Goal: Communication & Community: Answer question/provide support

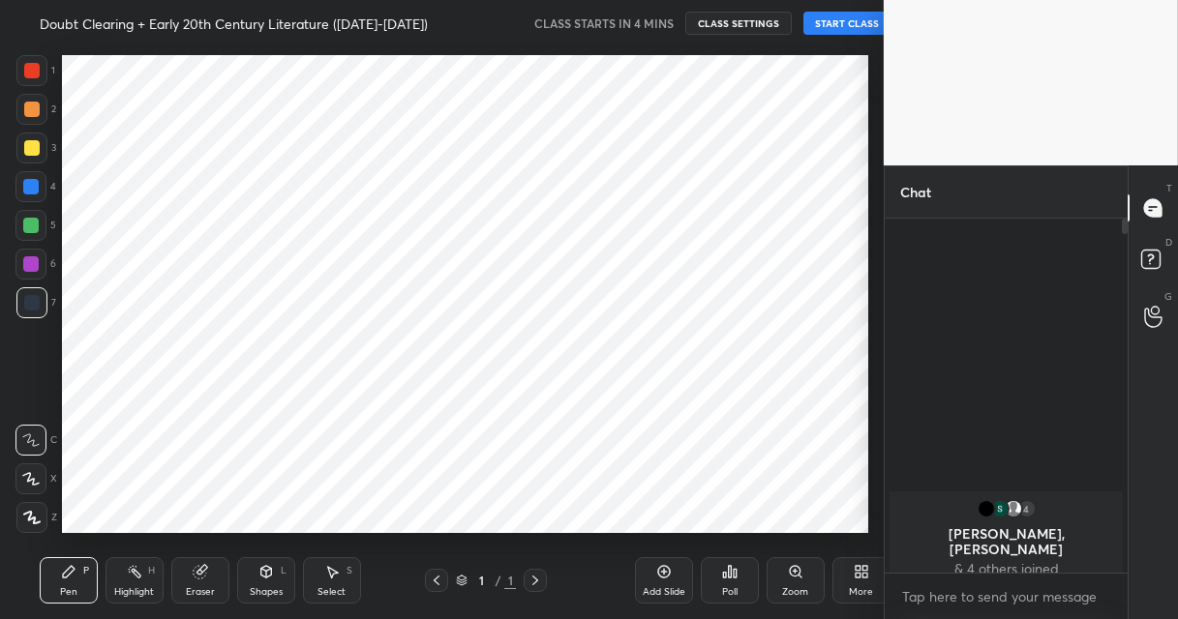
scroll to position [495, 805]
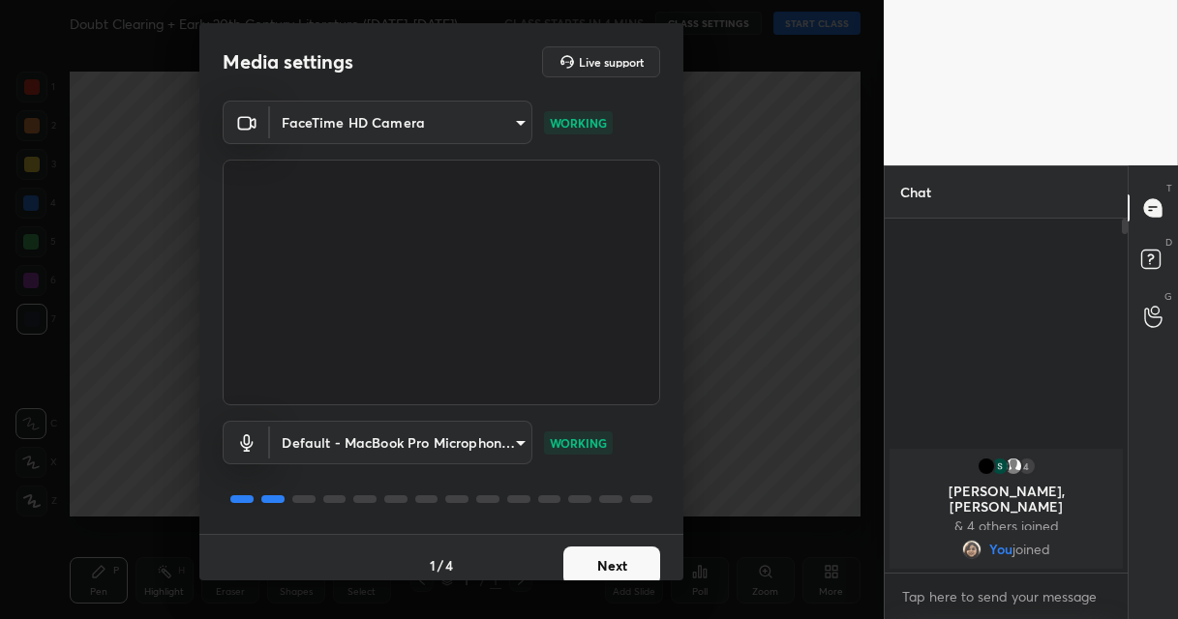
click at [602, 571] on button "Next" at bounding box center [611, 566] width 97 height 39
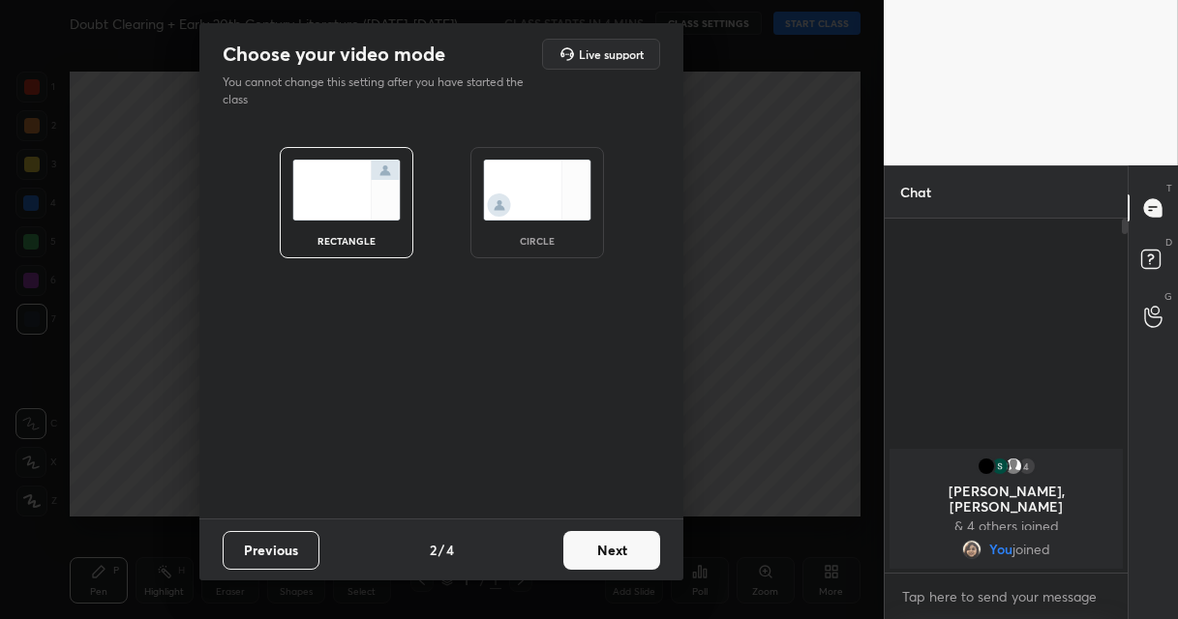
click at [618, 562] on button "Next" at bounding box center [611, 550] width 97 height 39
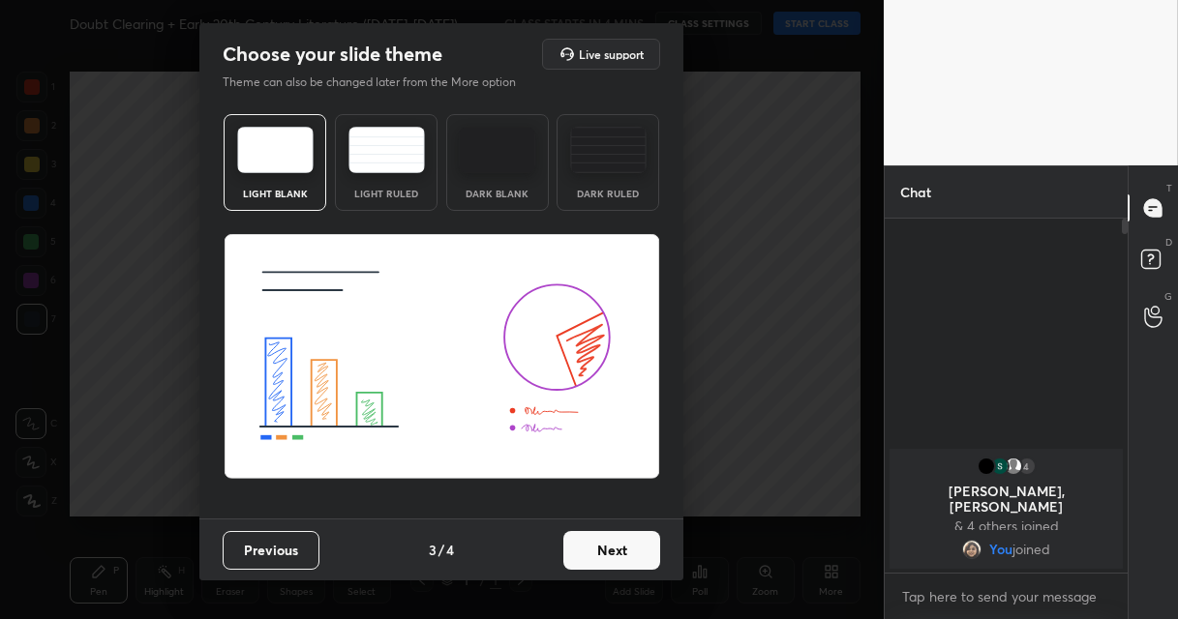
click at [618, 562] on button "Next" at bounding box center [611, 550] width 97 height 39
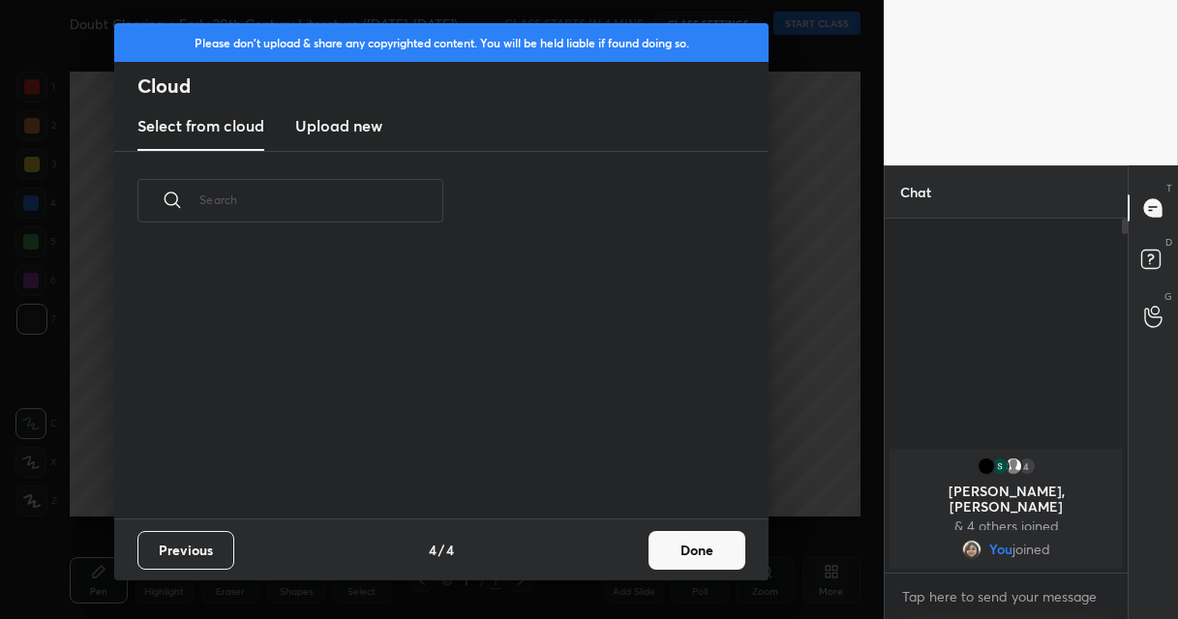
scroll to position [268, 621]
click at [671, 550] on button "Done" at bounding box center [696, 550] width 97 height 39
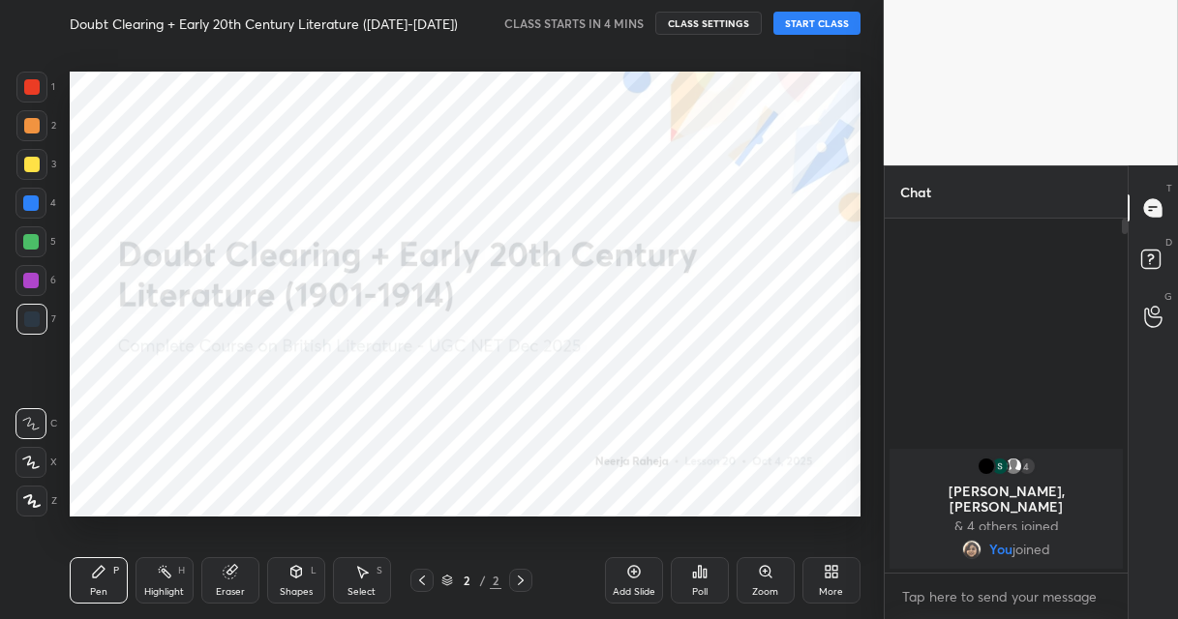
click at [817, 28] on button "START CLASS" at bounding box center [816, 23] width 87 height 23
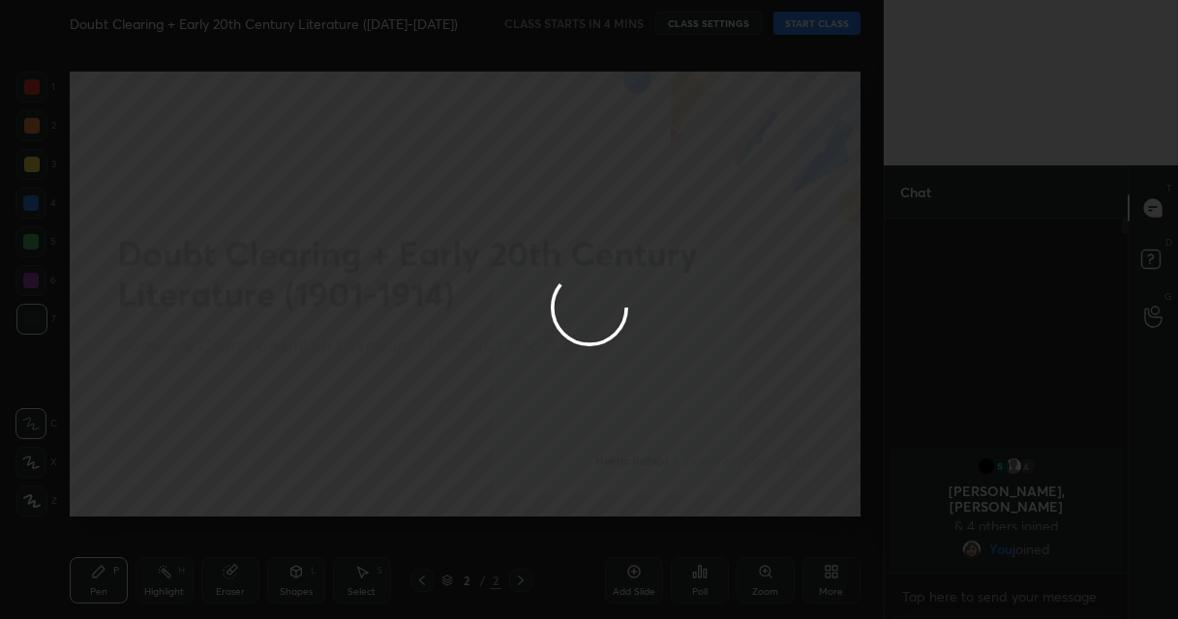
type textarea "x"
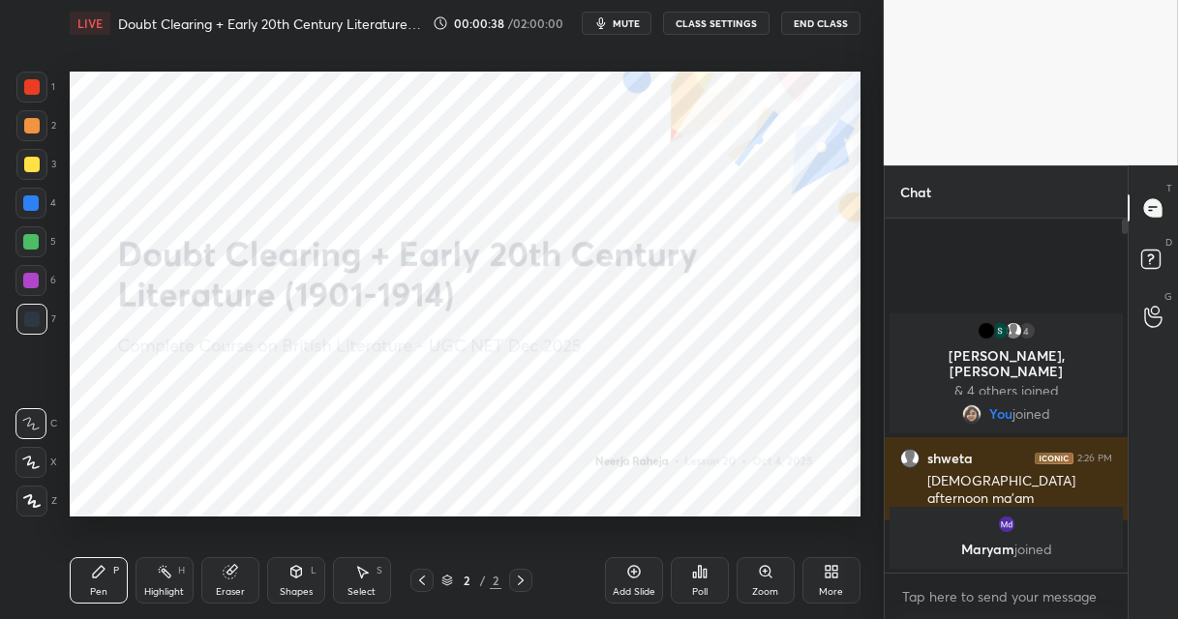
drag, startPoint x: 32, startPoint y: 496, endPoint x: 34, endPoint y: 483, distance: 13.7
click at [31, 494] on icon at bounding box center [31, 501] width 17 height 14
drag, startPoint x: 32, startPoint y: 279, endPoint x: 40, endPoint y: 262, distance: 18.2
click at [33, 276] on div at bounding box center [30, 280] width 15 height 15
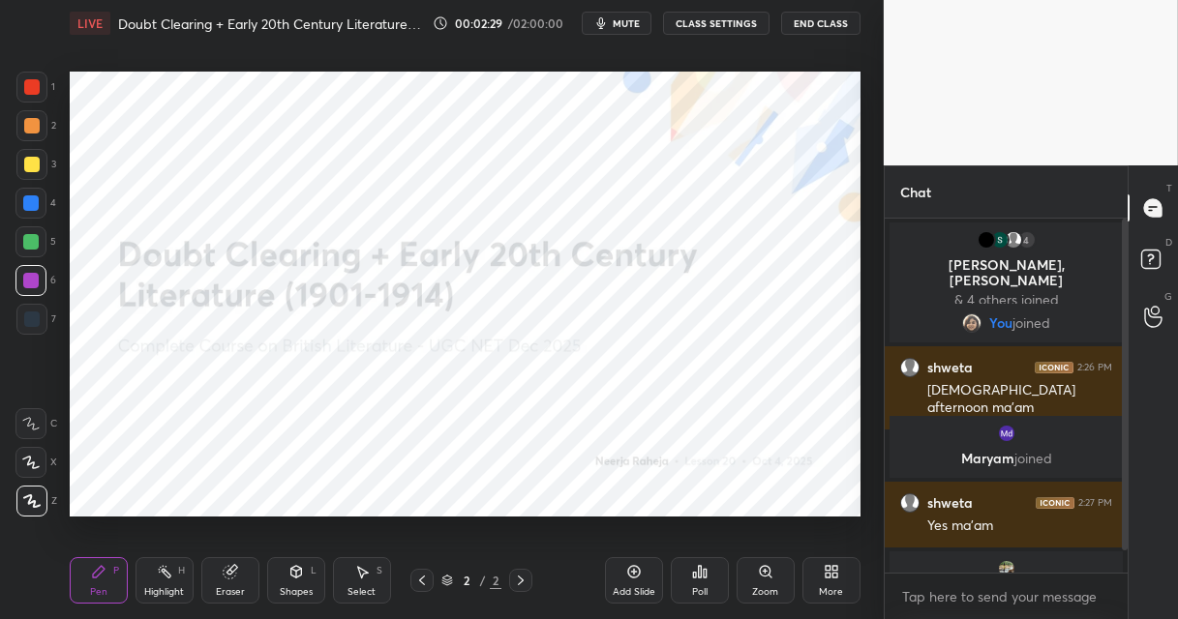
click at [824, 576] on icon at bounding box center [830, 571] width 15 height 15
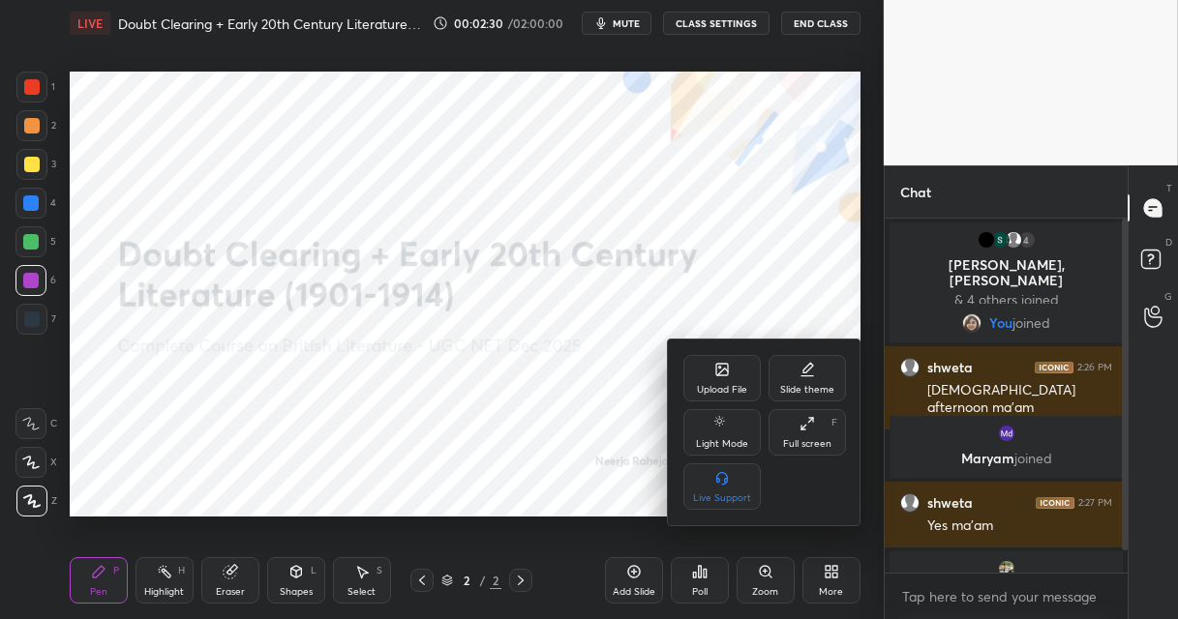
click at [707, 375] on div "Upload File" at bounding box center [721, 378] width 77 height 46
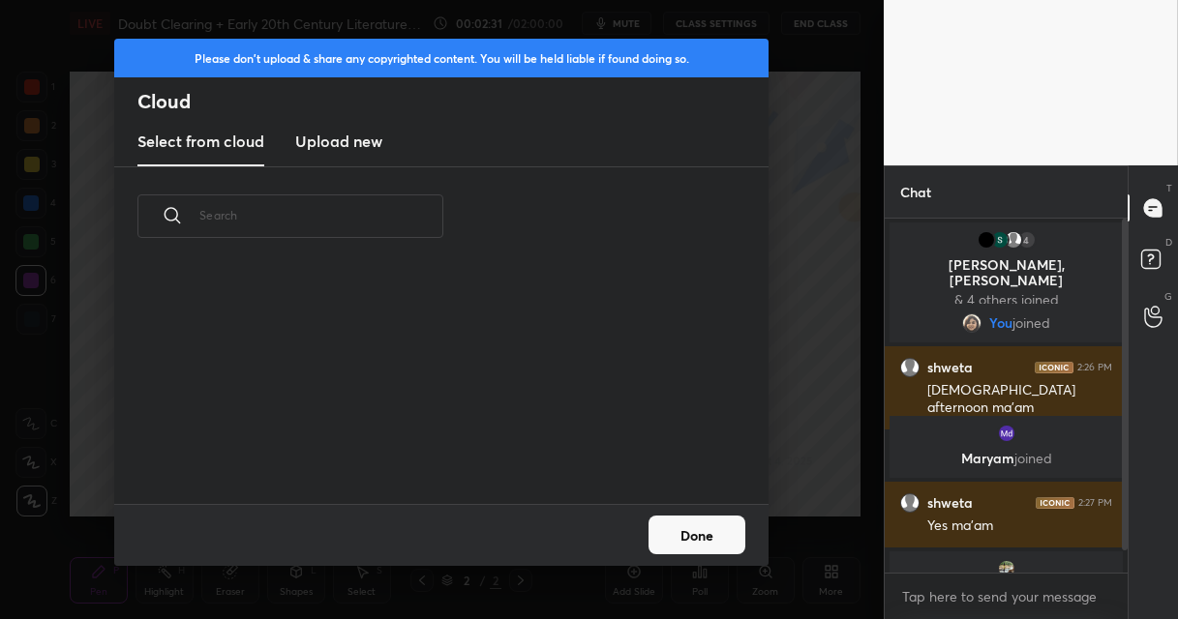
scroll to position [238, 621]
click at [316, 146] on h3 "Upload new" at bounding box center [338, 141] width 87 height 23
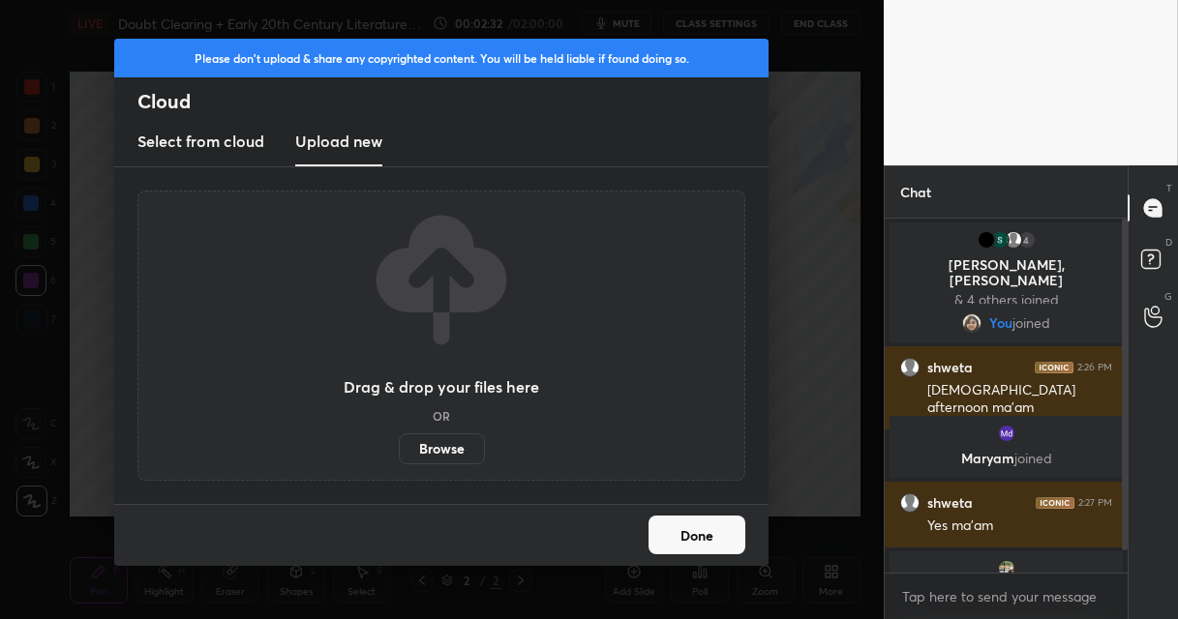
click at [419, 446] on label "Browse" at bounding box center [442, 448] width 86 height 31
click at [399, 446] on input "Browse" at bounding box center [399, 448] width 0 height 31
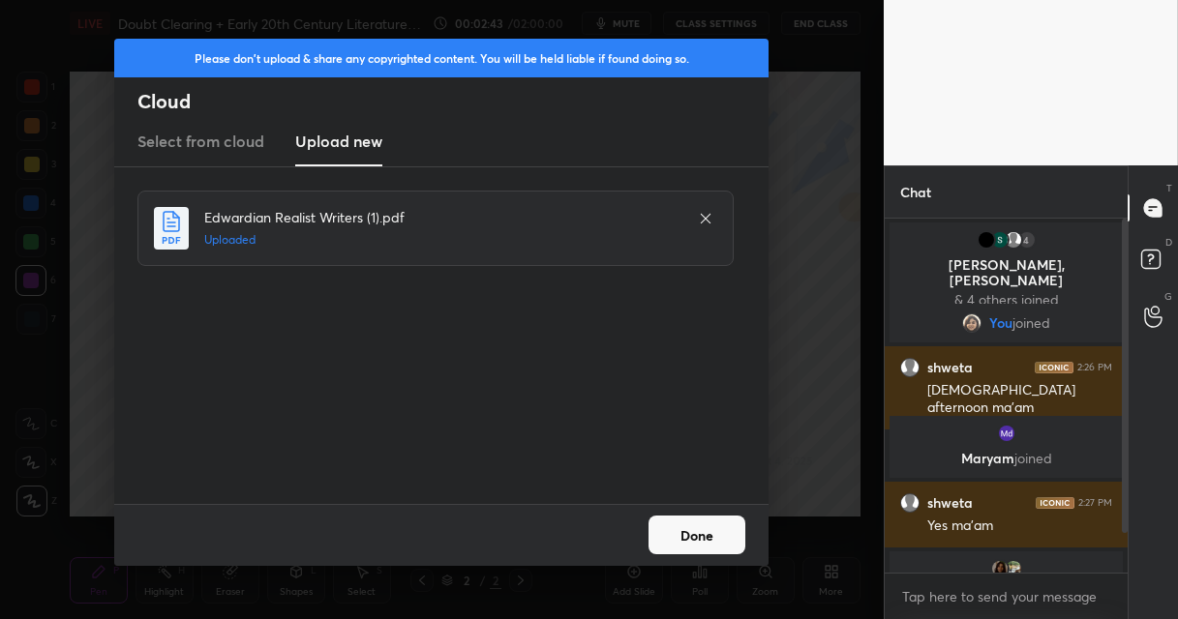
drag, startPoint x: 684, startPoint y: 531, endPoint x: 689, endPoint y: 499, distance: 32.3
click at [682, 528] on button "Done" at bounding box center [696, 535] width 97 height 39
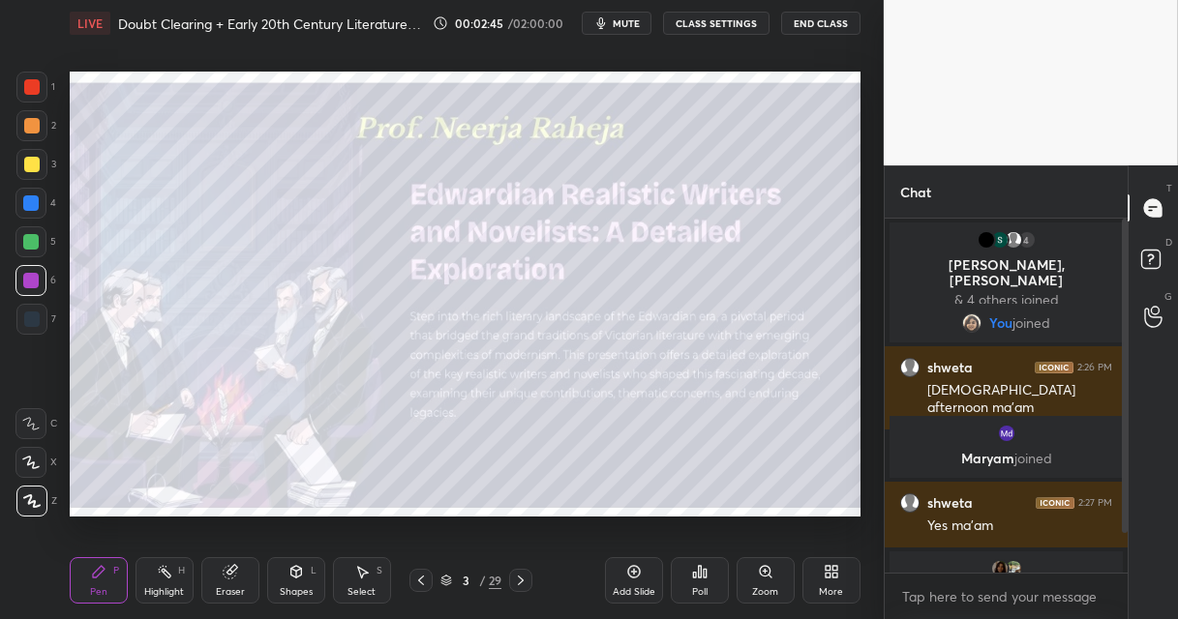
click at [34, 164] on div at bounding box center [31, 164] width 15 height 15
click at [701, 582] on div "Poll" at bounding box center [700, 580] width 58 height 46
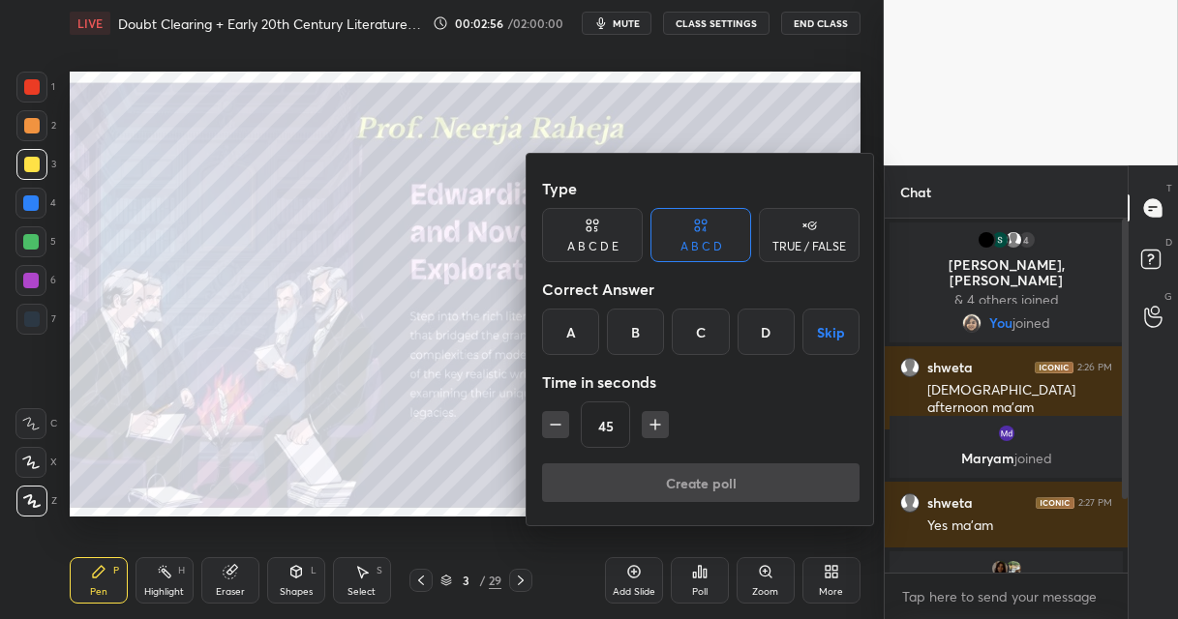
click at [549, 424] on icon "button" at bounding box center [555, 424] width 19 height 19
click at [551, 425] on icon "button" at bounding box center [555, 424] width 19 height 19
type input "15"
drag, startPoint x: 558, startPoint y: 423, endPoint x: 560, endPoint y: 393, distance: 30.1
click at [554, 423] on div "15" at bounding box center [700, 425] width 317 height 46
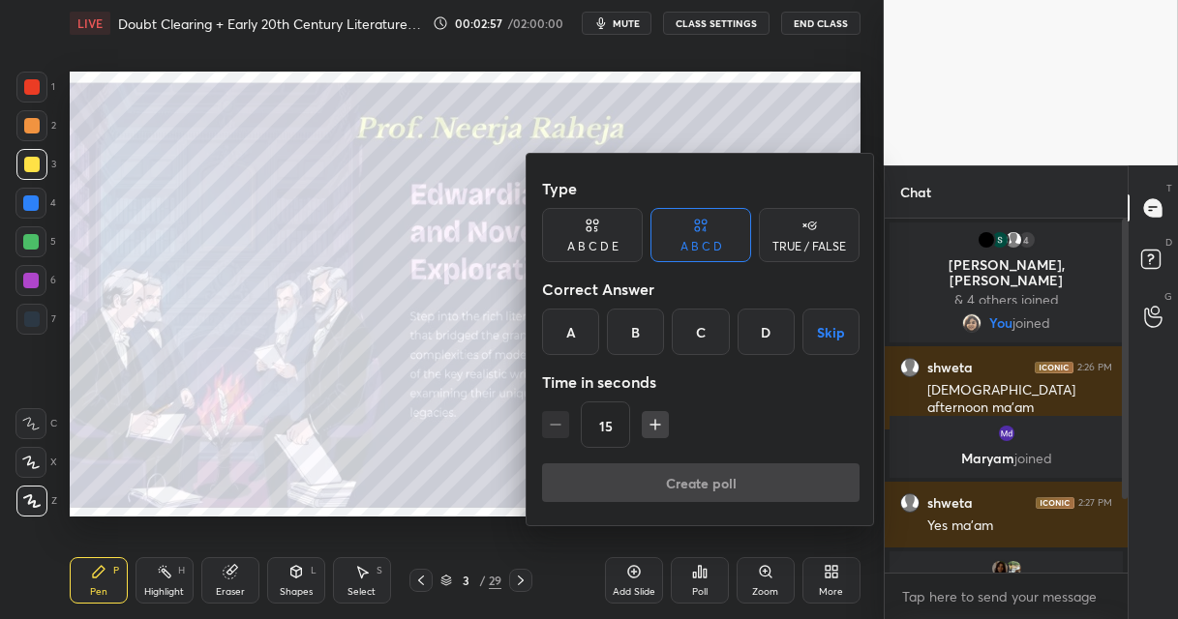
drag, startPoint x: 566, startPoint y: 329, endPoint x: 573, endPoint y: 339, distance: 11.8
click at [567, 329] on div "A" at bounding box center [570, 332] width 57 height 46
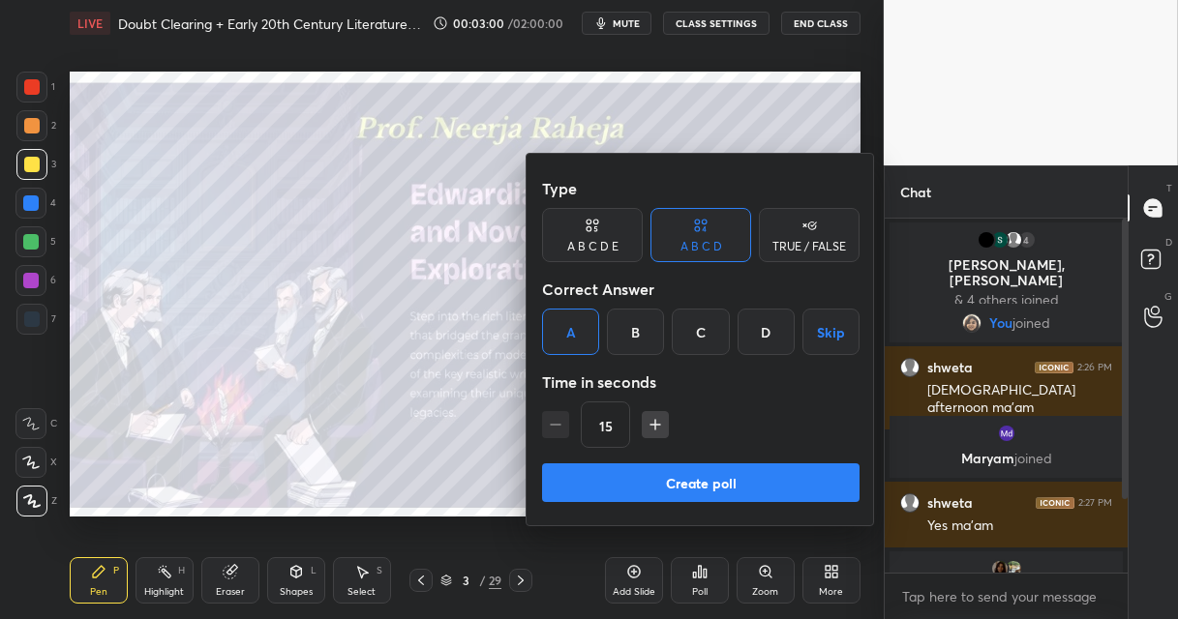
drag, startPoint x: 609, startPoint y: 492, endPoint x: 615, endPoint y: 461, distance: 31.7
click at [605, 490] on button "Create poll" at bounding box center [700, 482] width 317 height 39
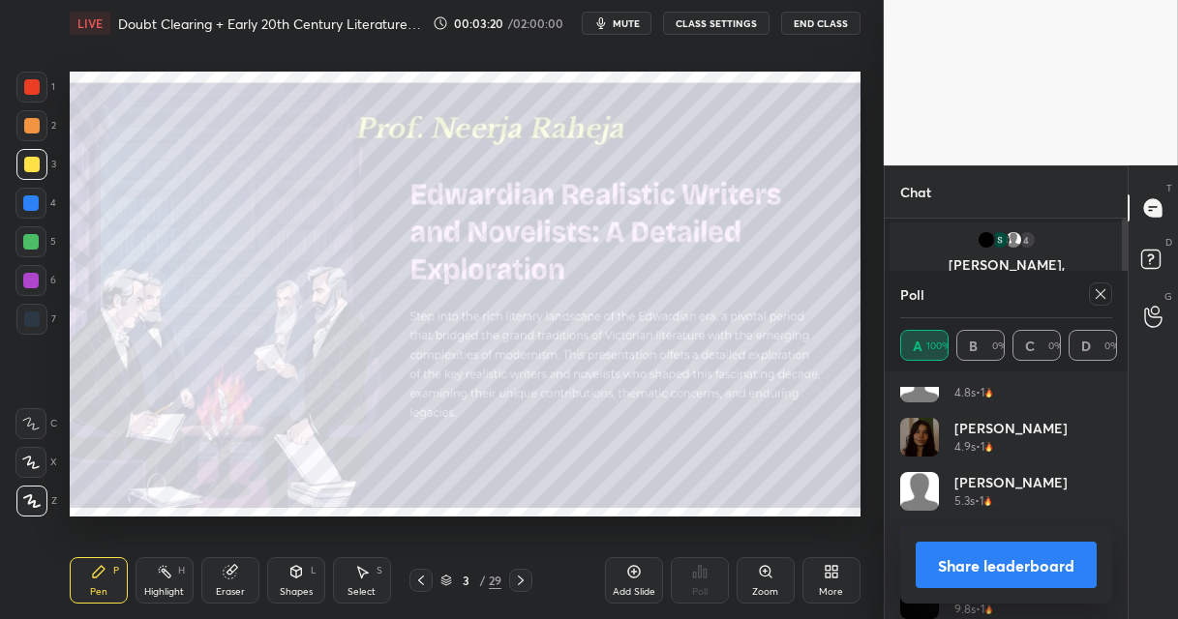
scroll to position [92, 0]
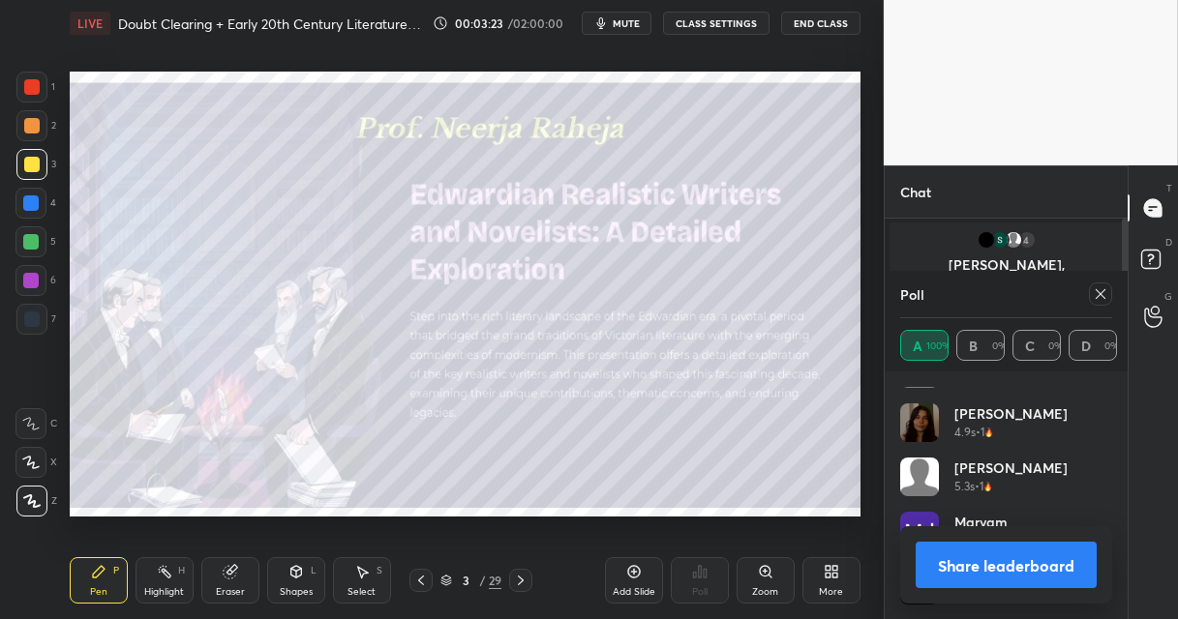
click at [1099, 300] on icon at bounding box center [1099, 293] width 15 height 15
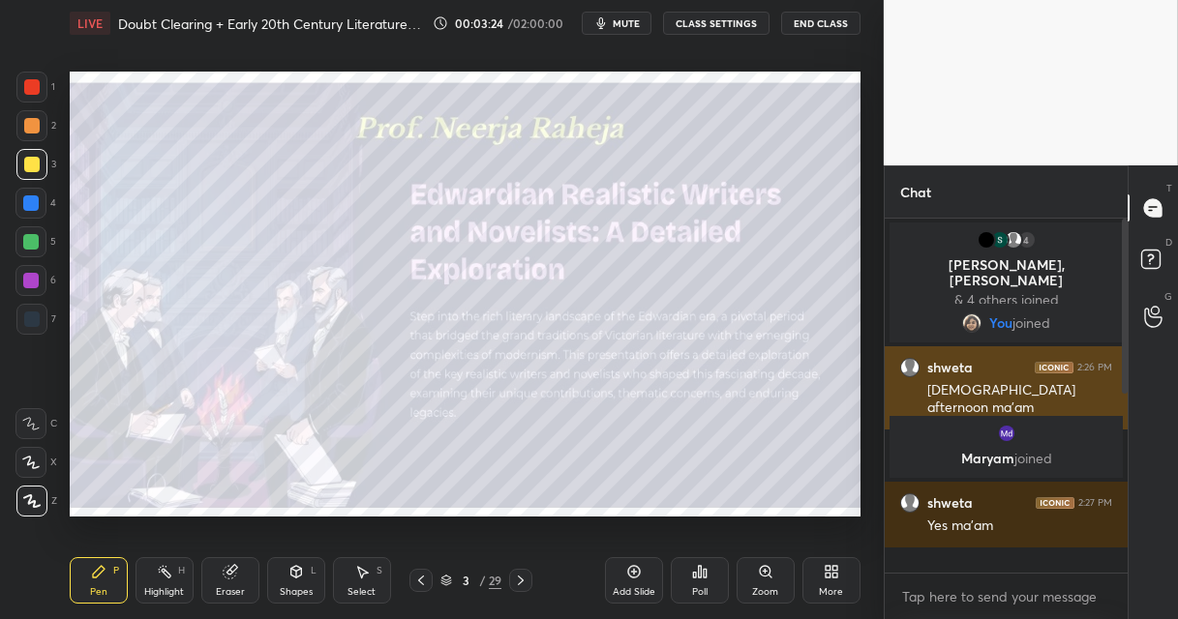
scroll to position [6, 6]
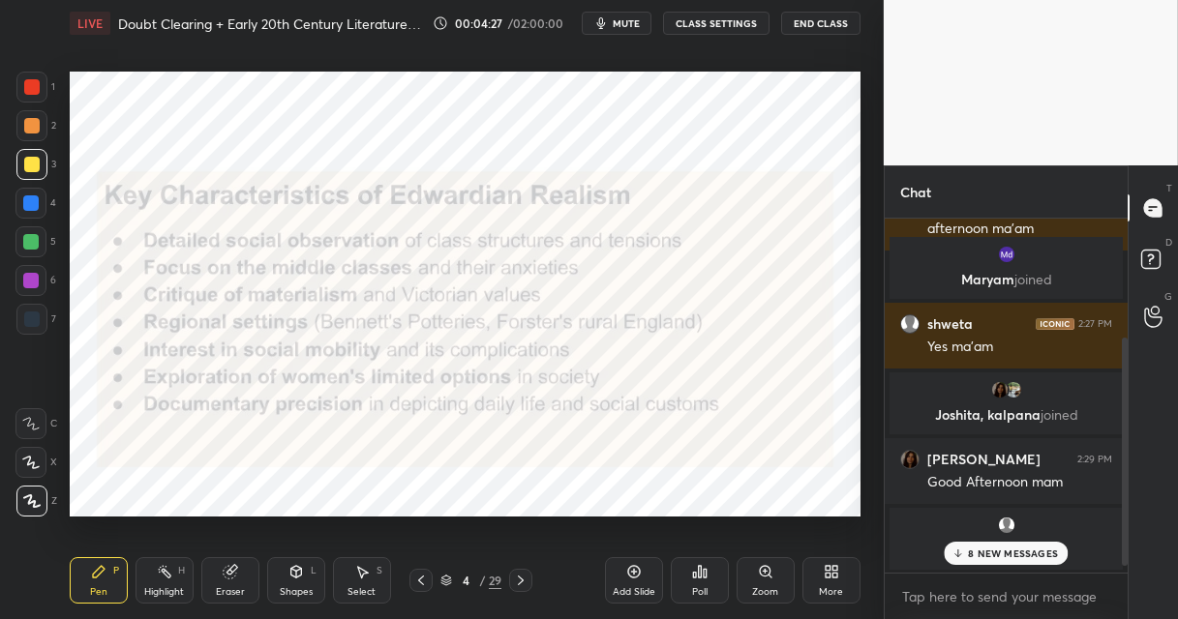
click at [32, 205] on div at bounding box center [30, 202] width 15 height 15
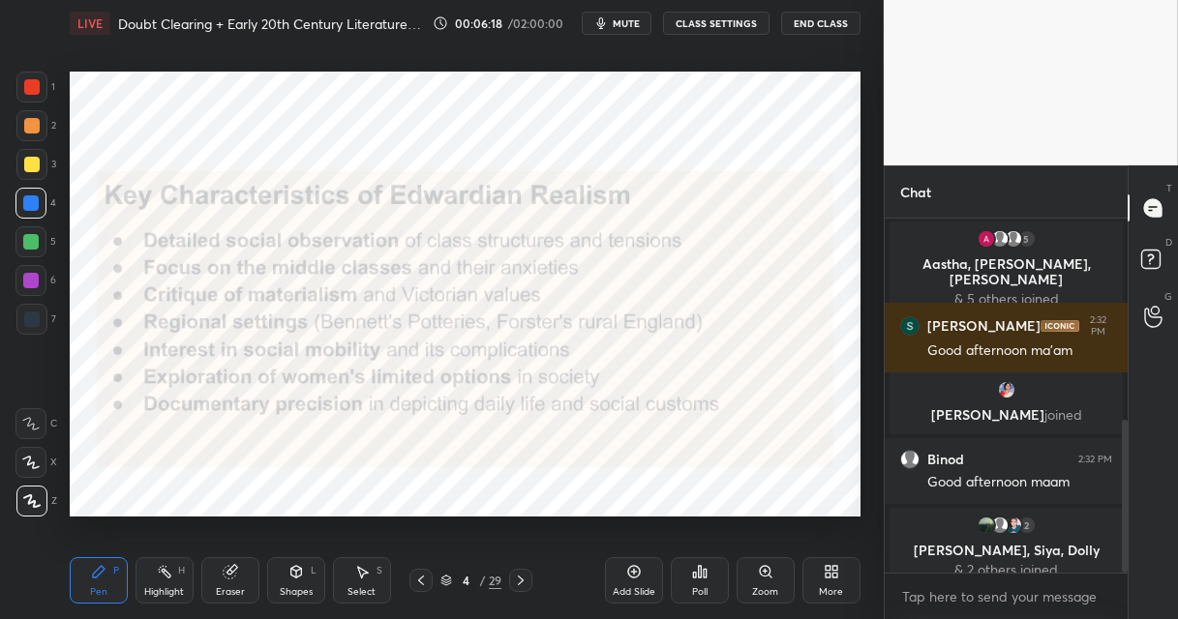
scroll to position [532, 0]
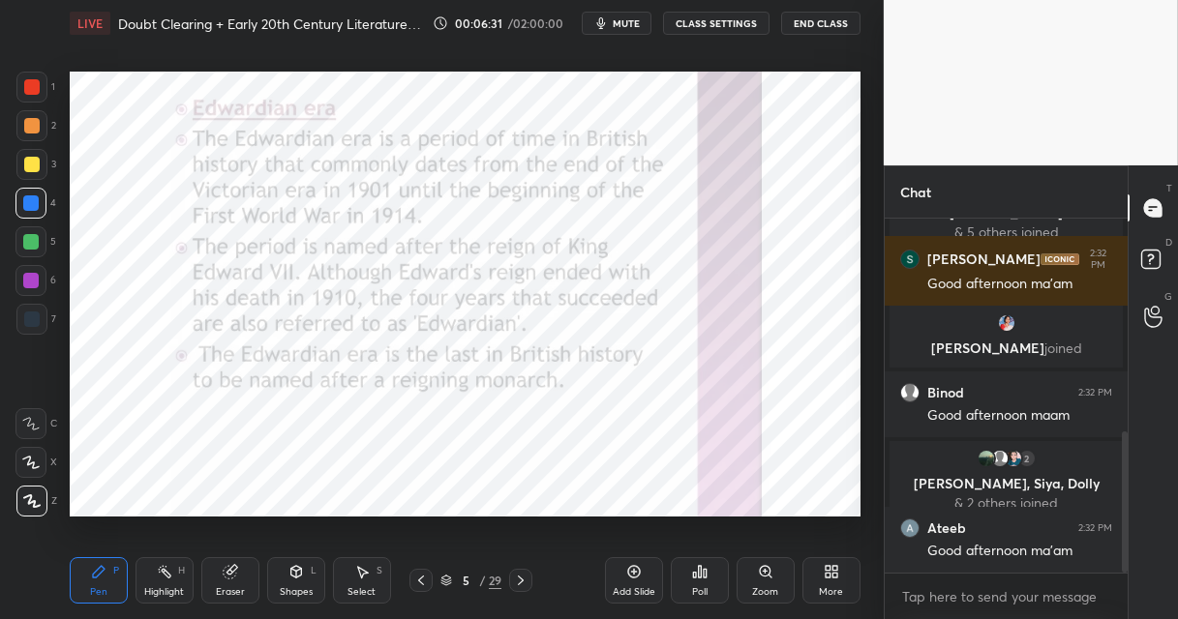
drag, startPoint x: 32, startPoint y: 89, endPoint x: 42, endPoint y: 84, distance: 10.8
click at [32, 89] on div at bounding box center [31, 86] width 15 height 15
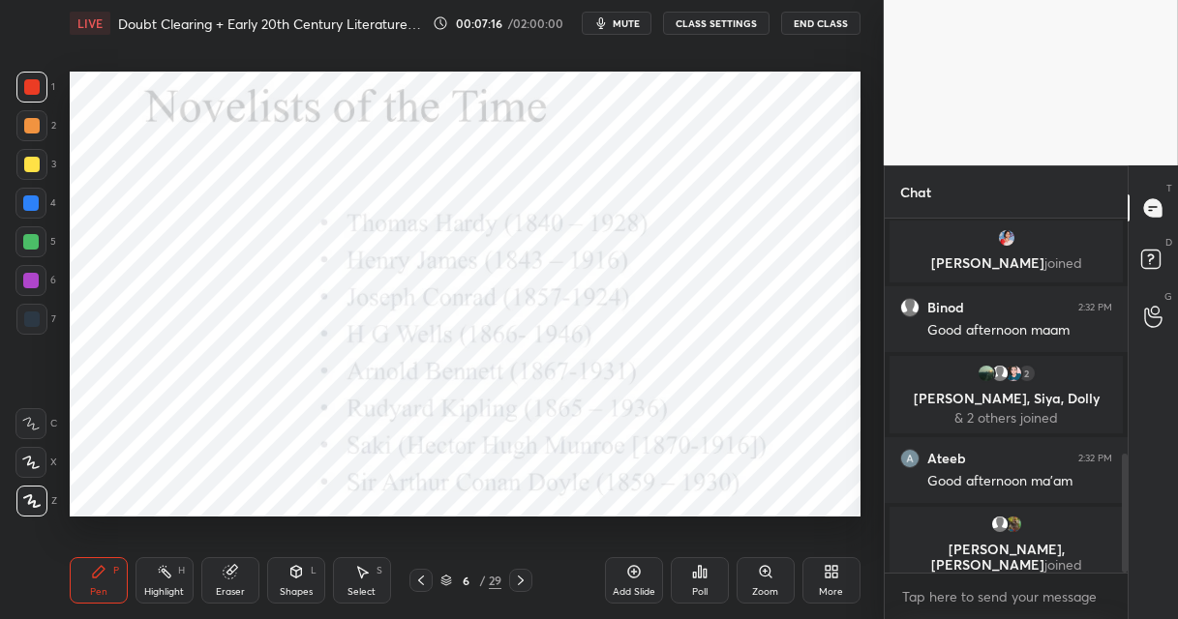
scroll to position [701, 0]
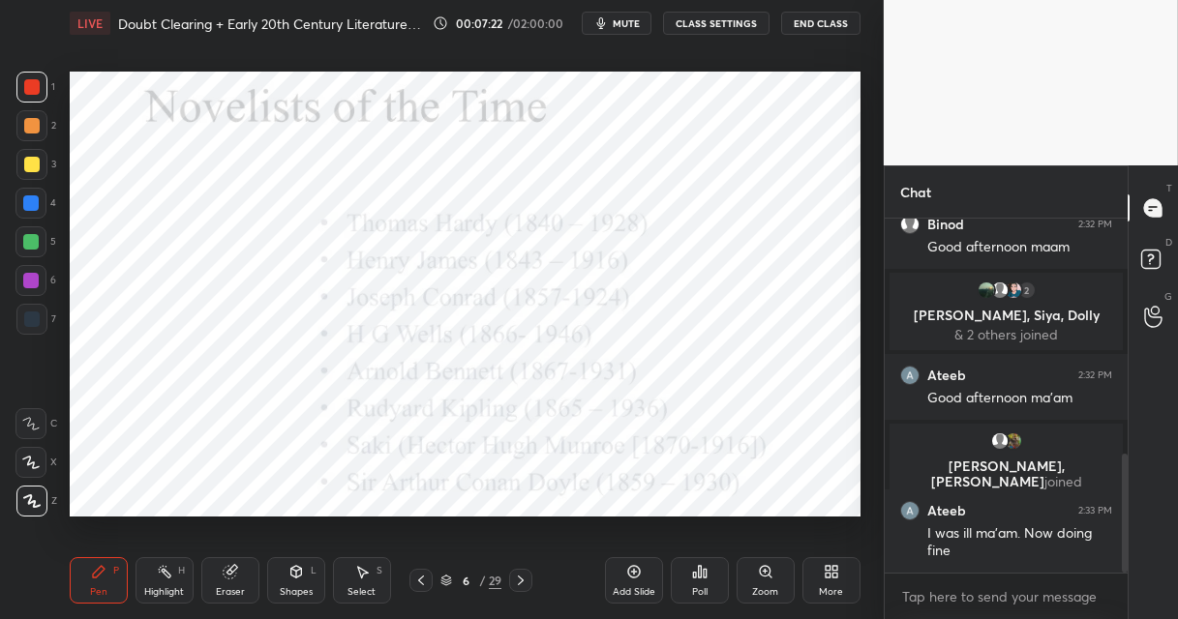
drag, startPoint x: 411, startPoint y: 580, endPoint x: 417, endPoint y: 552, distance: 27.7
click at [413, 575] on div at bounding box center [420, 580] width 23 height 23
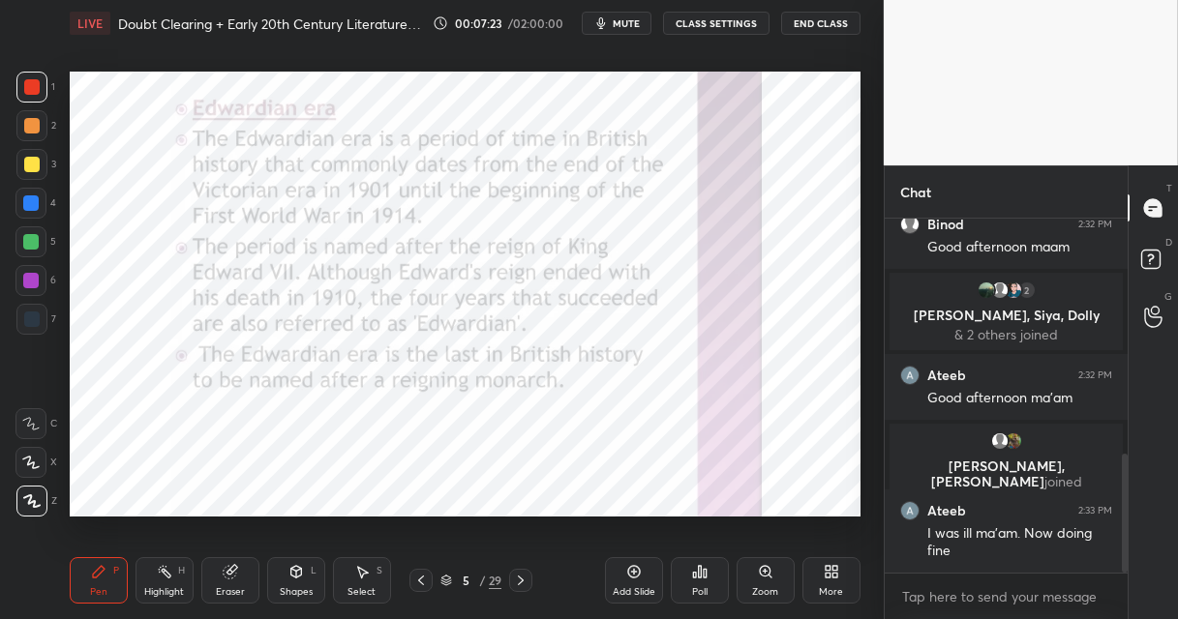
click at [632, 574] on div "Add Slide" at bounding box center [634, 580] width 58 height 46
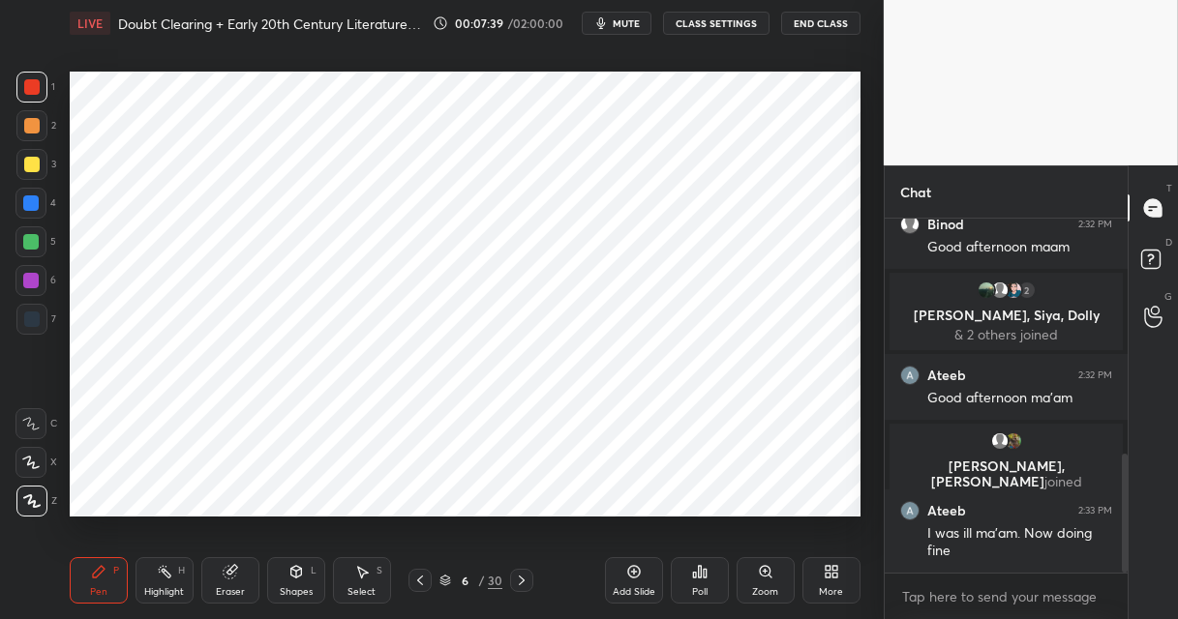
scroll to position [765, 0]
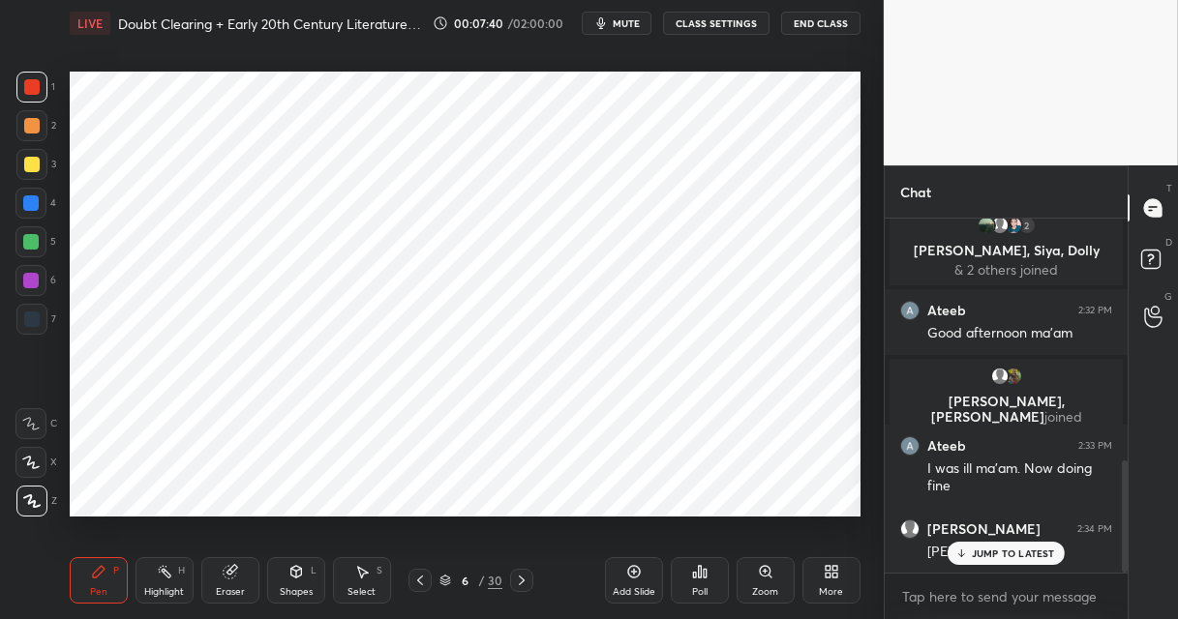
click at [32, 285] on div at bounding box center [30, 280] width 15 height 15
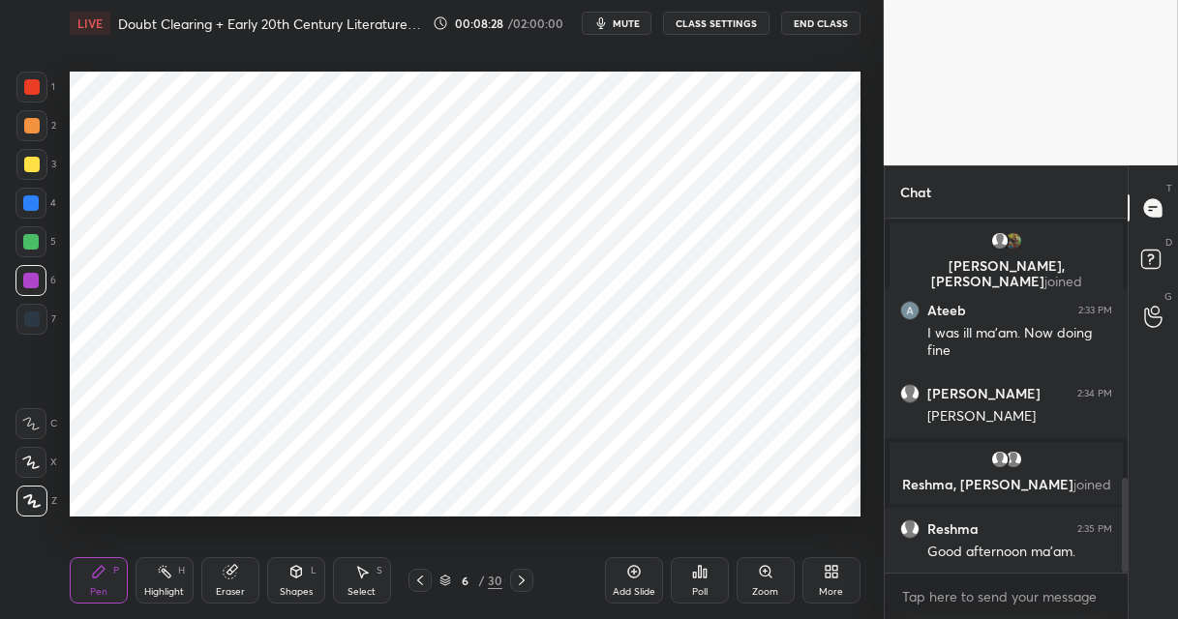
scroll to position [968, 0]
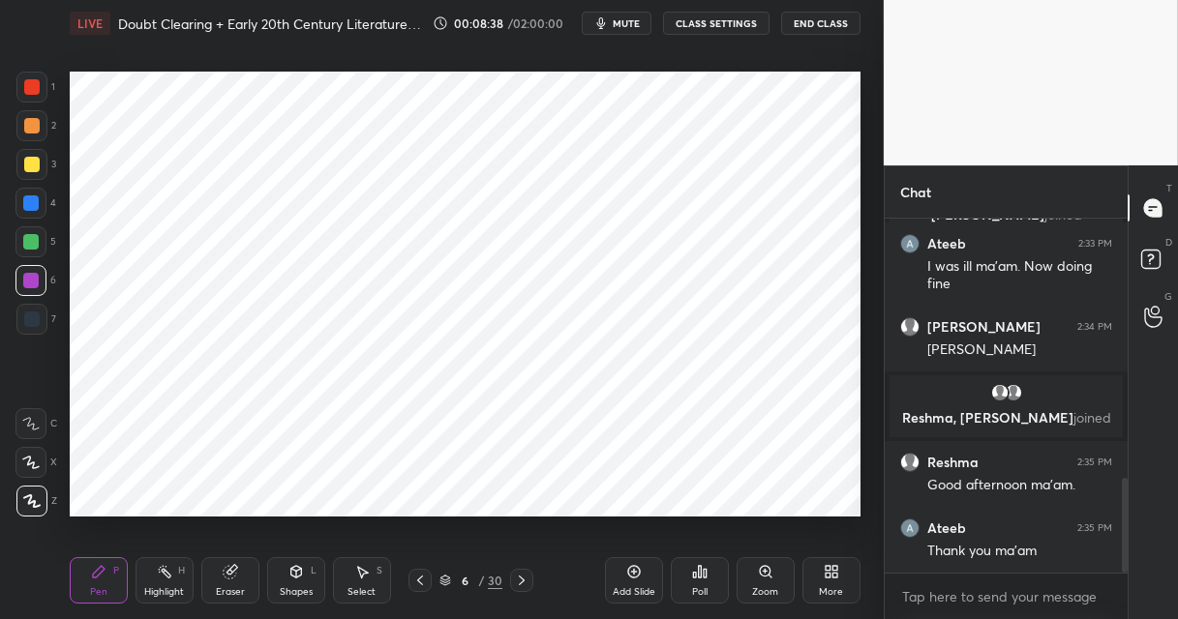
drag, startPoint x: 40, startPoint y: 237, endPoint x: 62, endPoint y: 242, distance: 22.8
click at [41, 238] on div at bounding box center [30, 241] width 31 height 31
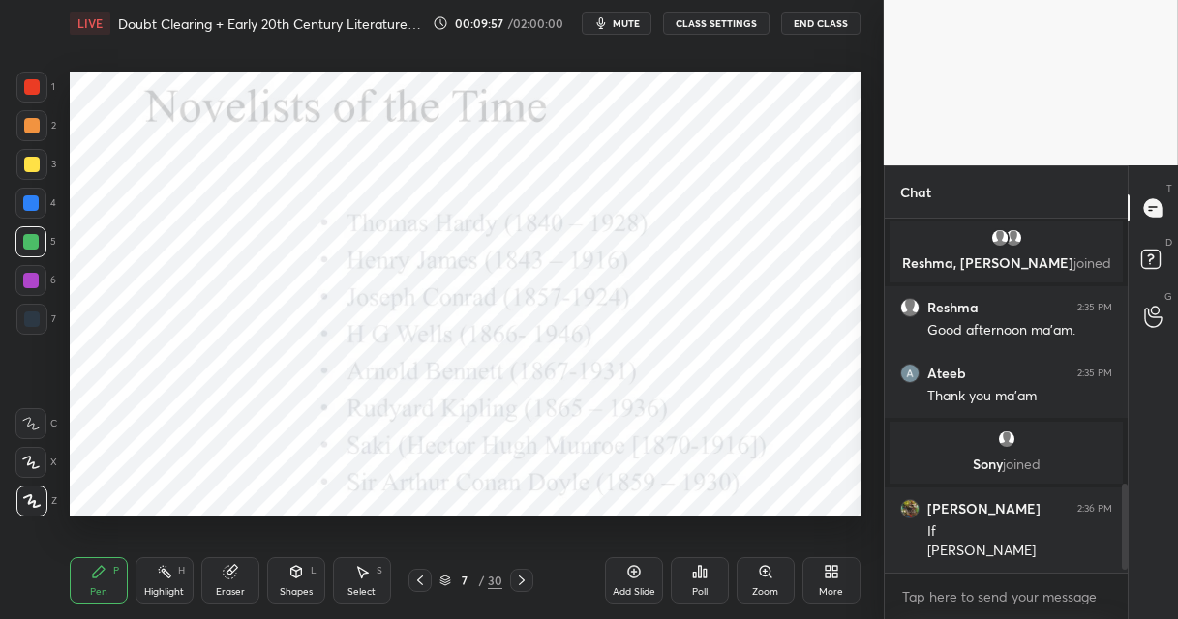
scroll to position [1122, 0]
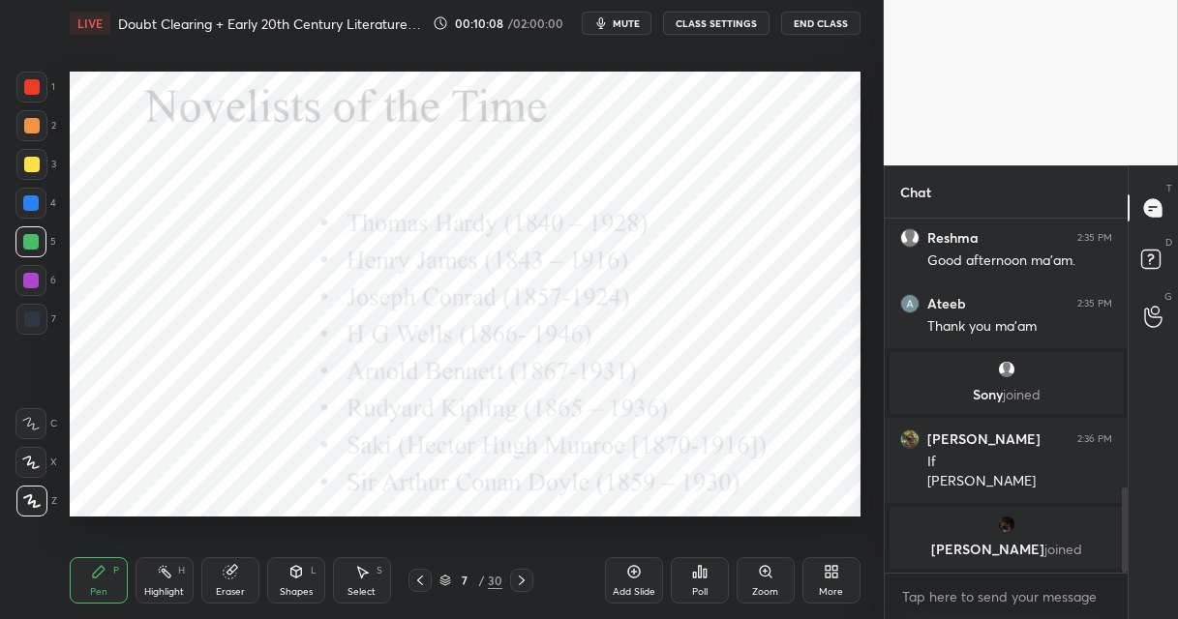
click at [524, 579] on icon at bounding box center [521, 580] width 15 height 15
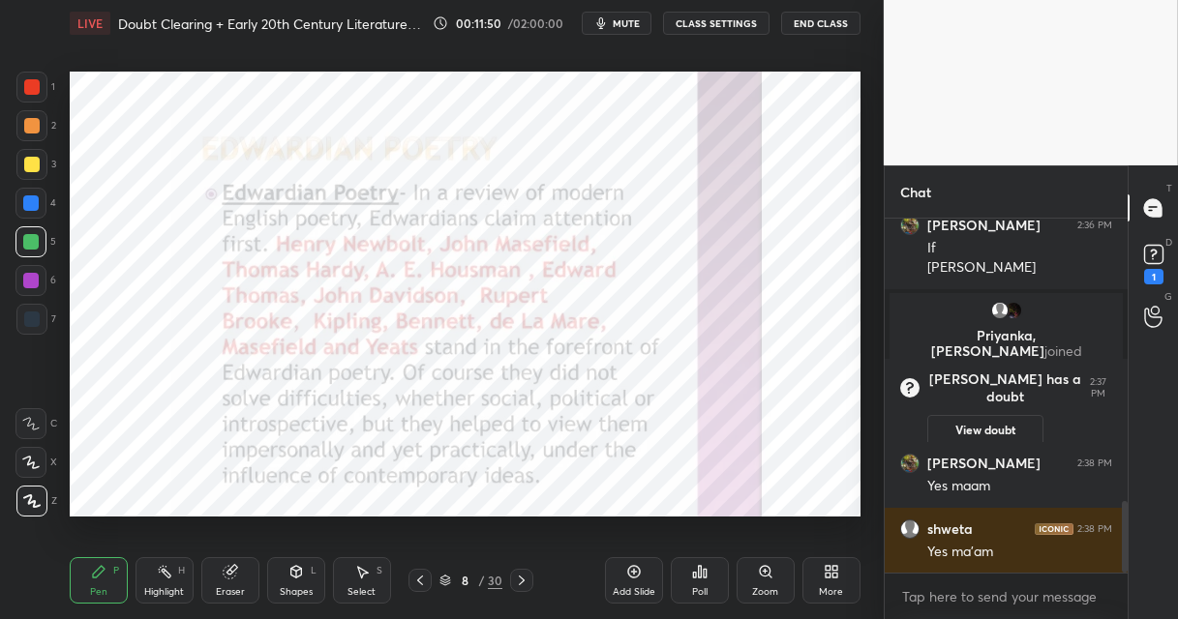
scroll to position [1403, 0]
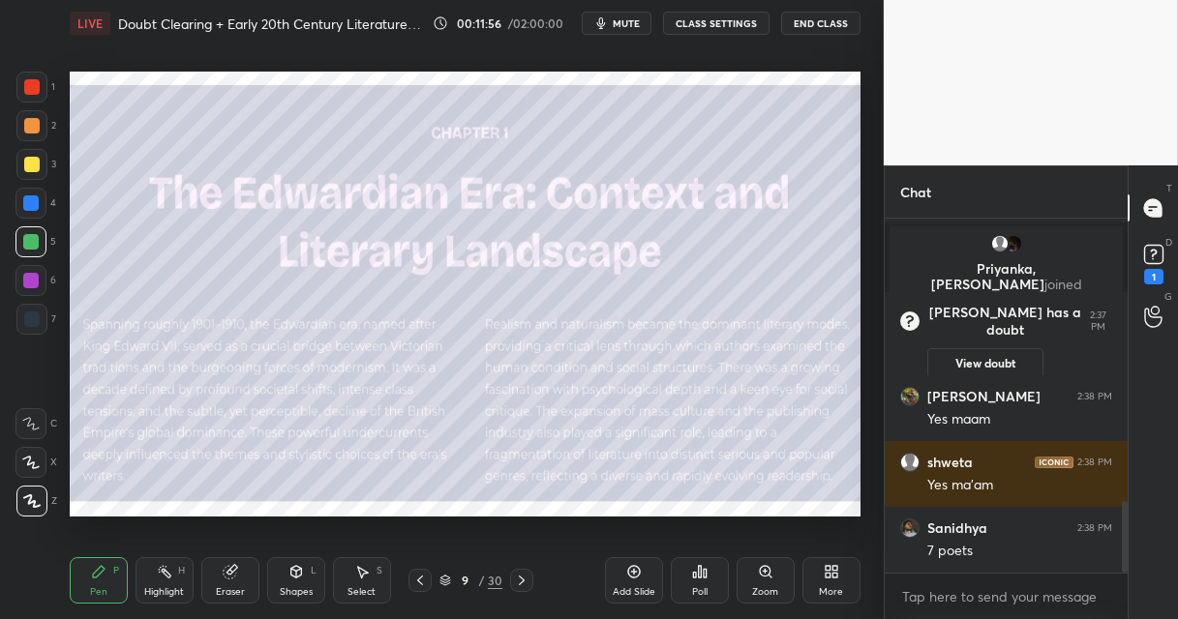
click at [38, 167] on div at bounding box center [31, 164] width 31 height 31
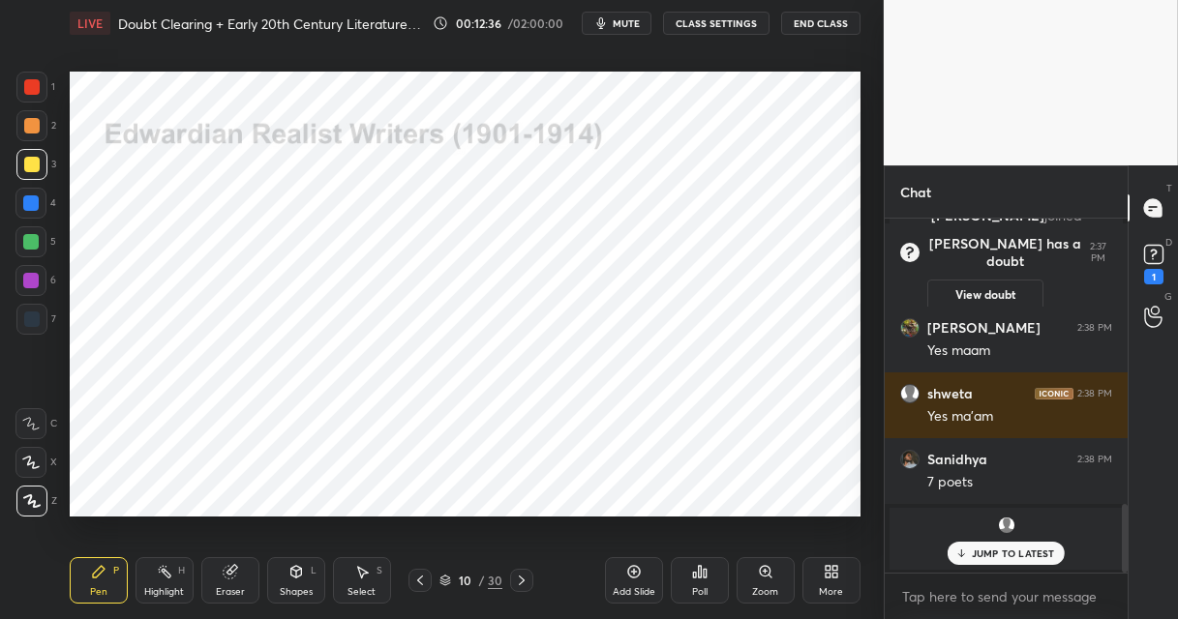
click at [30, 85] on div at bounding box center [31, 86] width 15 height 15
drag, startPoint x: 461, startPoint y: 580, endPoint x: 448, endPoint y: 549, distance: 33.4
click at [460, 578] on div "10" at bounding box center [464, 581] width 19 height 12
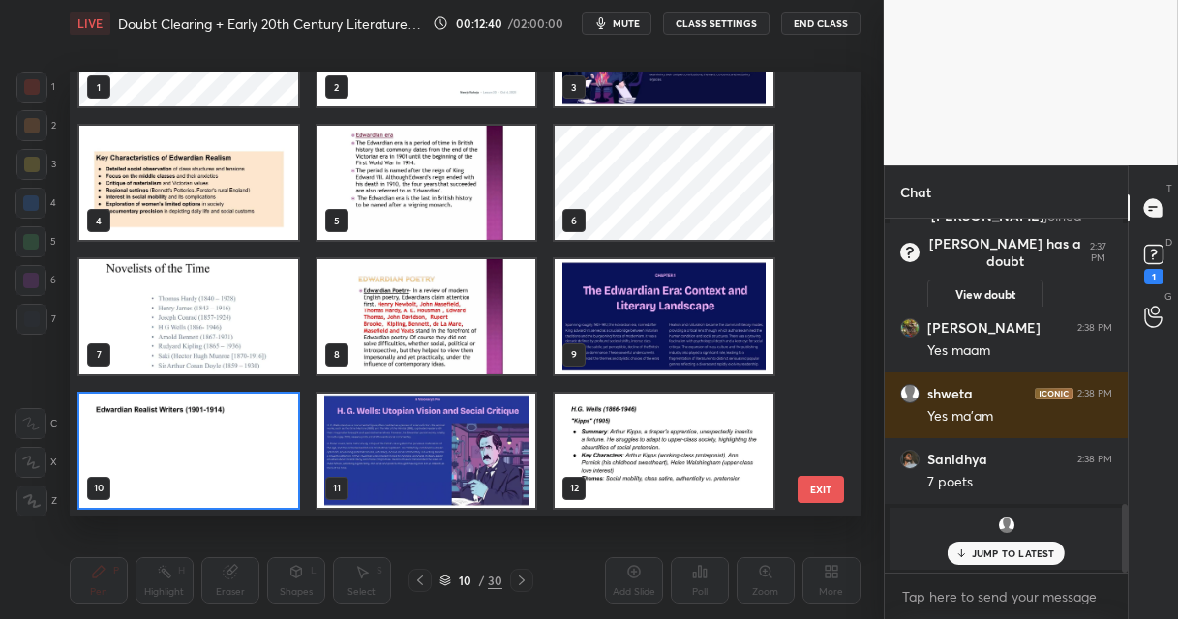
scroll to position [0, 0]
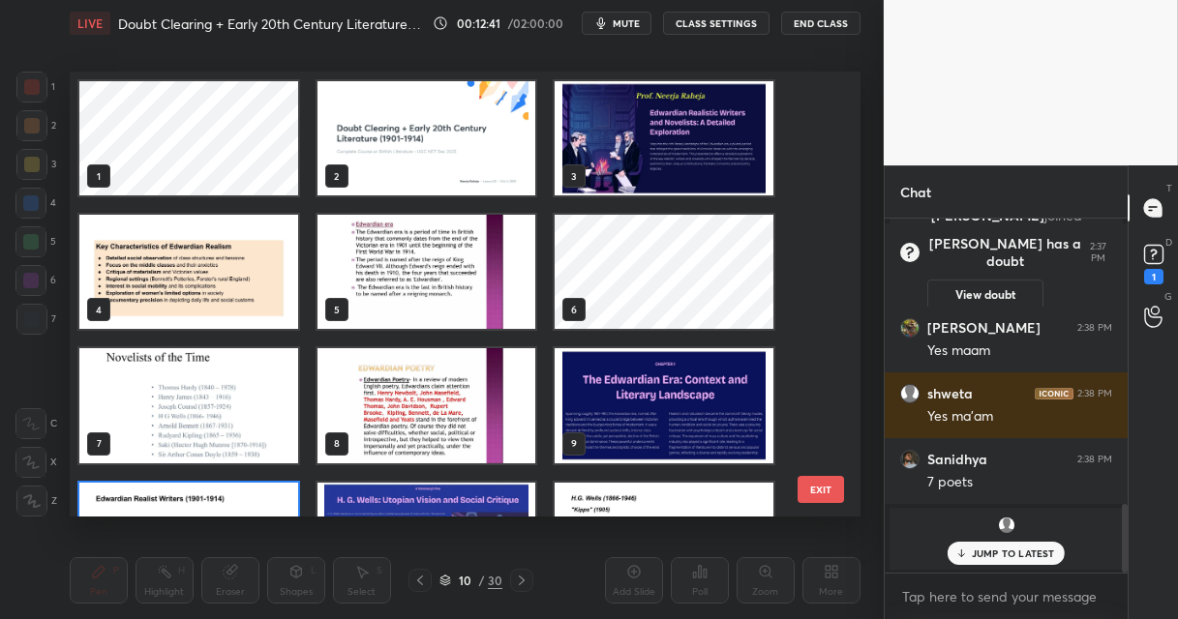
click at [190, 399] on img "grid" at bounding box center [188, 406] width 219 height 114
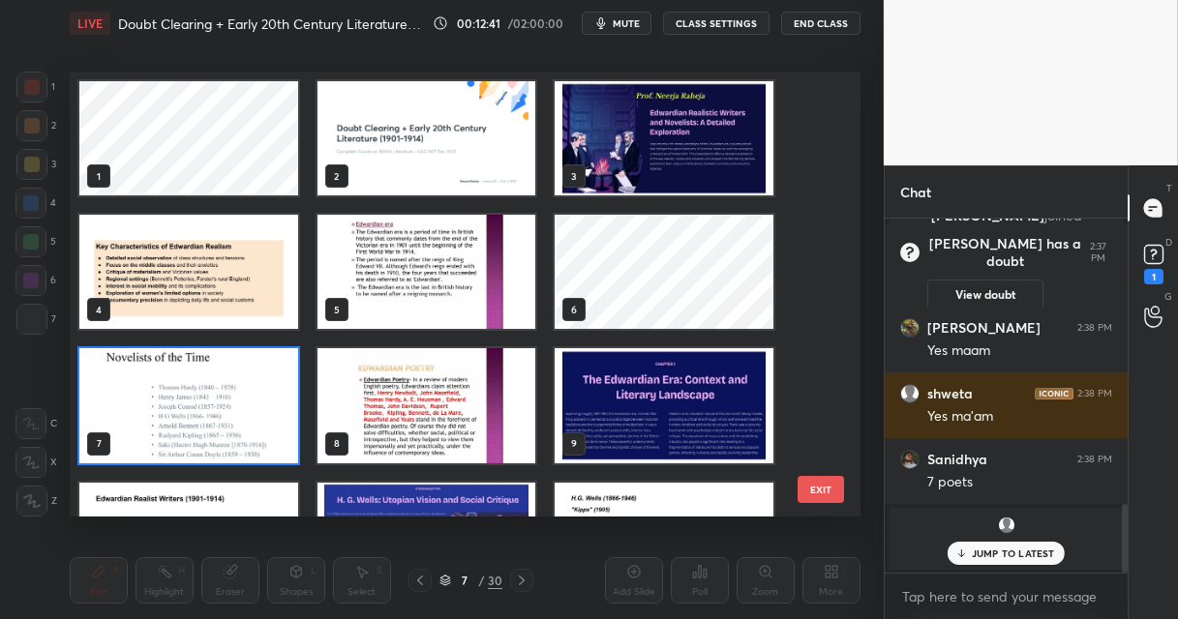
click at [190, 399] on img "grid" at bounding box center [188, 406] width 219 height 114
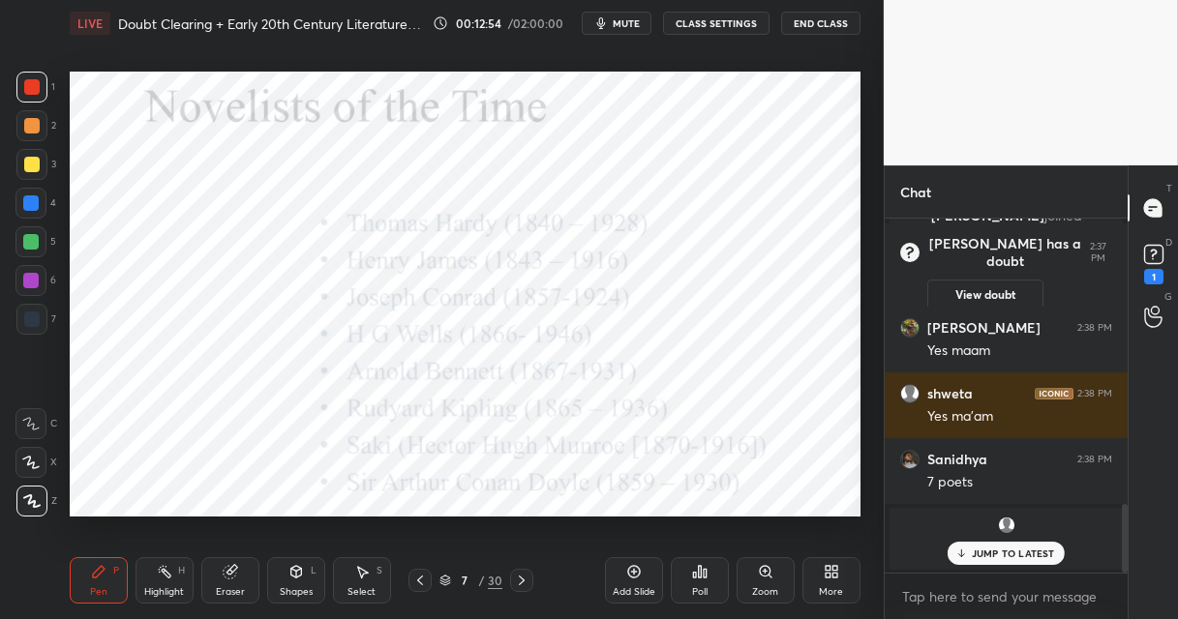
click at [494, 574] on div "30" at bounding box center [495, 580] width 15 height 17
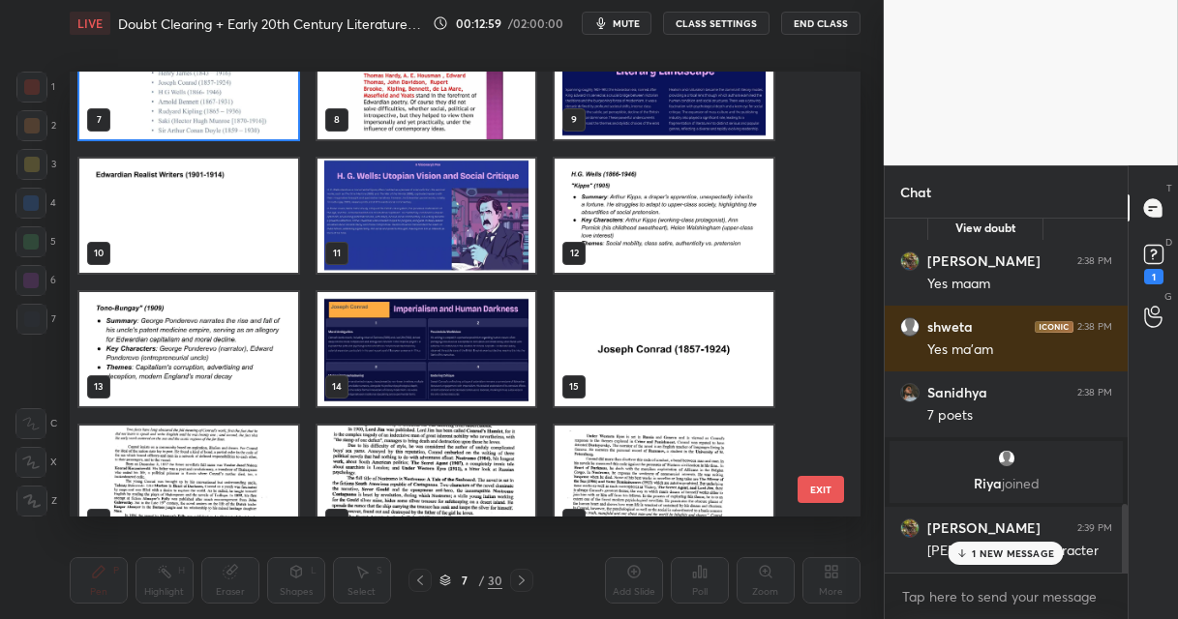
scroll to position [1388, 0]
click at [373, 219] on img "grid" at bounding box center [426, 216] width 219 height 114
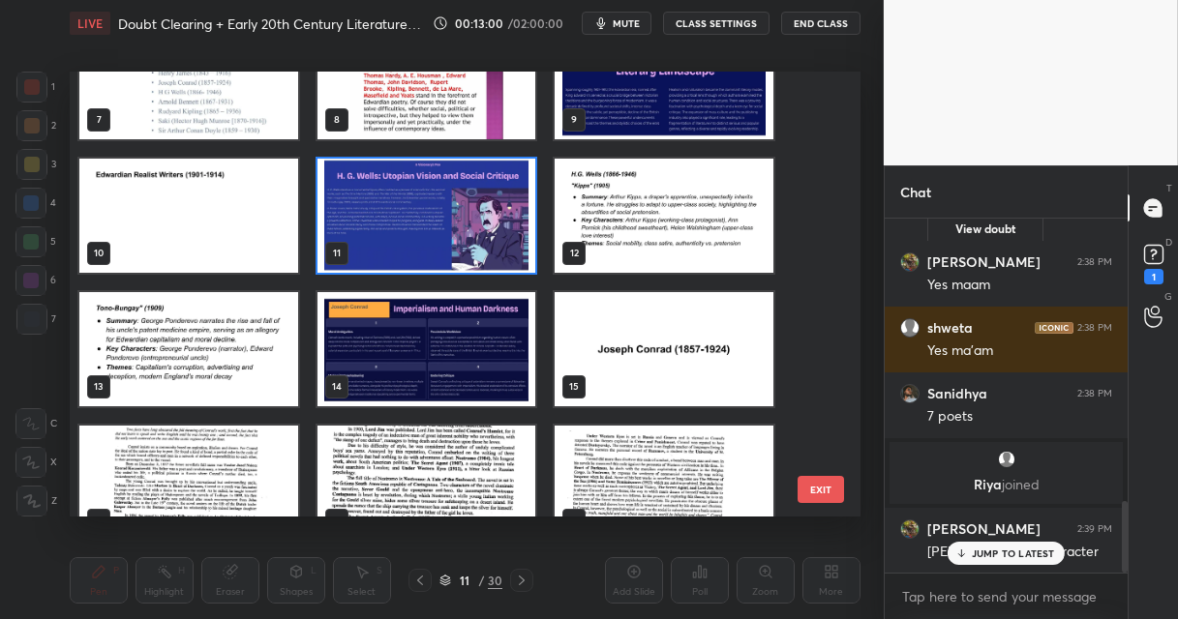
click at [373, 219] on img "grid" at bounding box center [426, 216] width 219 height 114
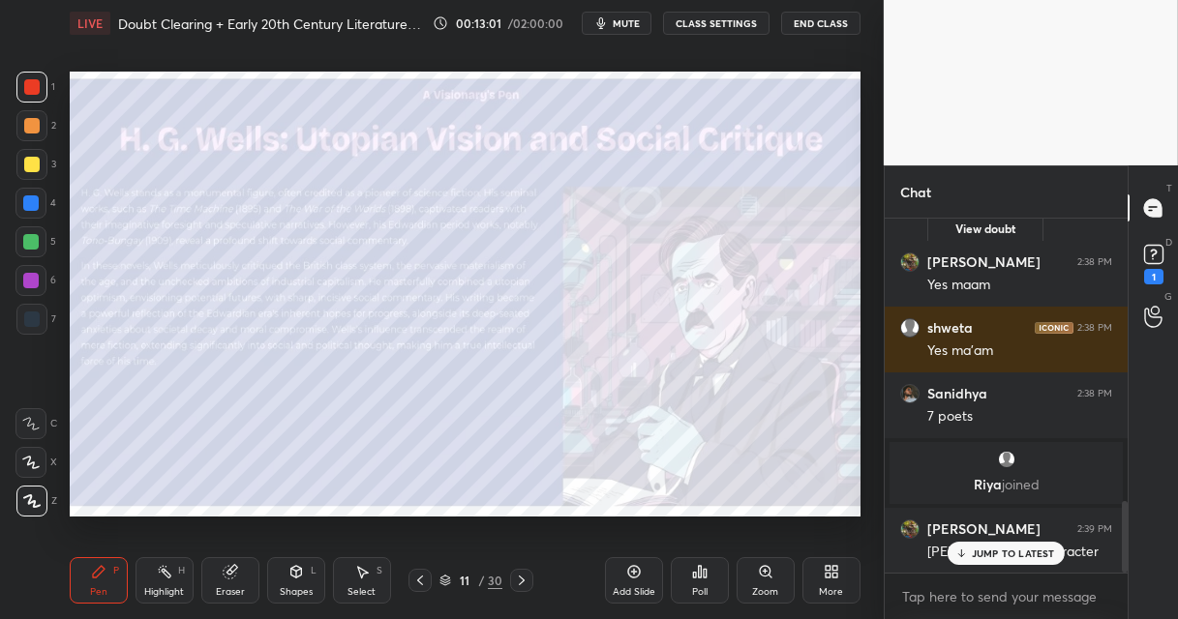
click at [373, 219] on img "grid" at bounding box center [426, 216] width 219 height 114
click at [32, 166] on div at bounding box center [31, 164] width 15 height 15
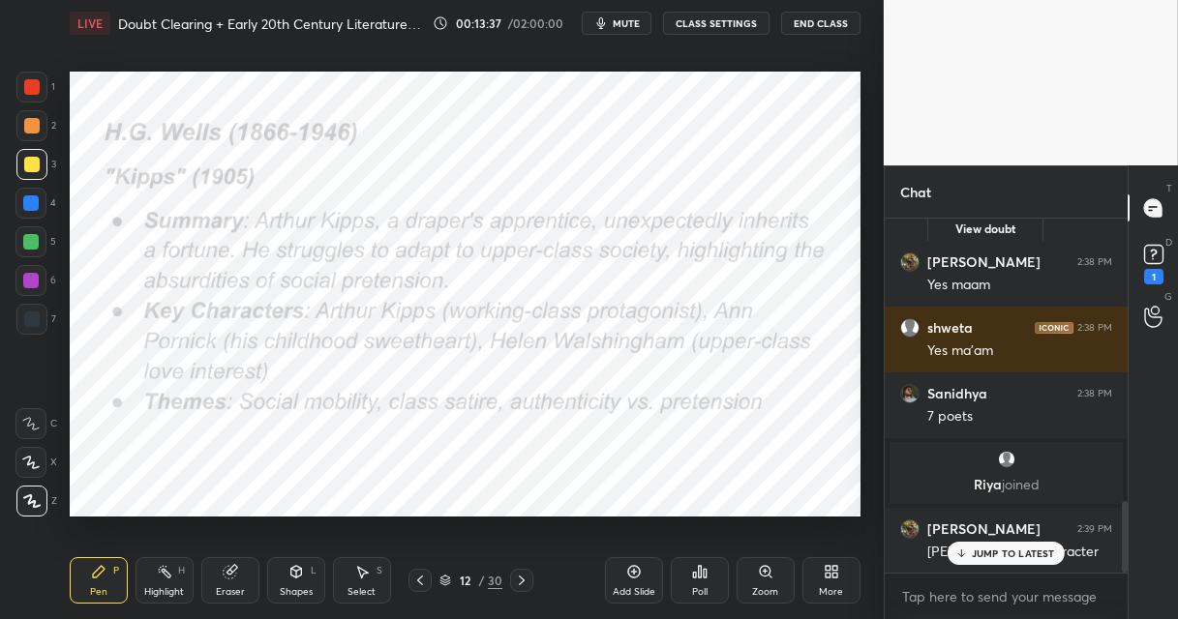
click at [36, 208] on div at bounding box center [30, 202] width 15 height 15
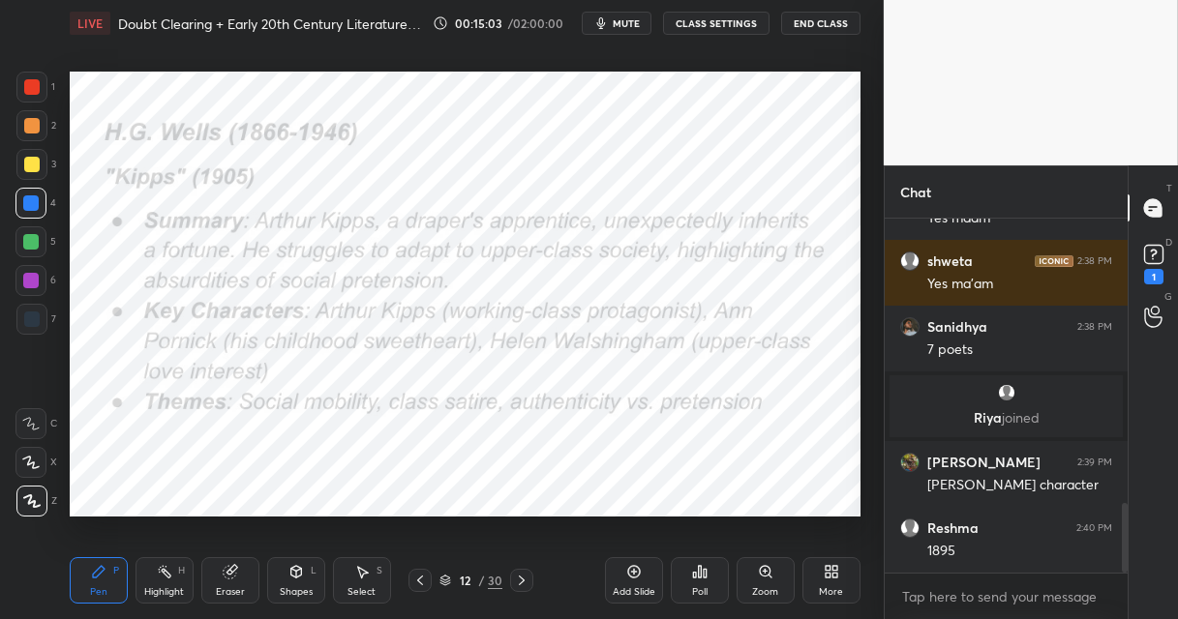
click at [642, 571] on div "Add Slide" at bounding box center [634, 580] width 58 height 46
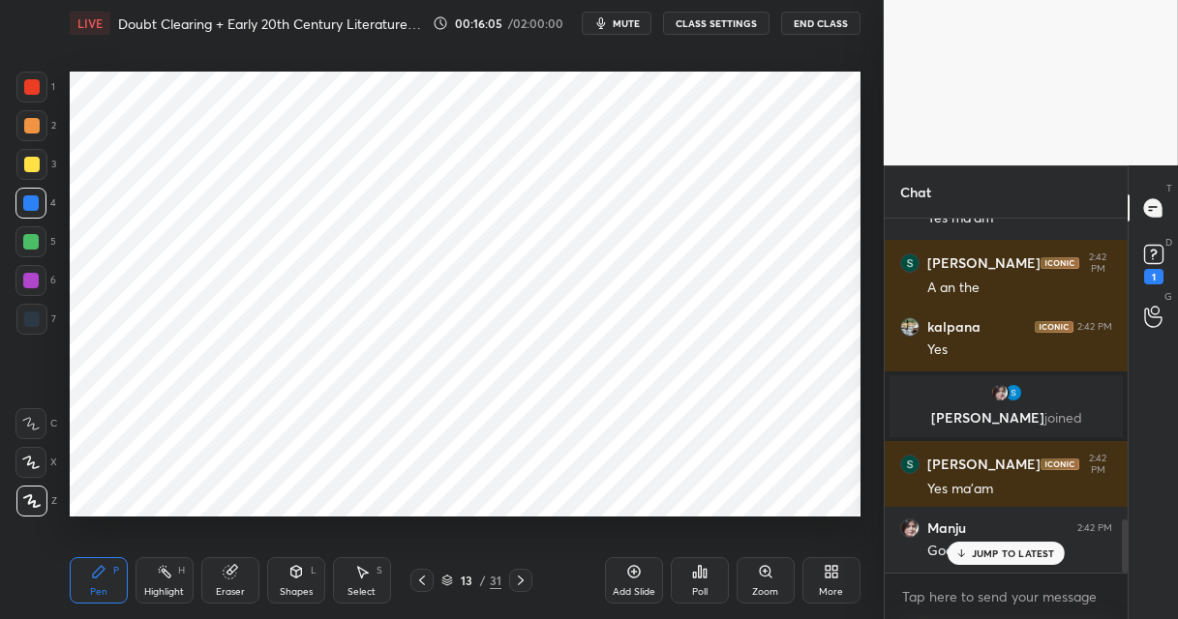
scroll to position [1988, 0]
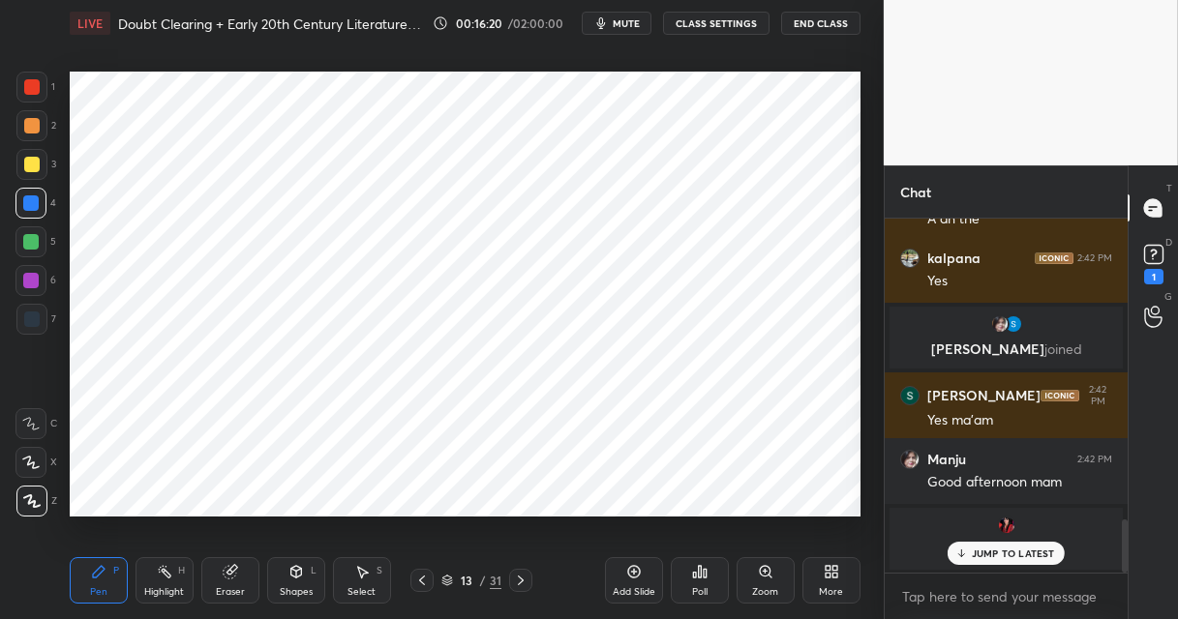
drag, startPoint x: 36, startPoint y: 244, endPoint x: 54, endPoint y: 235, distance: 20.3
click at [37, 243] on div at bounding box center [30, 241] width 15 height 15
drag, startPoint x: 37, startPoint y: 206, endPoint x: 45, endPoint y: 199, distance: 10.3
click at [38, 205] on div at bounding box center [30, 202] width 15 height 15
click at [34, 82] on div at bounding box center [31, 86] width 15 height 15
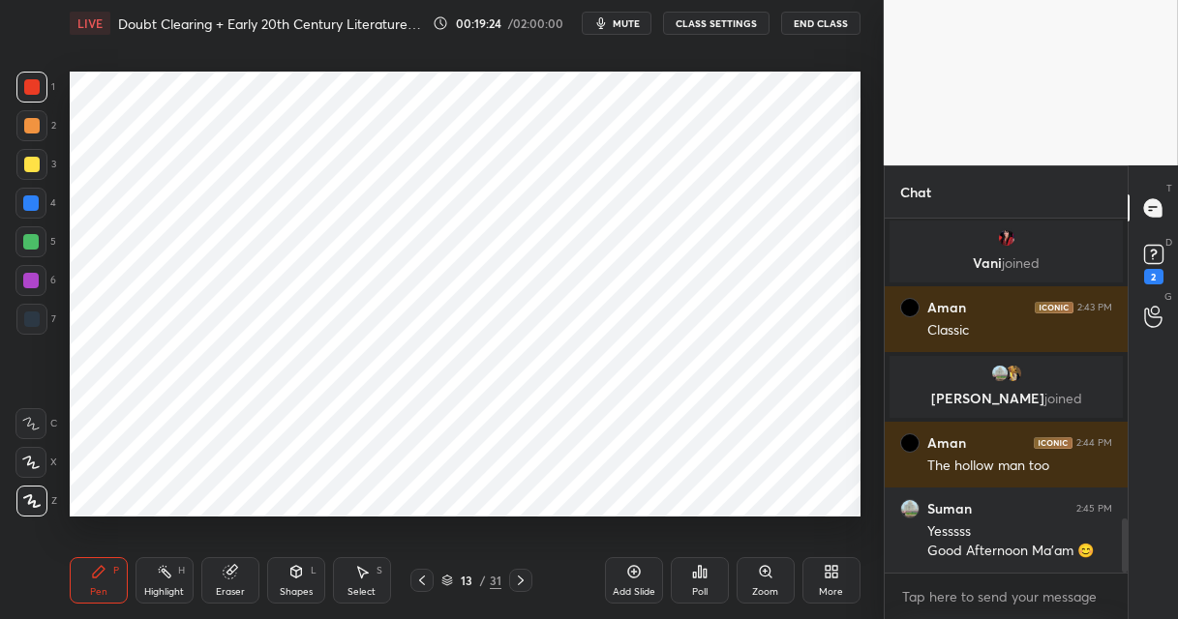
scroll to position [2130, 0]
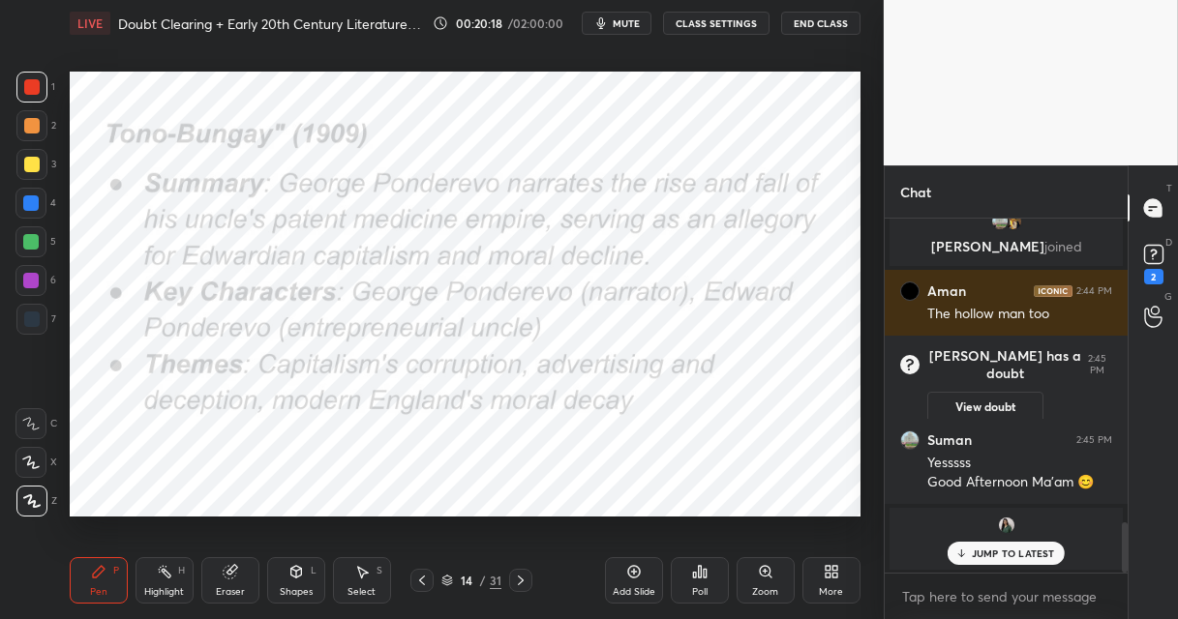
click at [519, 577] on icon at bounding box center [520, 580] width 15 height 15
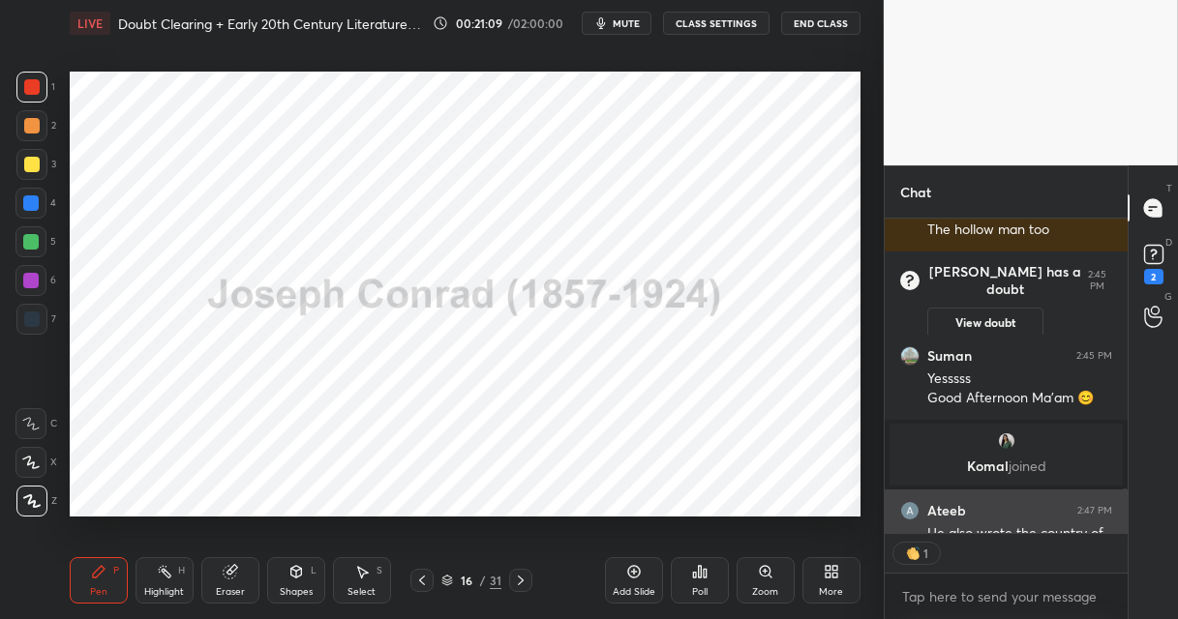
scroll to position [6, 6]
drag, startPoint x: 1017, startPoint y: 550, endPoint x: 949, endPoint y: 529, distance: 70.7
click at [949, 529] on div "He also wrote the country of the blind 1904" at bounding box center [1019, 542] width 185 height 37
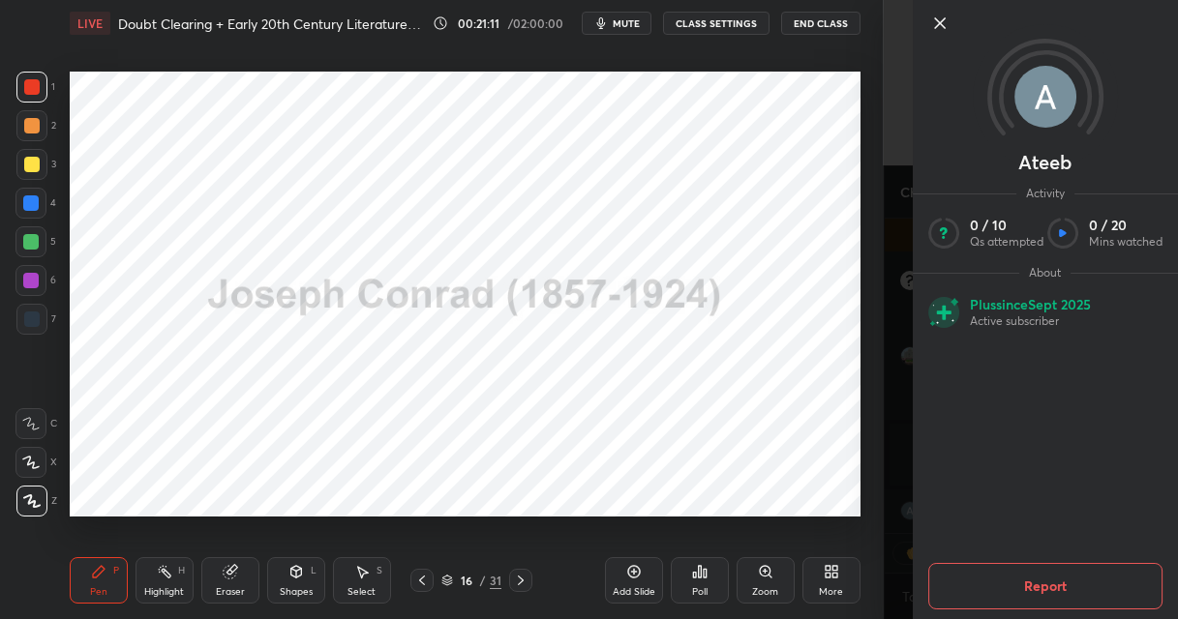
click at [939, 15] on icon at bounding box center [939, 23] width 23 height 23
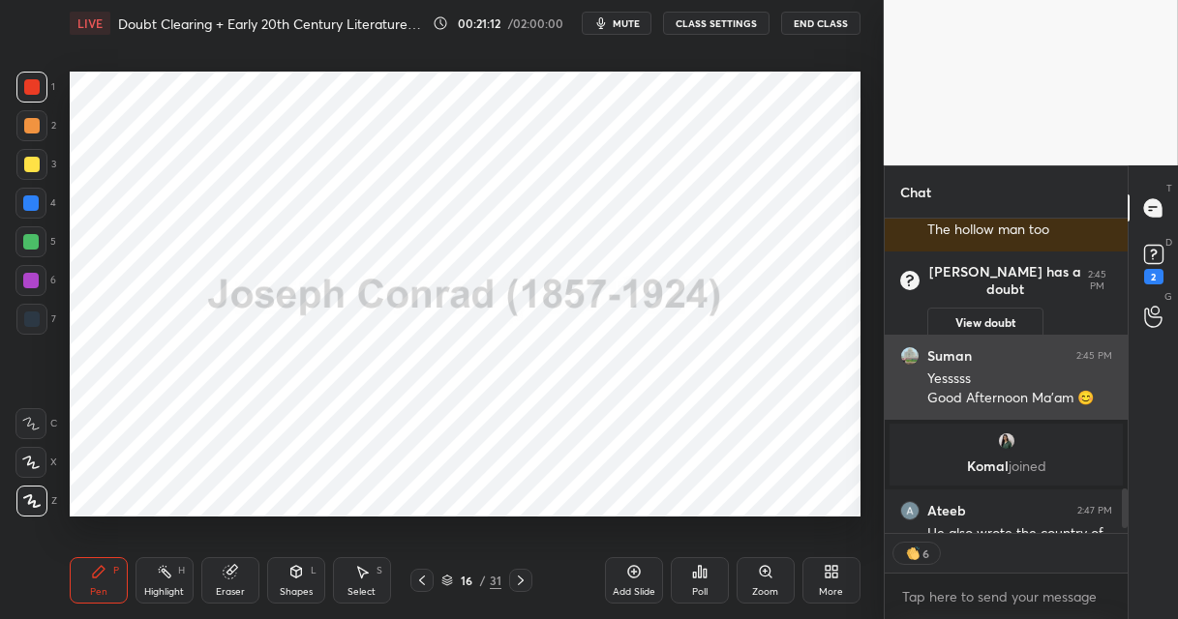
scroll to position [2163, 0]
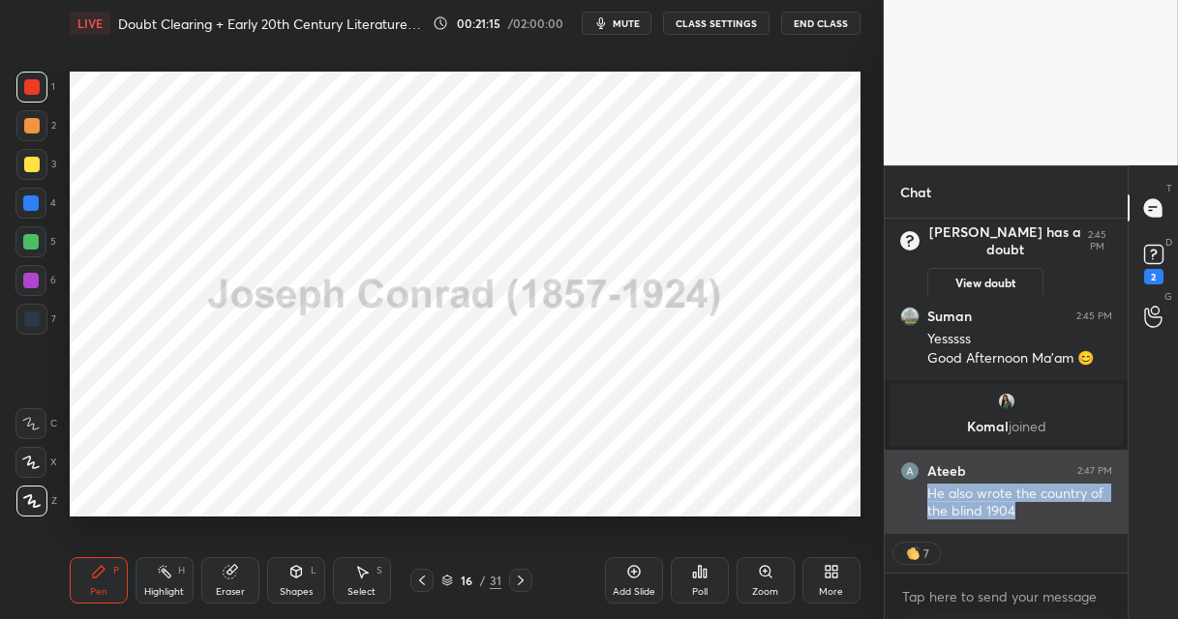
drag, startPoint x: 1019, startPoint y: 509, endPoint x: 918, endPoint y: 491, distance: 102.3
click at [918, 491] on div "[PERSON_NAME] 2:47 PM He also wrote the country of the blind 1904" at bounding box center [1005, 491] width 243 height 83
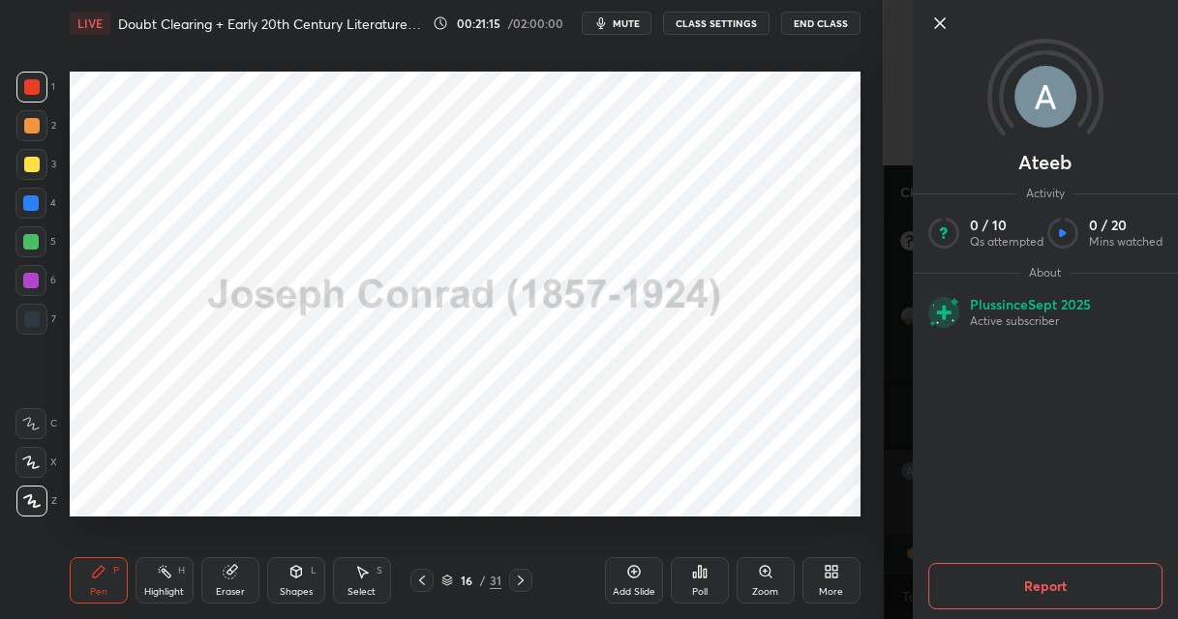
copy div "He also wrote the country of the blind 1904"
click at [939, 22] on icon at bounding box center [940, 23] width 10 height 10
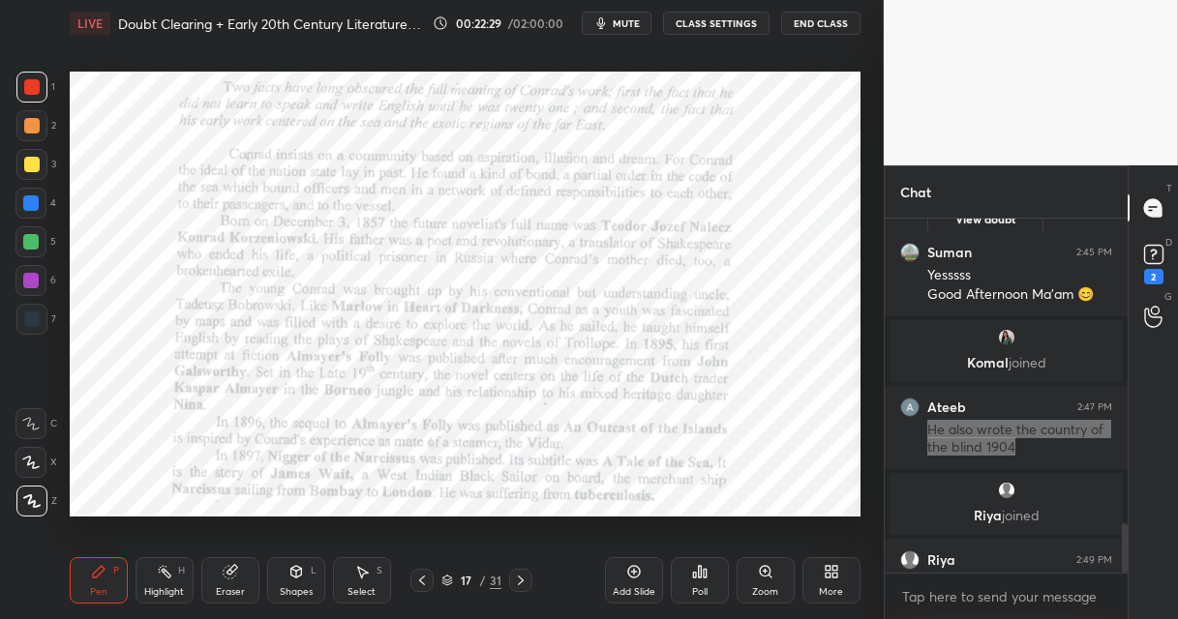
scroll to position [2223, 0]
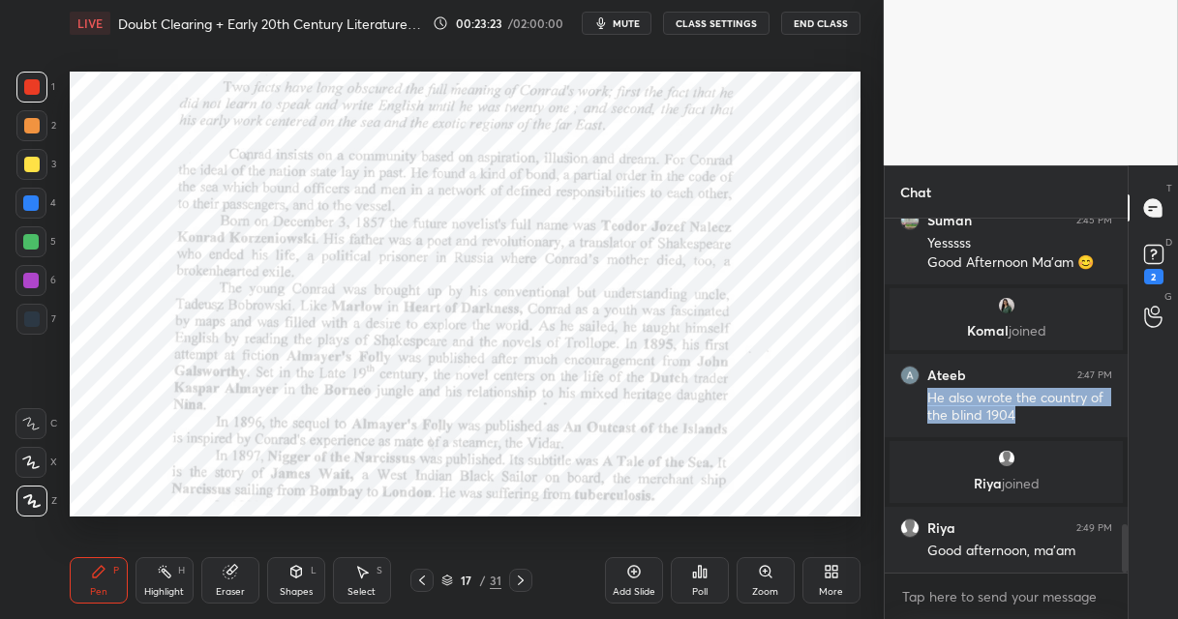
drag, startPoint x: 632, startPoint y: 580, endPoint x: 618, endPoint y: 522, distance: 59.6
click at [635, 576] on icon at bounding box center [633, 571] width 15 height 15
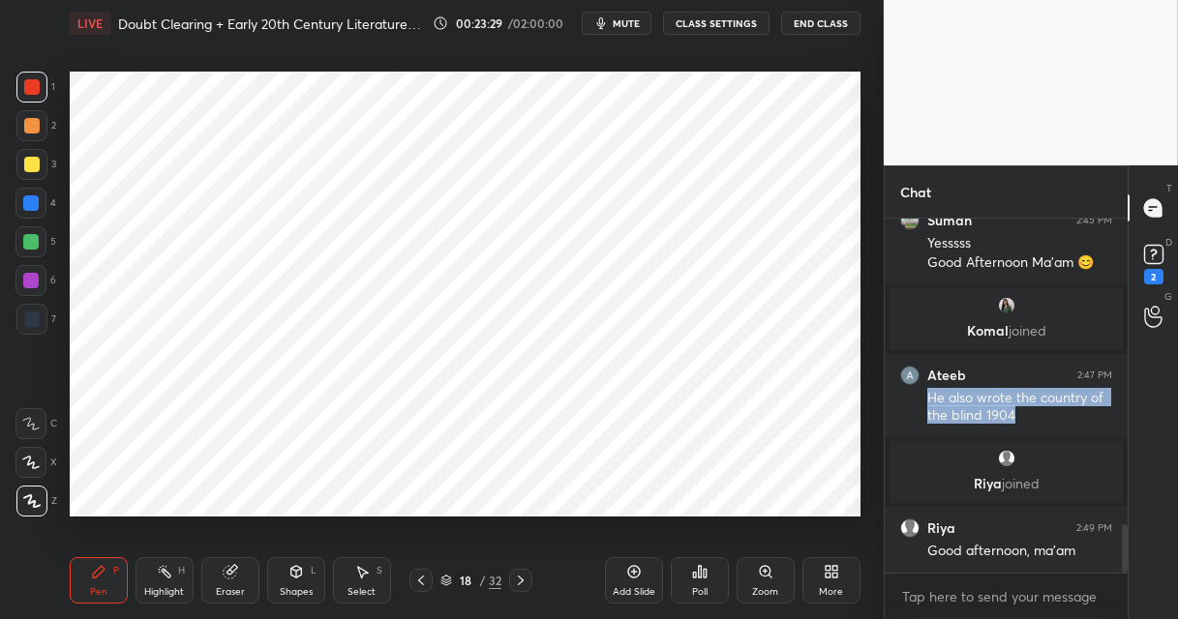
drag, startPoint x: 37, startPoint y: 209, endPoint x: 56, endPoint y: 201, distance: 20.8
click at [44, 205] on div at bounding box center [30, 203] width 31 height 31
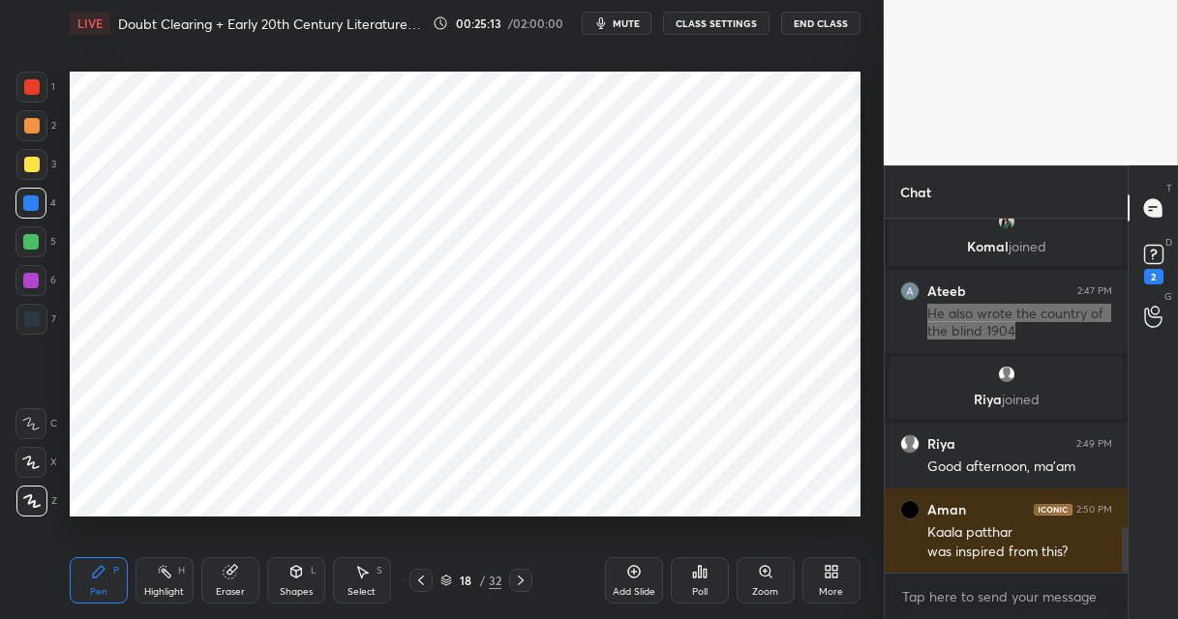
scroll to position [2374, 0]
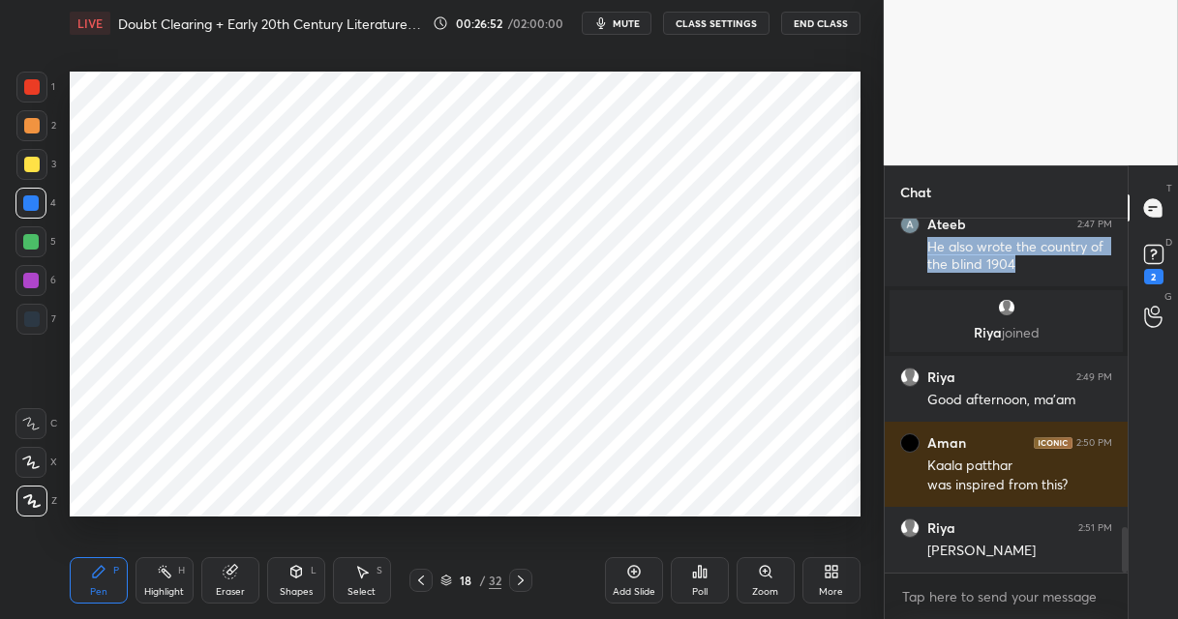
click at [515, 573] on icon at bounding box center [520, 580] width 15 height 15
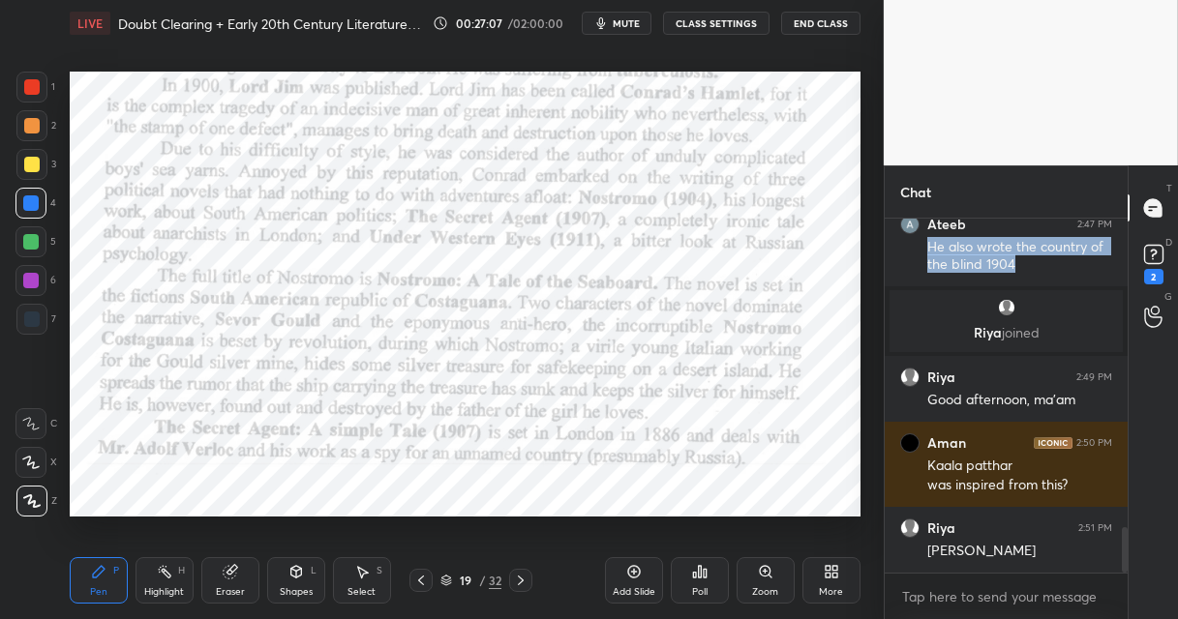
click at [34, 125] on div at bounding box center [31, 125] width 15 height 15
drag, startPoint x: 36, startPoint y: 210, endPoint x: 43, endPoint y: 224, distance: 16.0
click at [36, 210] on div at bounding box center [30, 202] width 15 height 15
click at [522, 581] on icon at bounding box center [521, 581] width 6 height 10
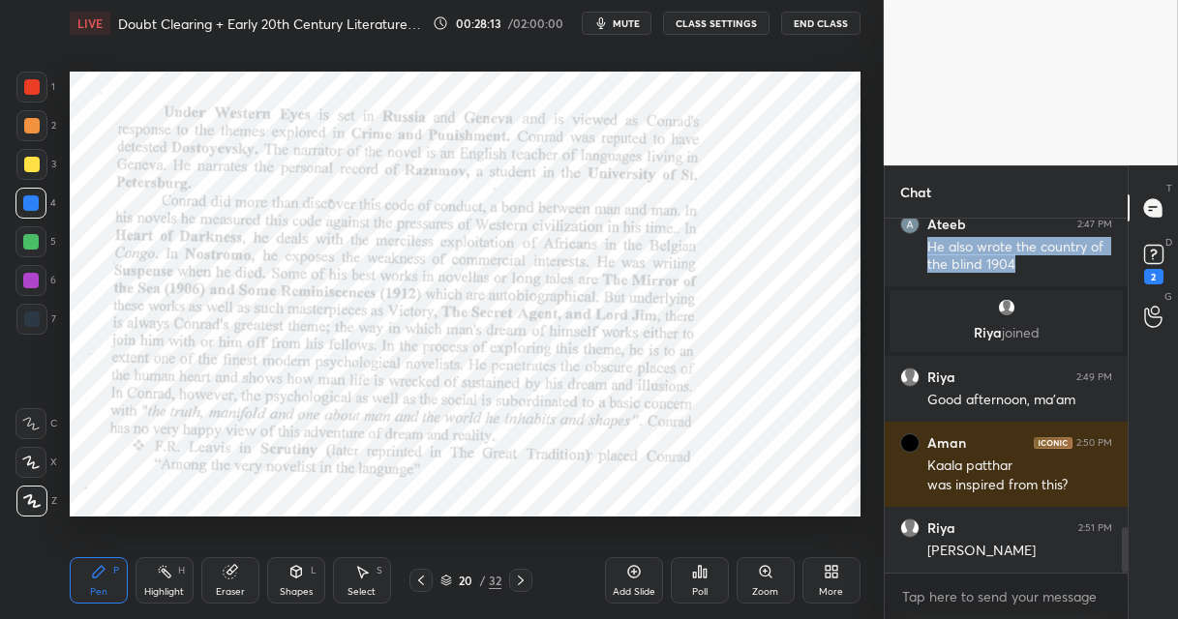
click at [29, 240] on div at bounding box center [30, 241] width 15 height 15
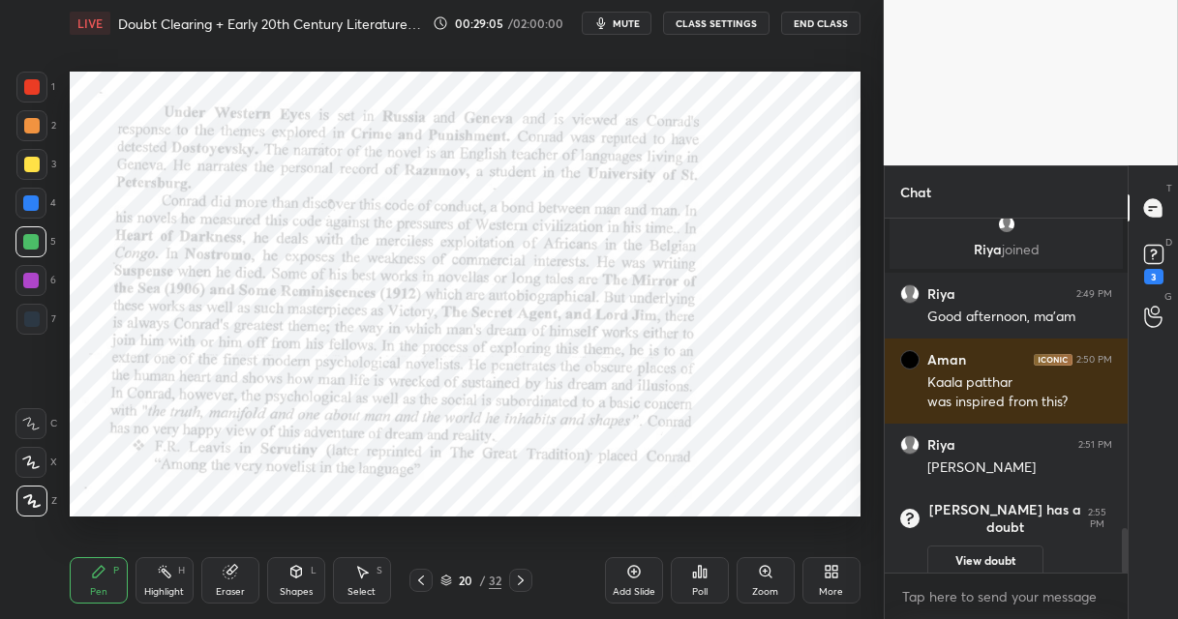
click at [521, 578] on icon at bounding box center [520, 580] width 15 height 15
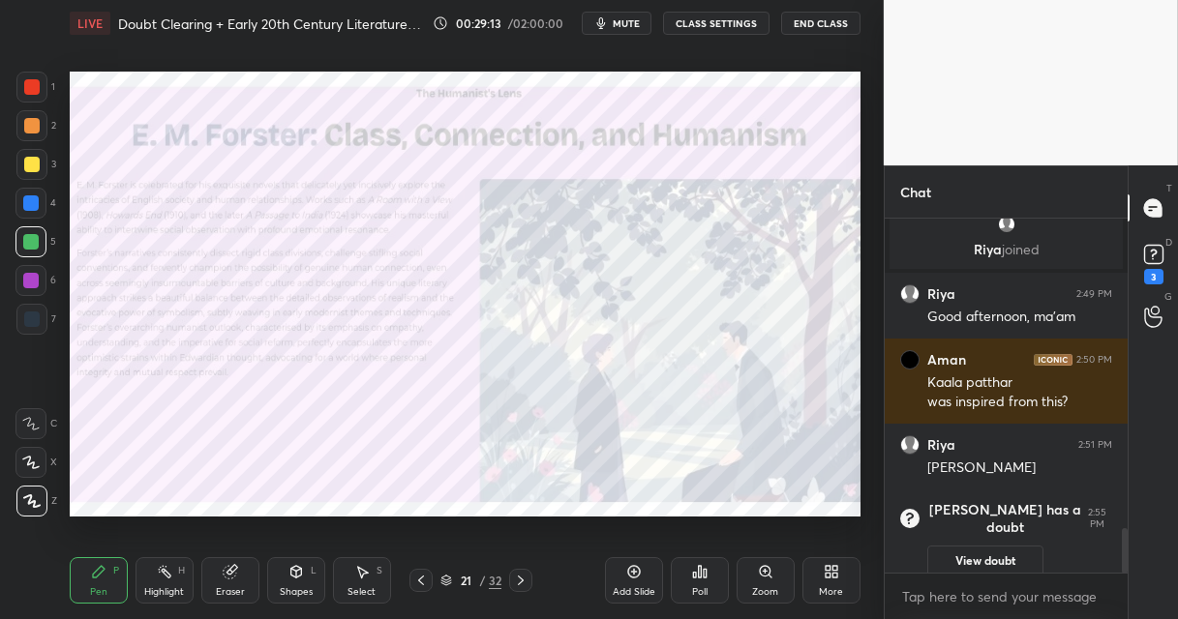
drag, startPoint x: 34, startPoint y: 83, endPoint x: 56, endPoint y: 92, distance: 23.9
click at [33, 85] on div at bounding box center [31, 86] width 15 height 15
drag, startPoint x: 492, startPoint y: 582, endPoint x: 485, endPoint y: 538, distance: 45.2
click at [490, 580] on div "32" at bounding box center [495, 580] width 13 height 17
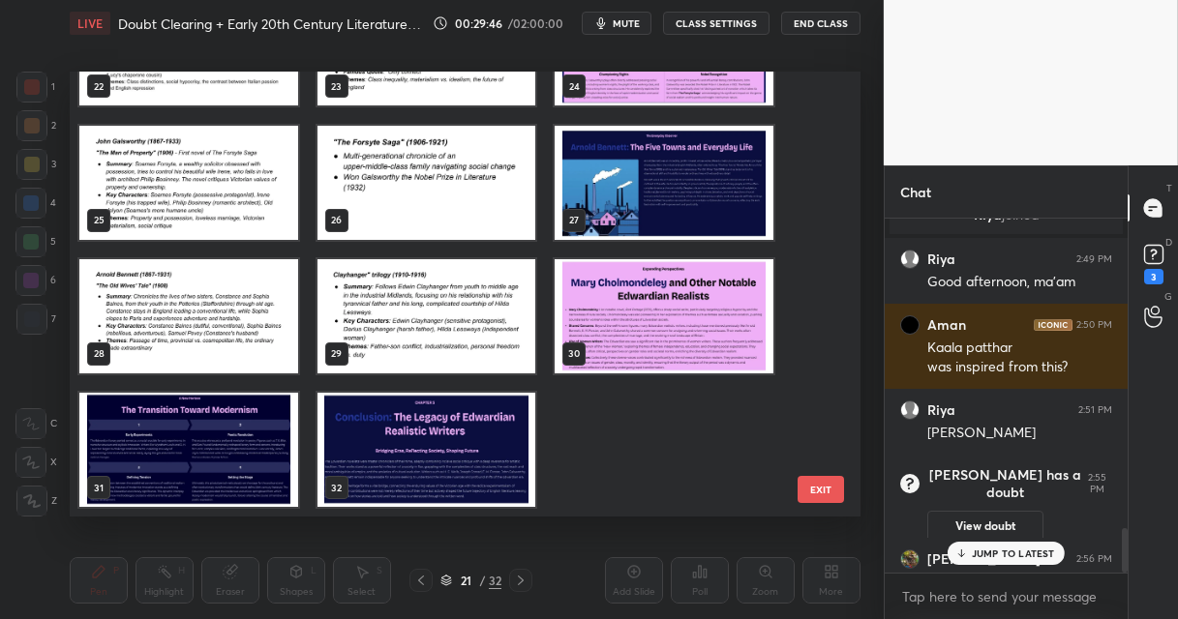
scroll to position [2488, 0]
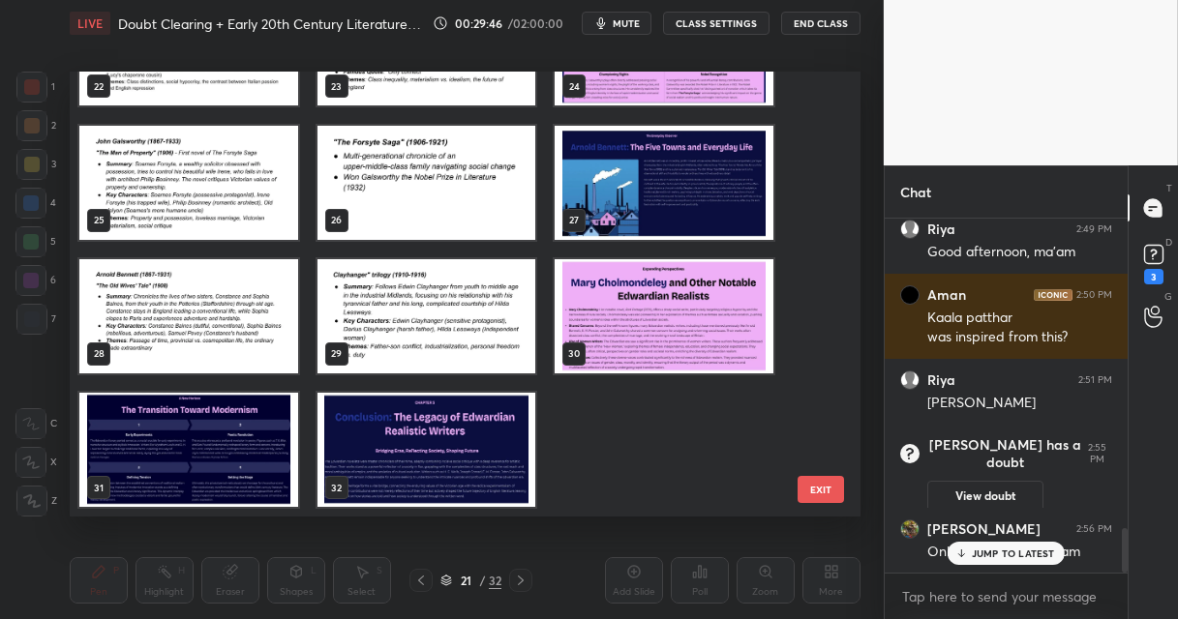
click at [822, 488] on button "EXIT" at bounding box center [820, 489] width 46 height 27
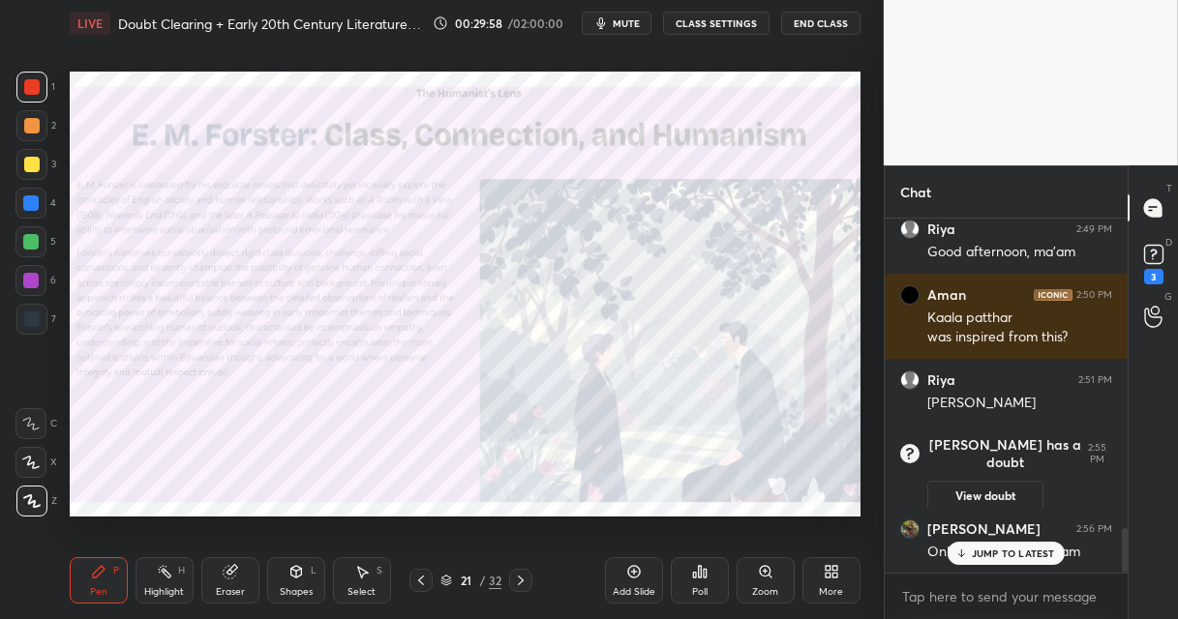
drag, startPoint x: 522, startPoint y: 580, endPoint x: 520, endPoint y: 518, distance: 62.0
click at [521, 576] on icon at bounding box center [520, 580] width 15 height 15
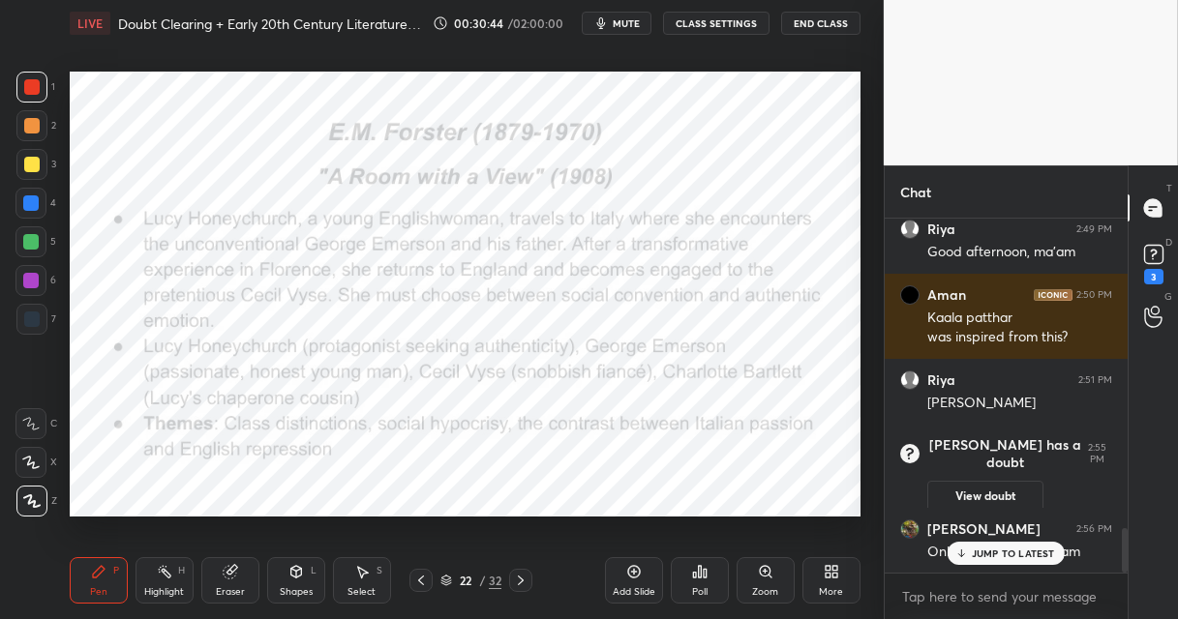
drag, startPoint x: 631, startPoint y: 577, endPoint x: 614, endPoint y: 528, distance: 51.1
click at [631, 574] on icon at bounding box center [633, 571] width 15 height 15
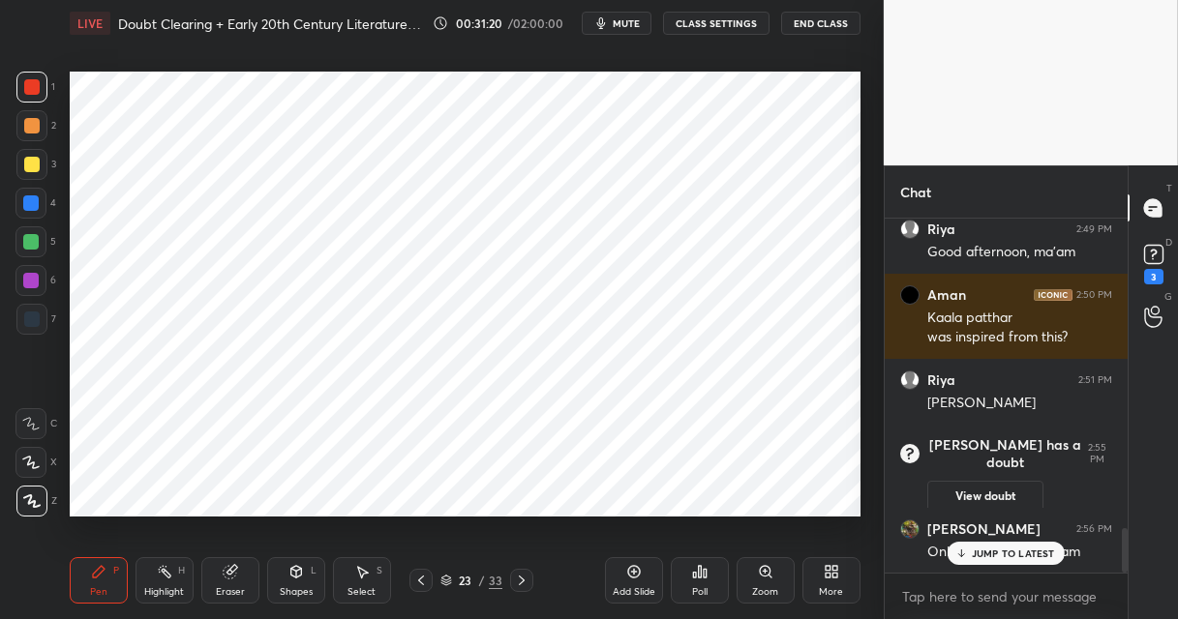
click at [35, 206] on div at bounding box center [30, 202] width 15 height 15
click at [420, 580] on icon at bounding box center [420, 580] width 15 height 15
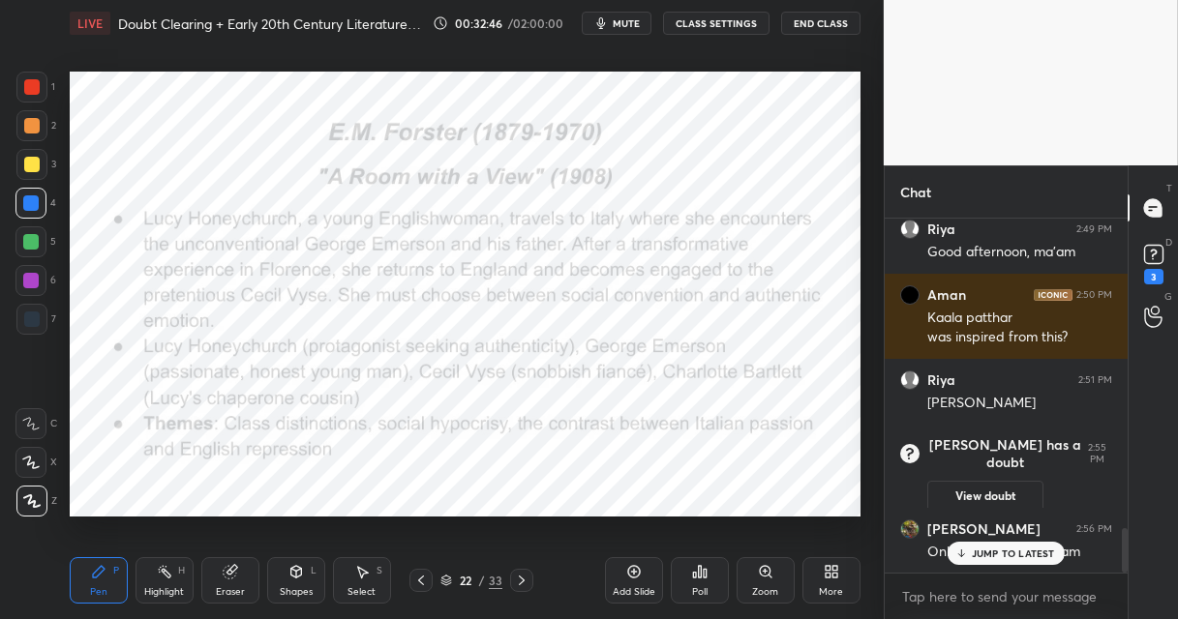
click at [519, 577] on icon at bounding box center [521, 580] width 15 height 15
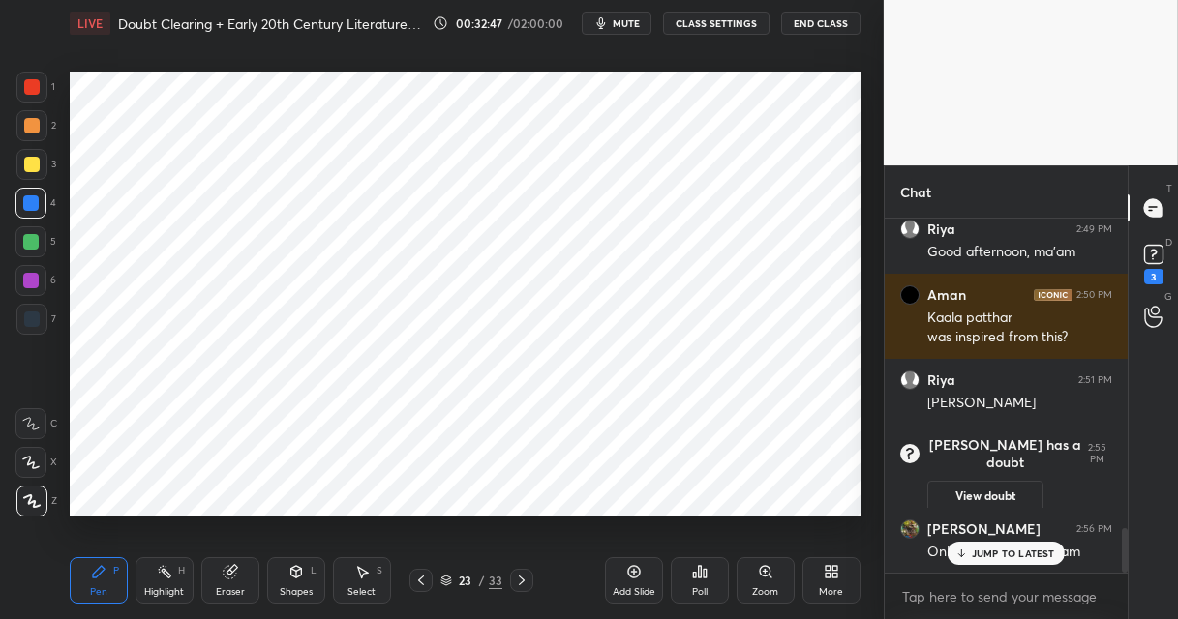
click at [521, 577] on icon at bounding box center [521, 580] width 15 height 15
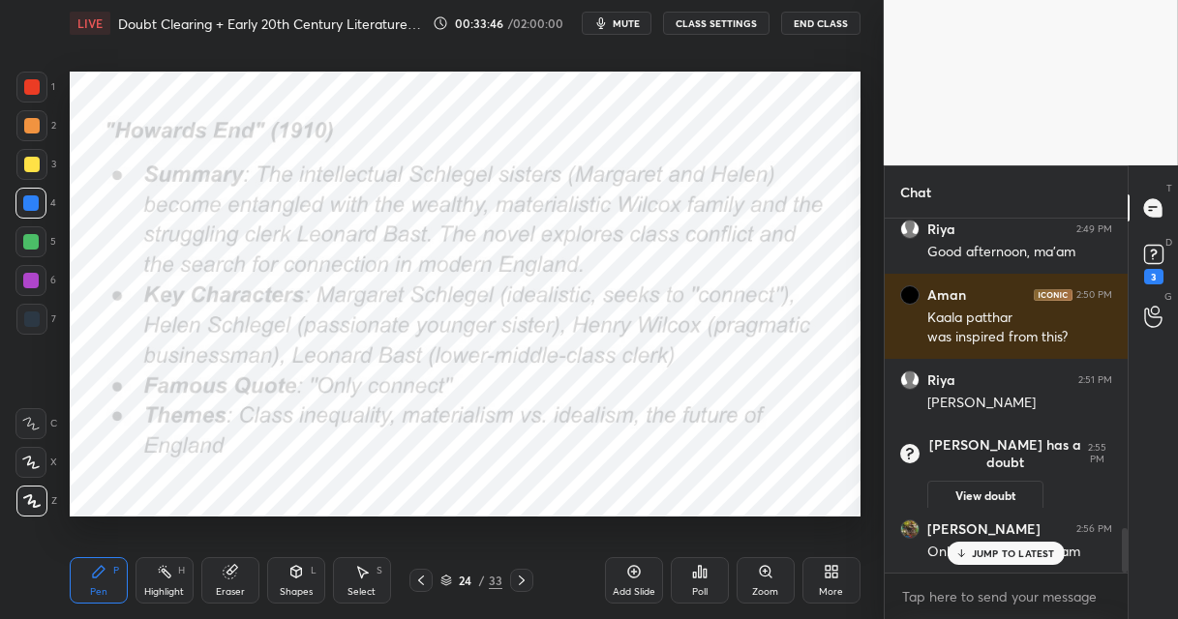
drag, startPoint x: 492, startPoint y: 579, endPoint x: 499, endPoint y: 558, distance: 21.4
click at [492, 577] on div "33" at bounding box center [496, 580] width 14 height 17
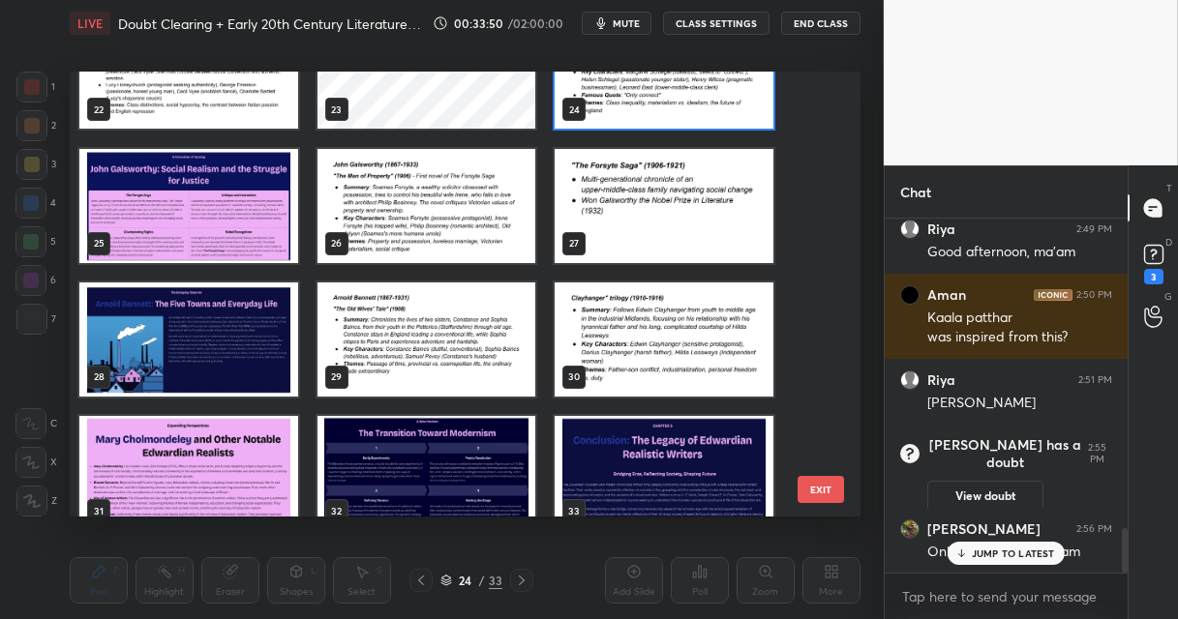
scroll to position [1026, 0]
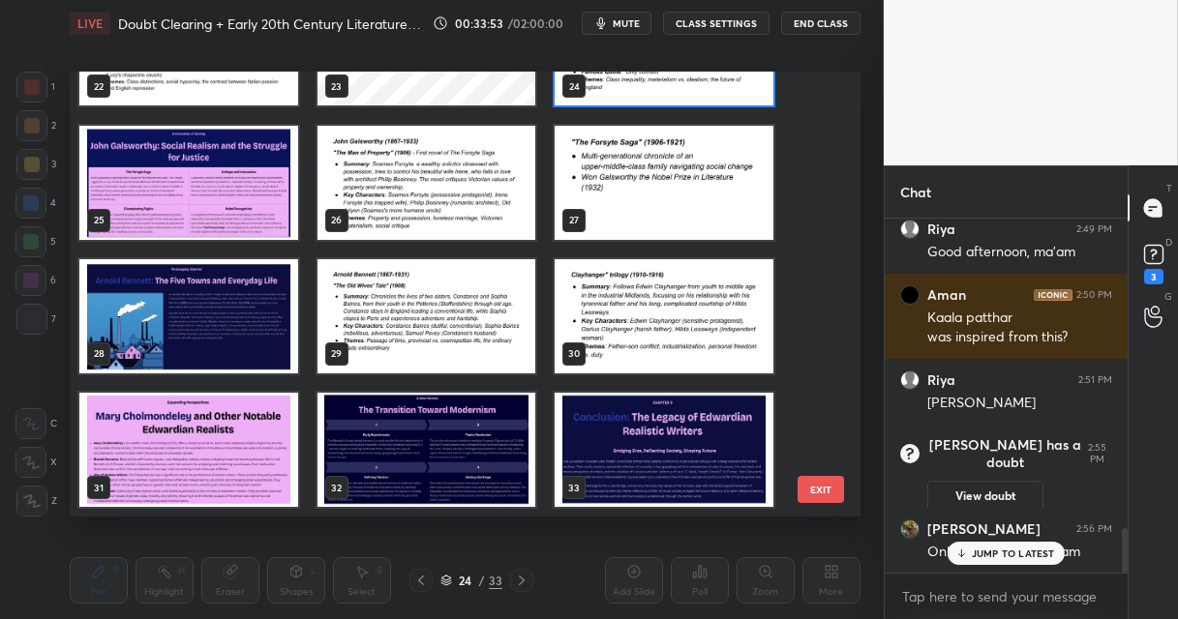
click at [808, 493] on button "EXIT" at bounding box center [820, 489] width 46 height 27
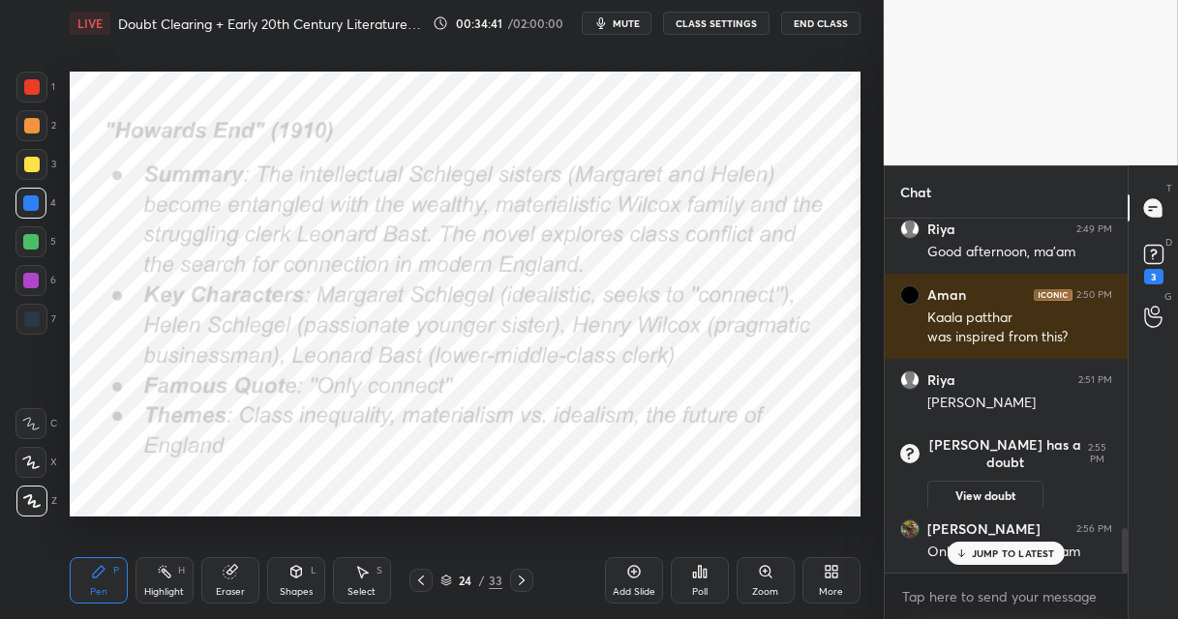
click at [491, 580] on div "33" at bounding box center [496, 580] width 14 height 17
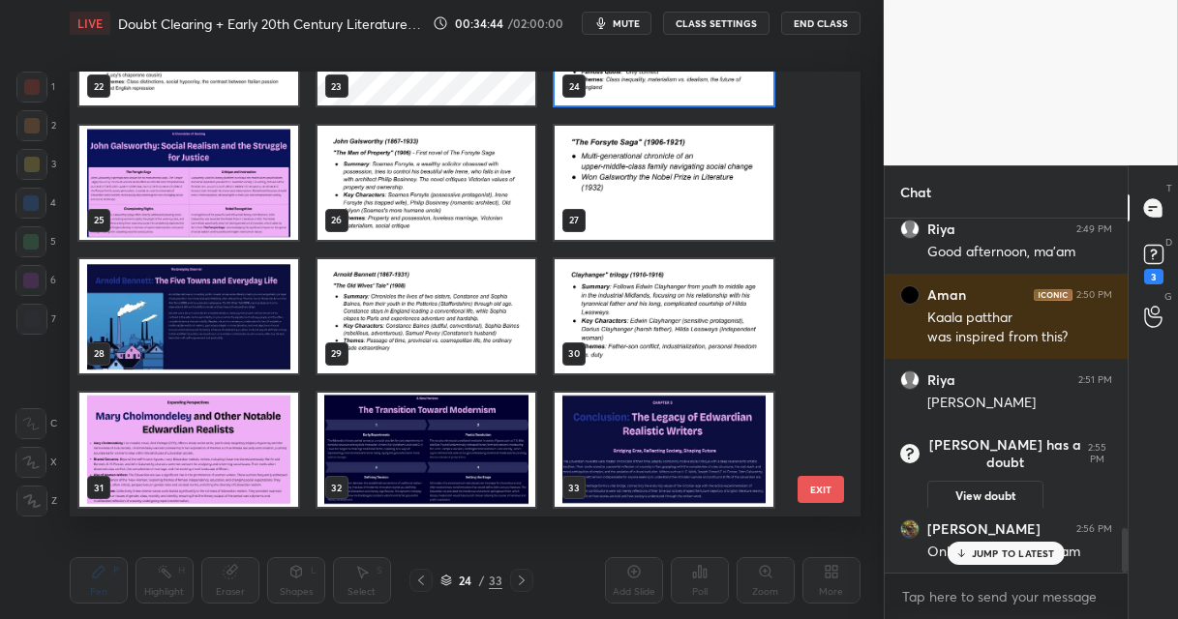
drag, startPoint x: 682, startPoint y: 462, endPoint x: 702, endPoint y: 462, distance: 20.3
click at [686, 466] on img "grid" at bounding box center [663, 450] width 219 height 114
click at [690, 464] on img "grid" at bounding box center [663, 450] width 219 height 114
click at [693, 462] on img "grid" at bounding box center [663, 450] width 219 height 114
click at [701, 462] on img "grid" at bounding box center [663, 450] width 219 height 114
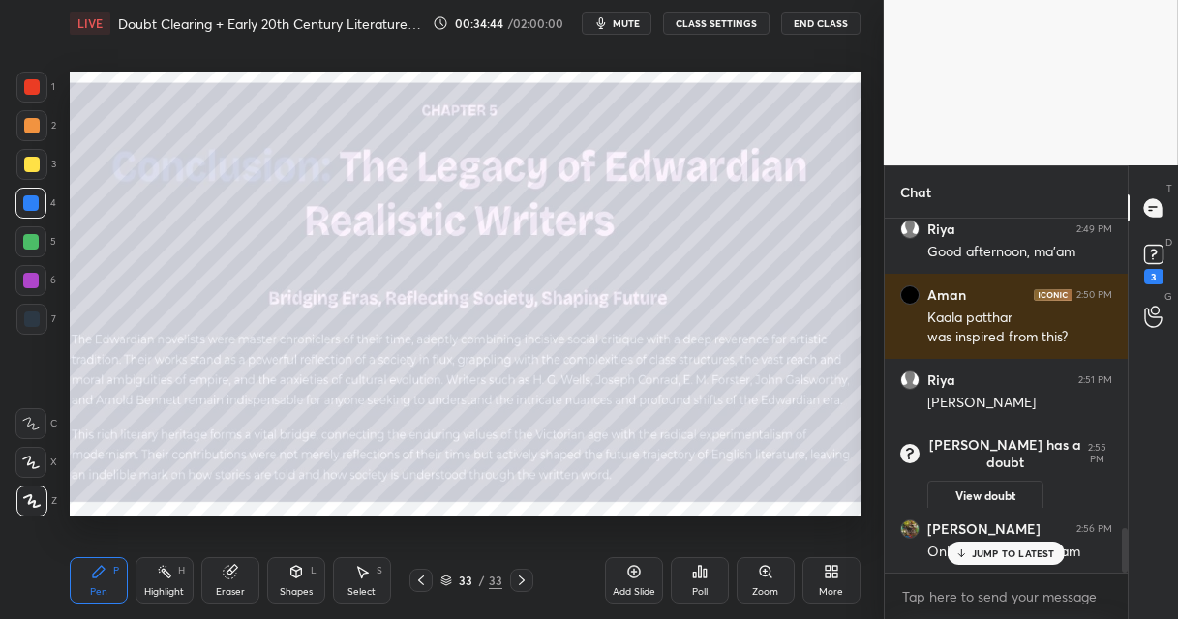
click at [706, 460] on img "grid" at bounding box center [663, 450] width 219 height 114
drag, startPoint x: 1155, startPoint y: 263, endPoint x: 1142, endPoint y: 288, distance: 28.6
click at [1156, 263] on rect at bounding box center [1153, 255] width 18 height 18
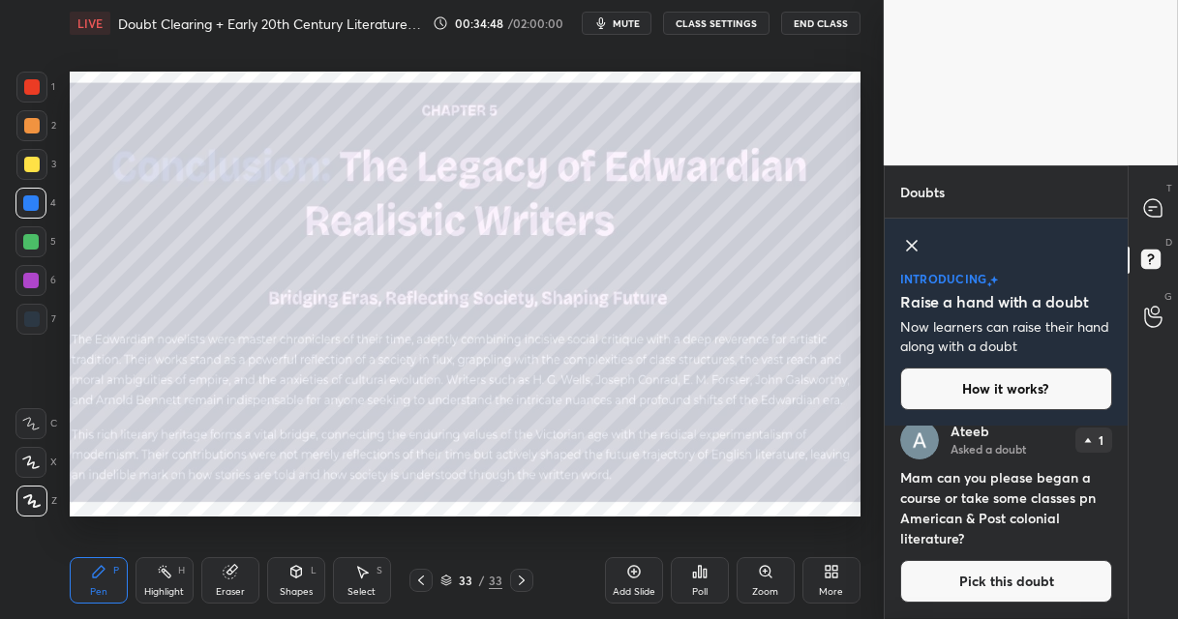
drag, startPoint x: 941, startPoint y: 576, endPoint x: 940, endPoint y: 565, distance: 10.8
click at [940, 574] on button "Pick this doubt" at bounding box center [1006, 581] width 212 height 43
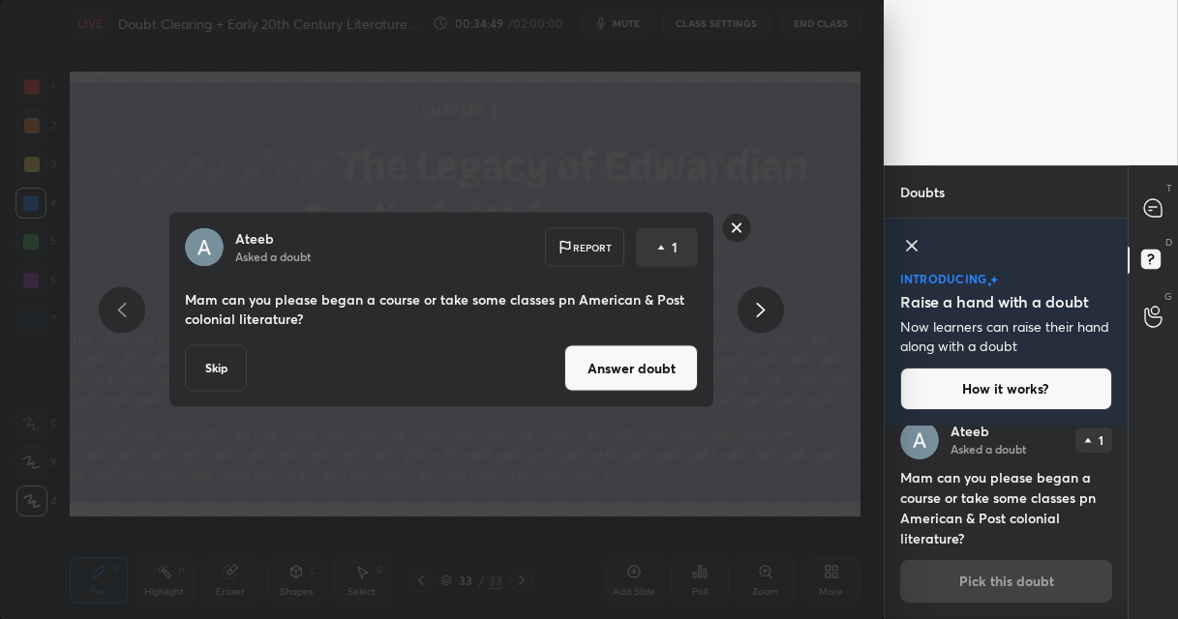
click at [644, 373] on button "Answer doubt" at bounding box center [631, 368] width 134 height 46
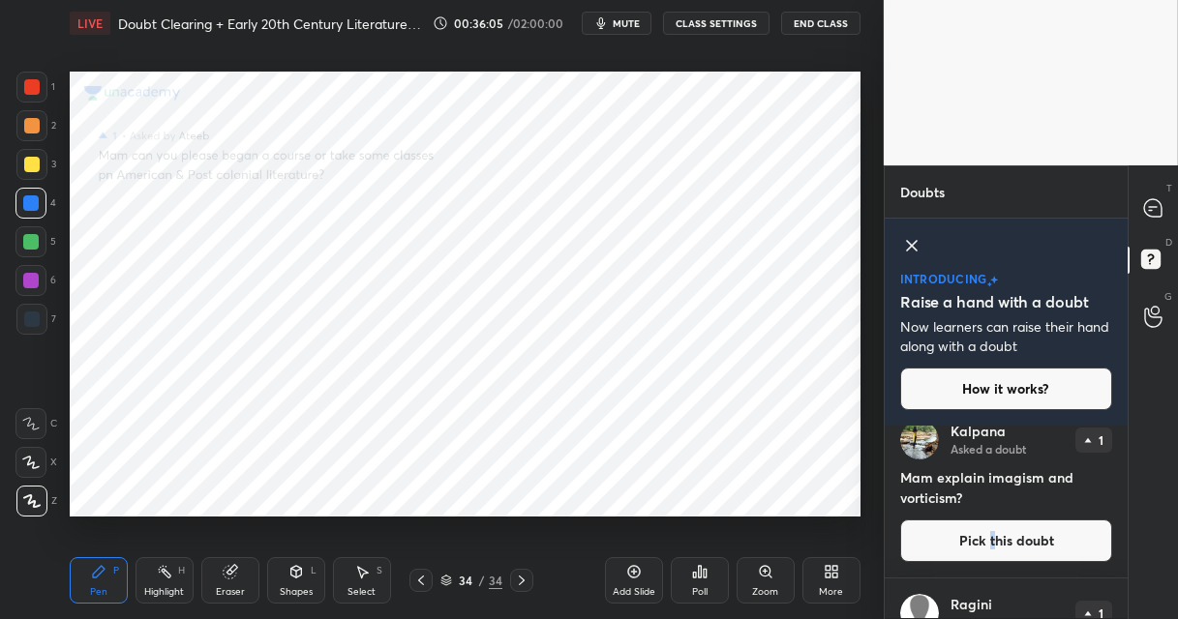
click at [987, 536] on button "Pick this doubt" at bounding box center [1006, 541] width 212 height 43
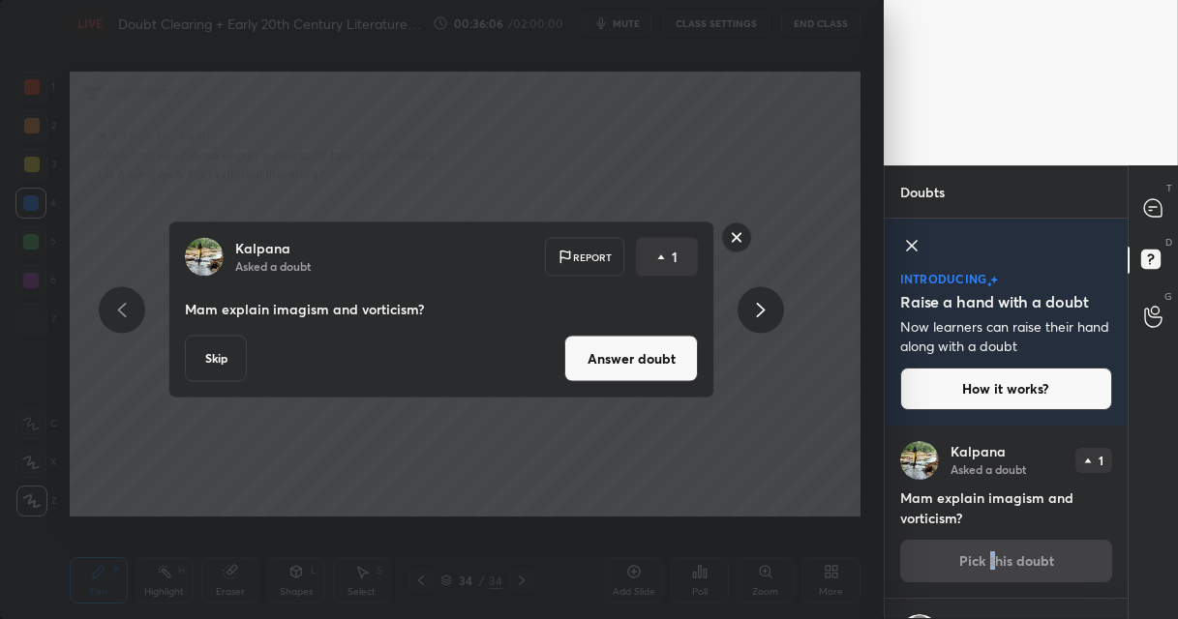
click at [608, 362] on button "Answer doubt" at bounding box center [631, 359] width 134 height 46
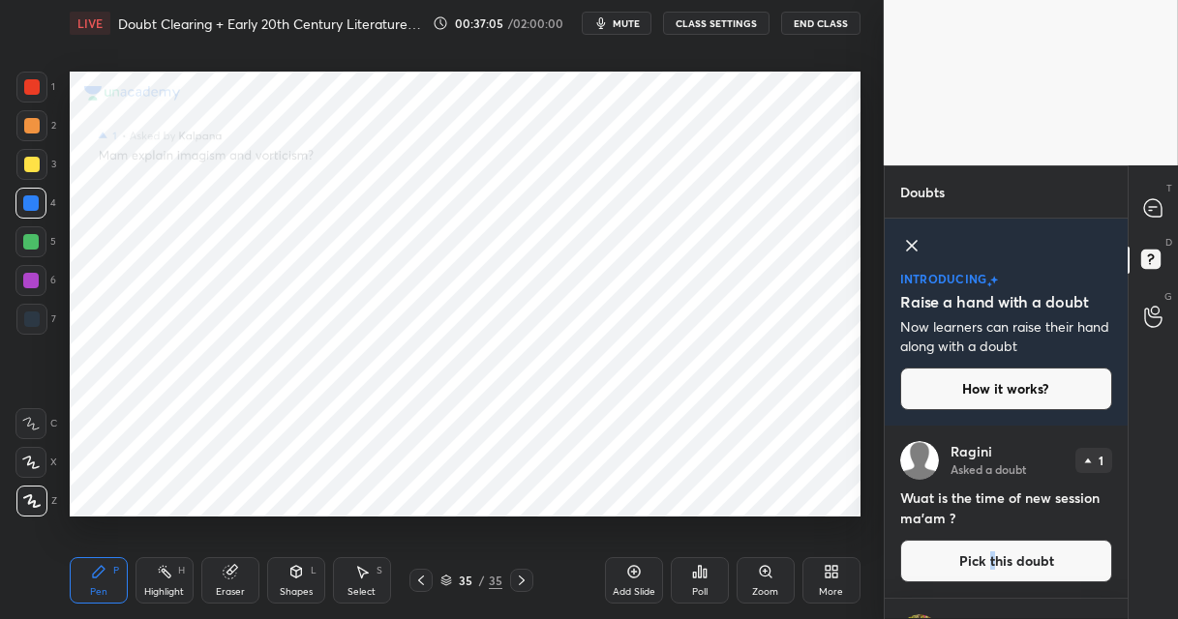
drag, startPoint x: 949, startPoint y: 564, endPoint x: 899, endPoint y: 506, distance: 76.8
click at [949, 559] on button "Pick this doubt" at bounding box center [1006, 561] width 212 height 43
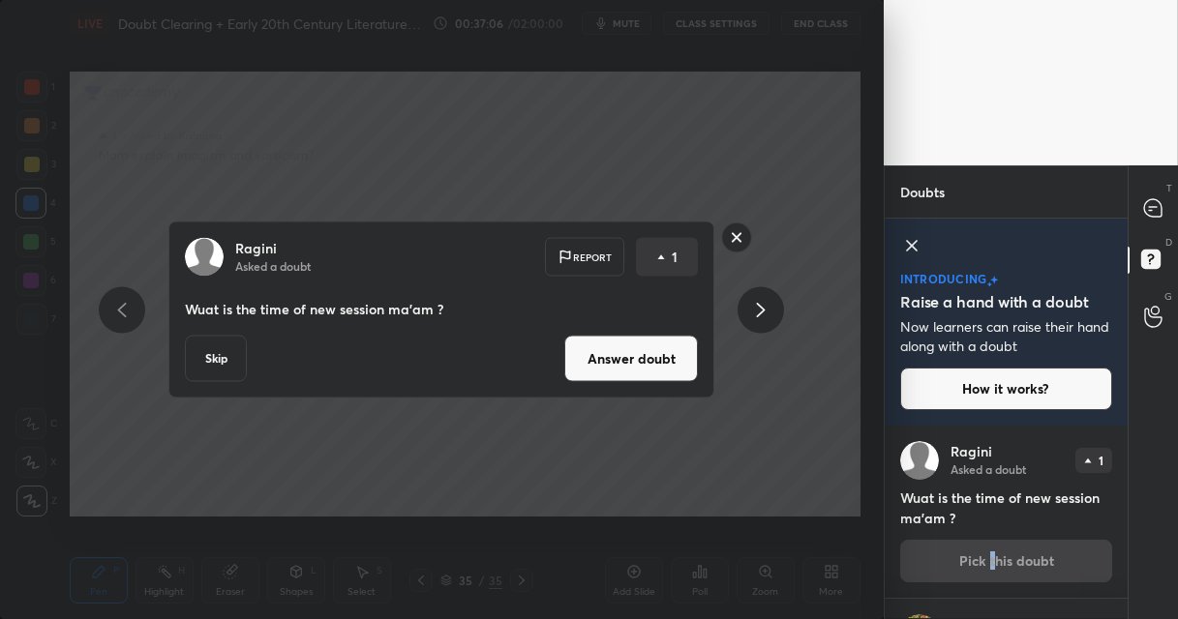
drag, startPoint x: 603, startPoint y: 363, endPoint x: 629, endPoint y: 346, distance: 30.9
click at [602, 363] on button "Answer doubt" at bounding box center [631, 359] width 134 height 46
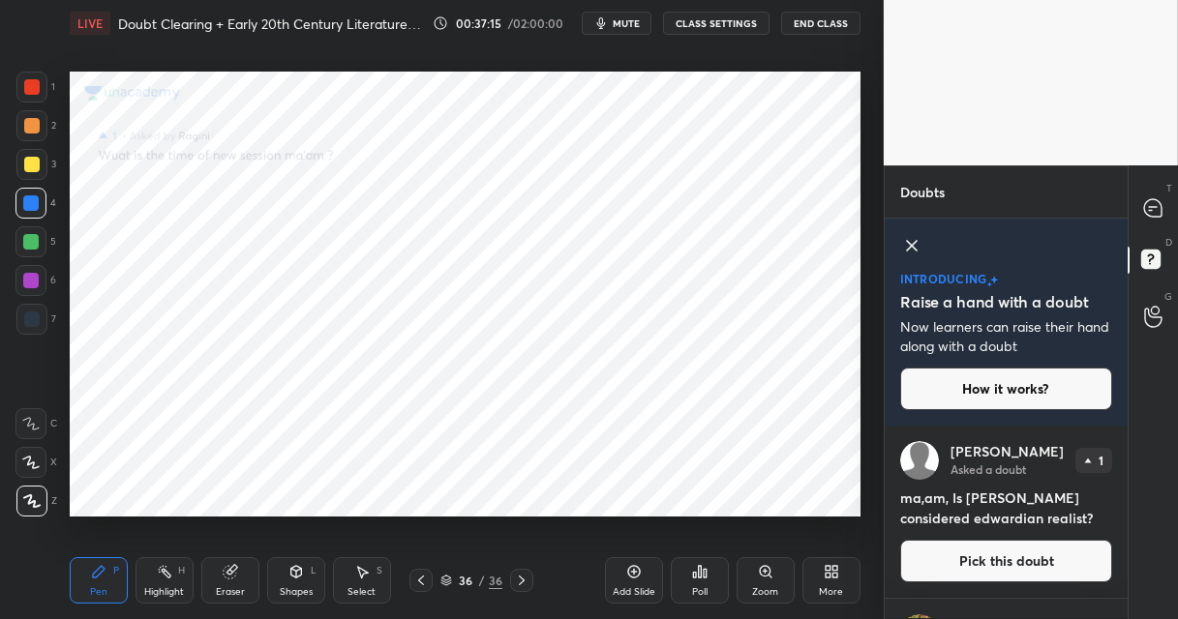
drag, startPoint x: 976, startPoint y: 562, endPoint x: 969, endPoint y: 543, distance: 20.8
click at [973, 558] on button "Pick this doubt" at bounding box center [1006, 561] width 212 height 43
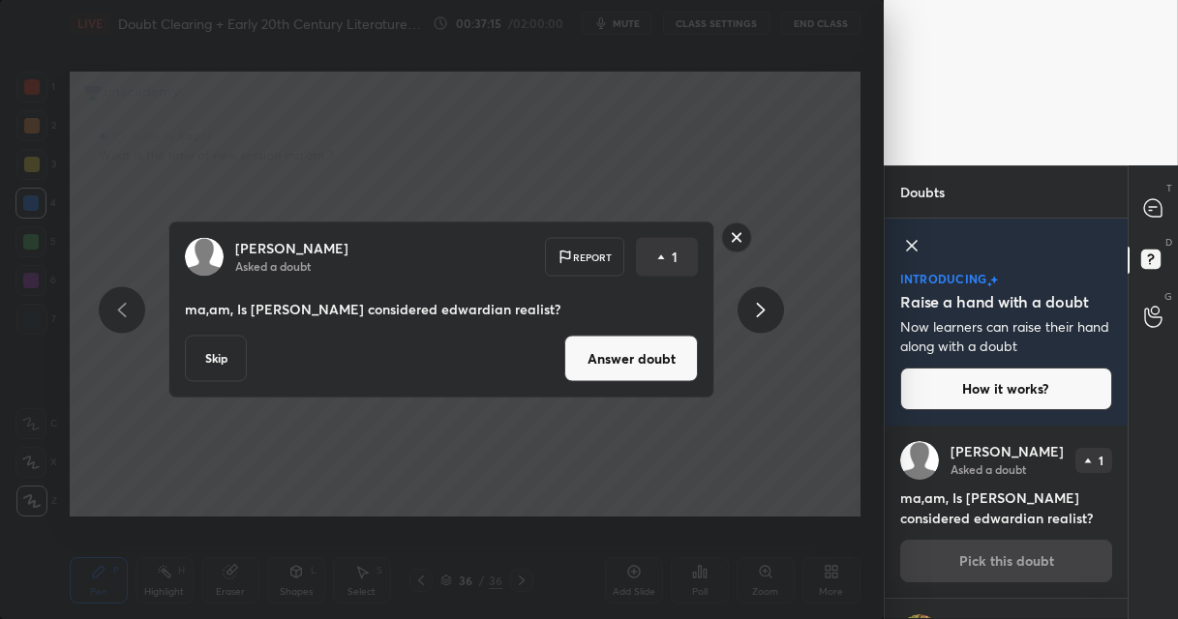
click at [637, 367] on button "Answer doubt" at bounding box center [631, 359] width 134 height 46
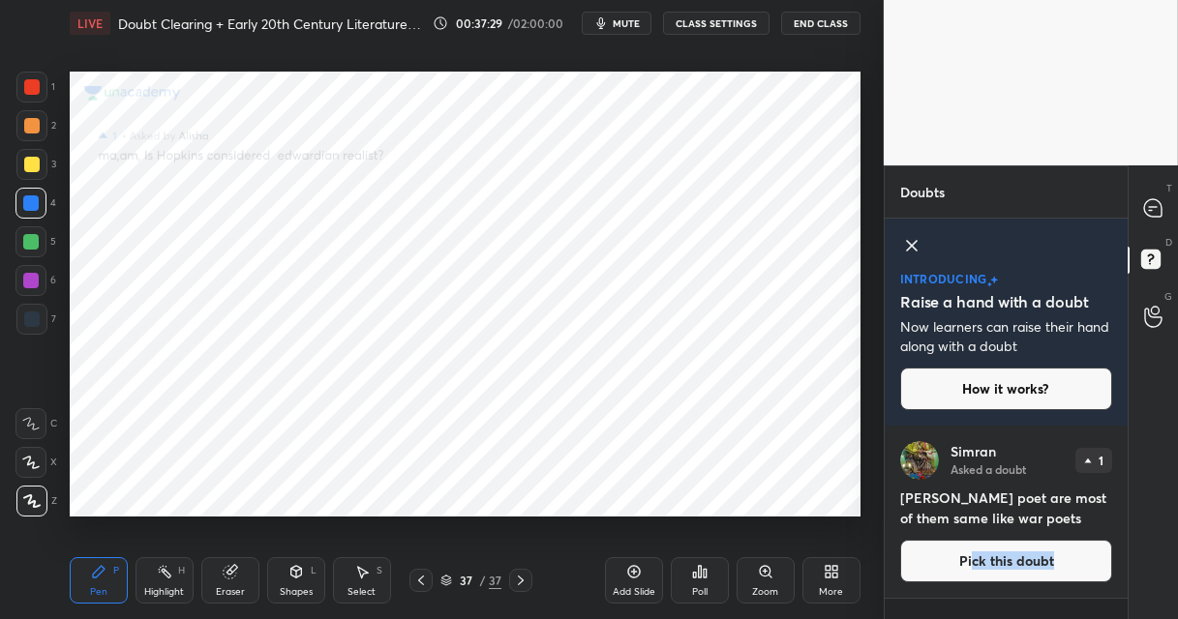
drag, startPoint x: 972, startPoint y: 571, endPoint x: 933, endPoint y: 545, distance: 47.5
click at [970, 569] on button "Pick this doubt" at bounding box center [1006, 561] width 212 height 43
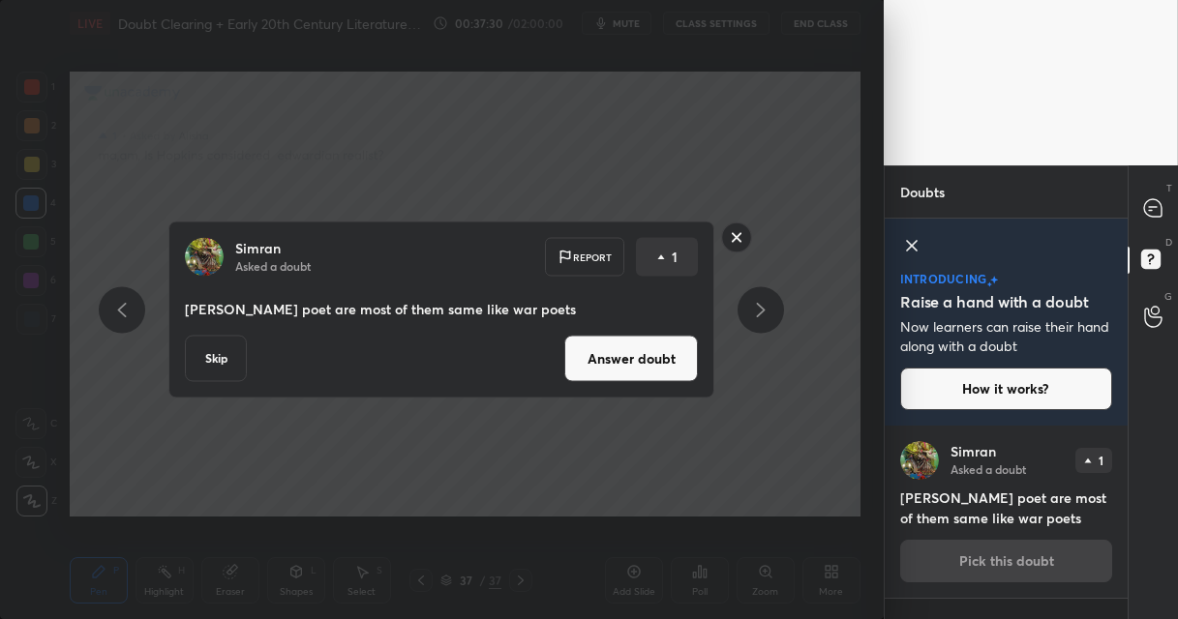
click at [650, 366] on button "Answer doubt" at bounding box center [631, 359] width 134 height 46
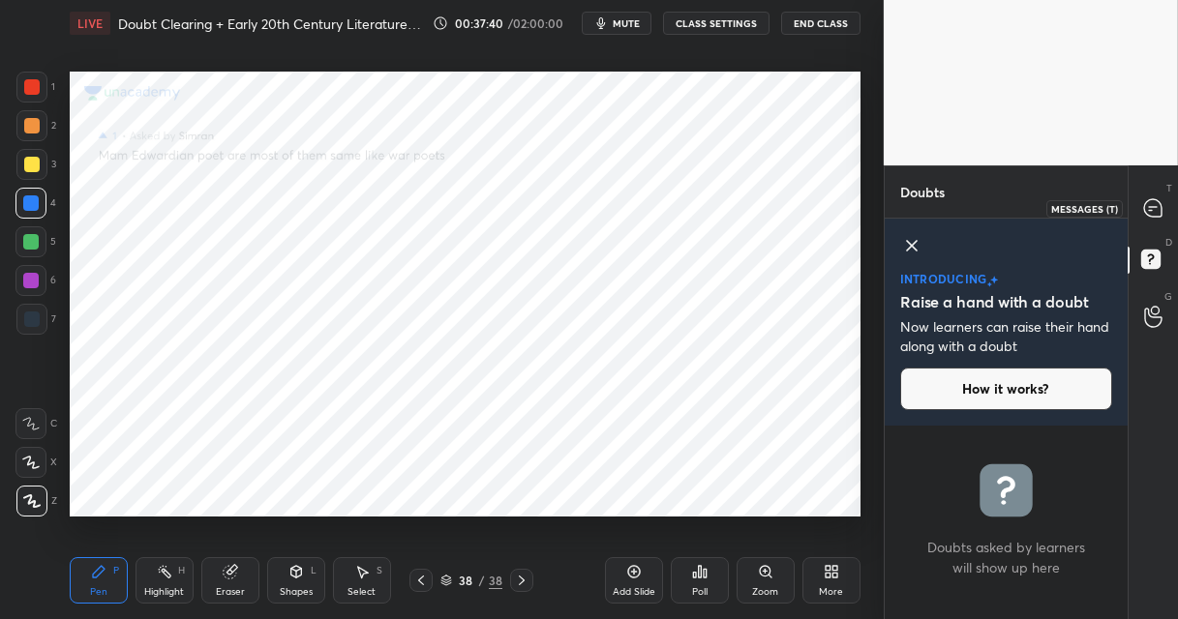
drag, startPoint x: 1147, startPoint y: 208, endPoint x: 1137, endPoint y: 219, distance: 14.4
click at [1145, 211] on icon at bounding box center [1152, 207] width 17 height 17
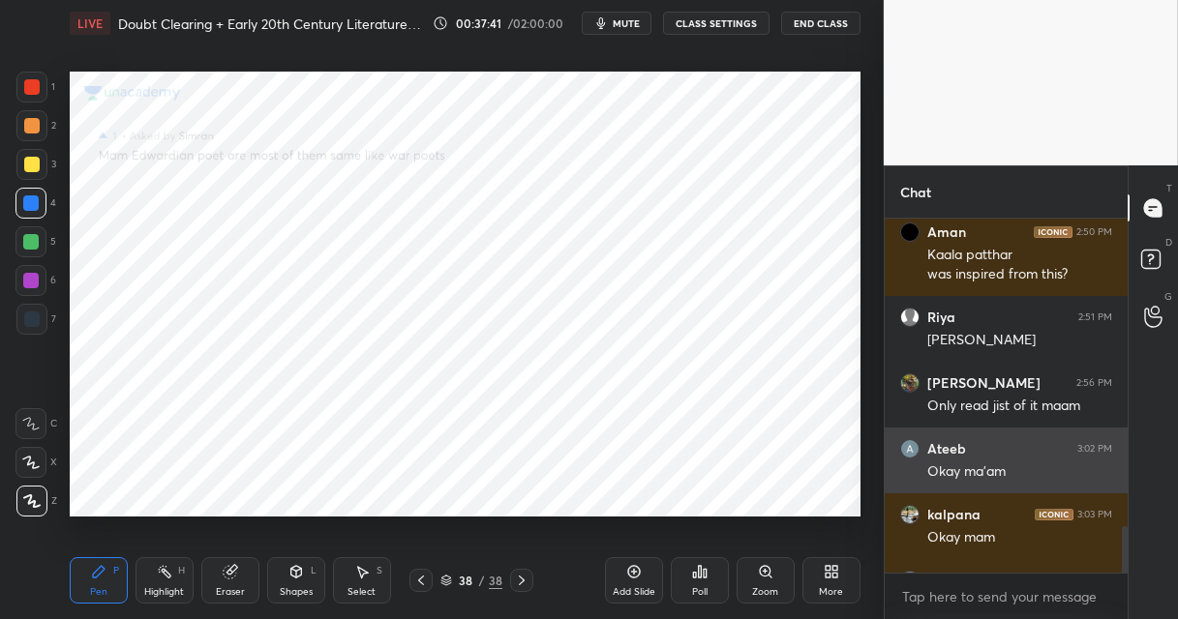
scroll to position [2771, 0]
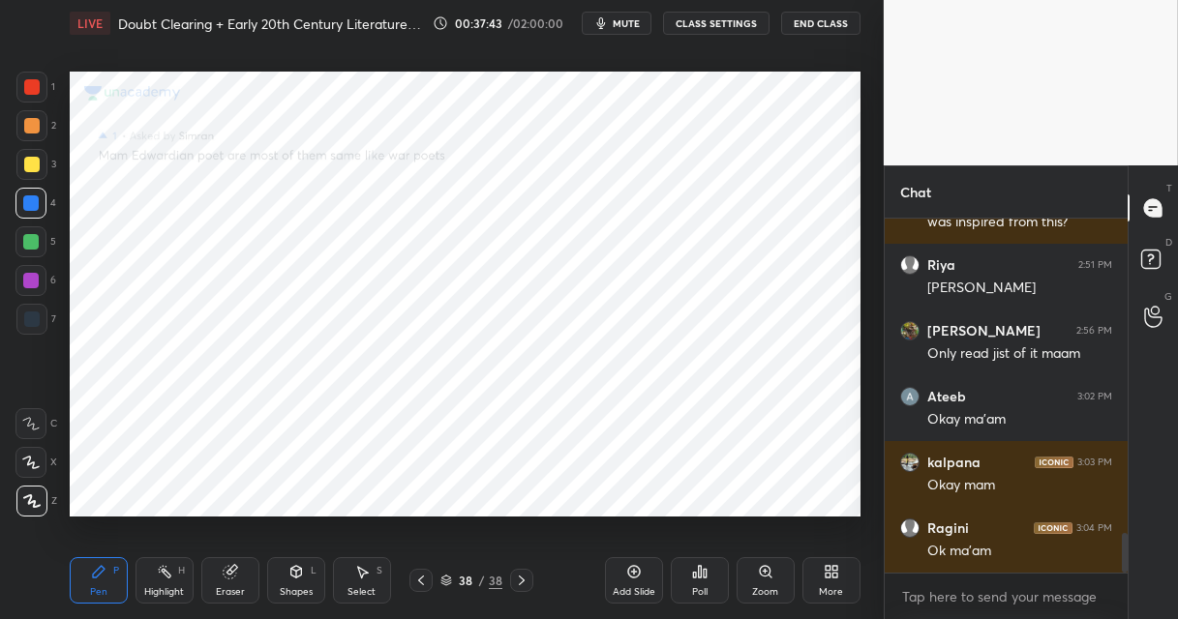
click at [458, 576] on div "38" at bounding box center [465, 581] width 19 height 12
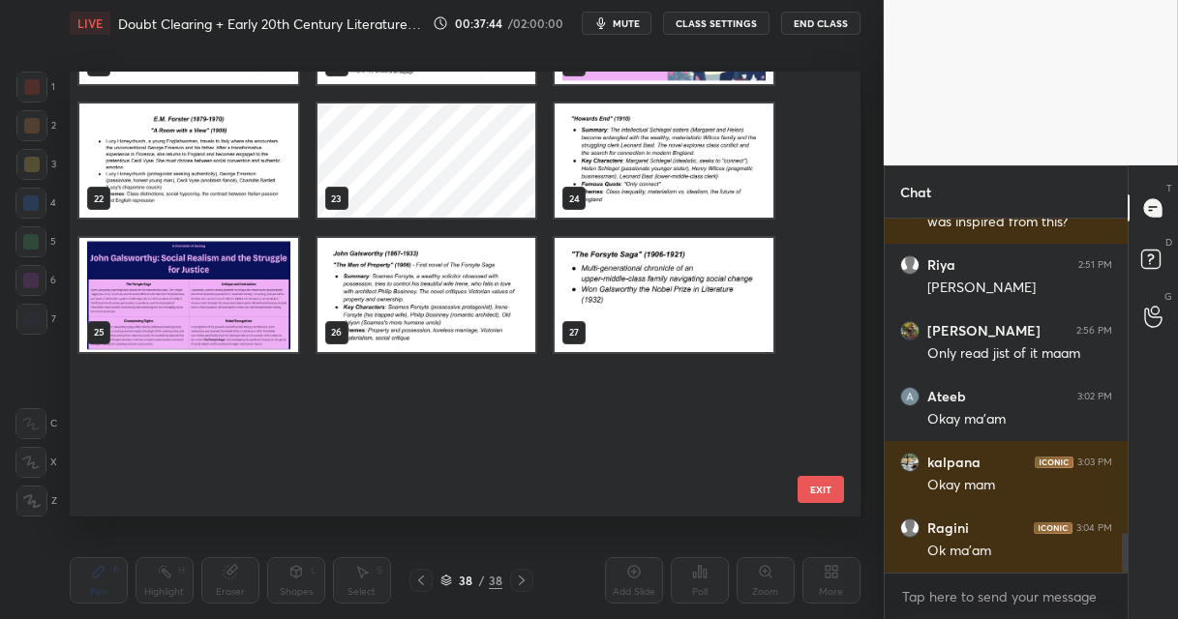
scroll to position [0, 0]
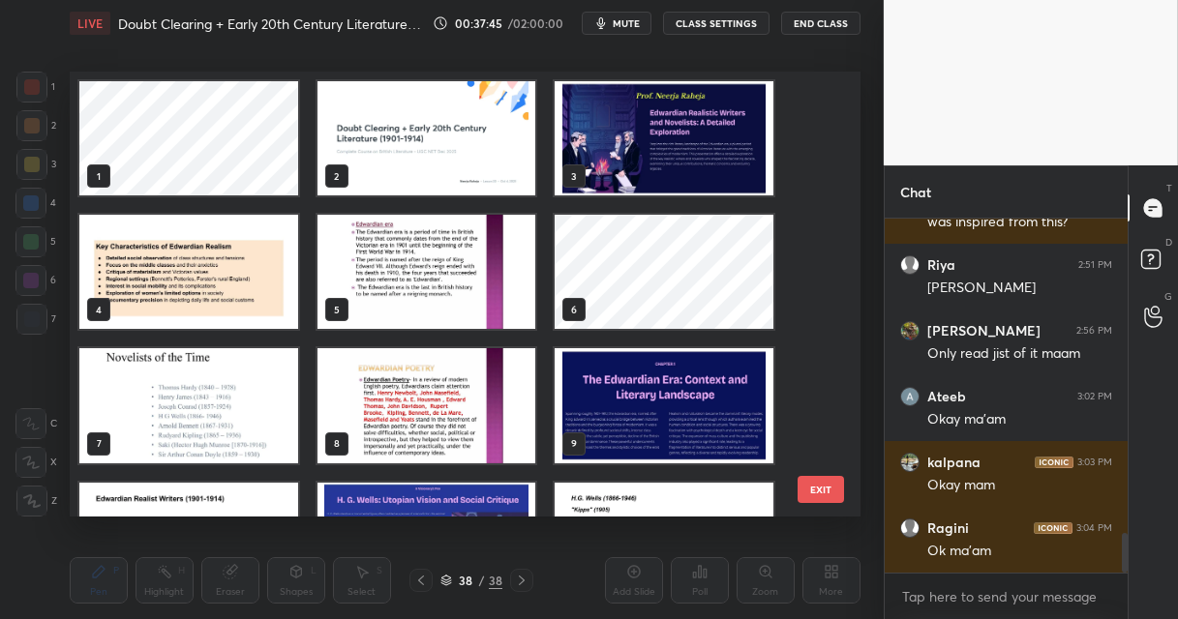
click at [410, 171] on img "grid" at bounding box center [426, 138] width 219 height 114
click at [414, 165] on img "grid" at bounding box center [426, 138] width 219 height 114
click at [428, 163] on img "grid" at bounding box center [426, 138] width 219 height 114
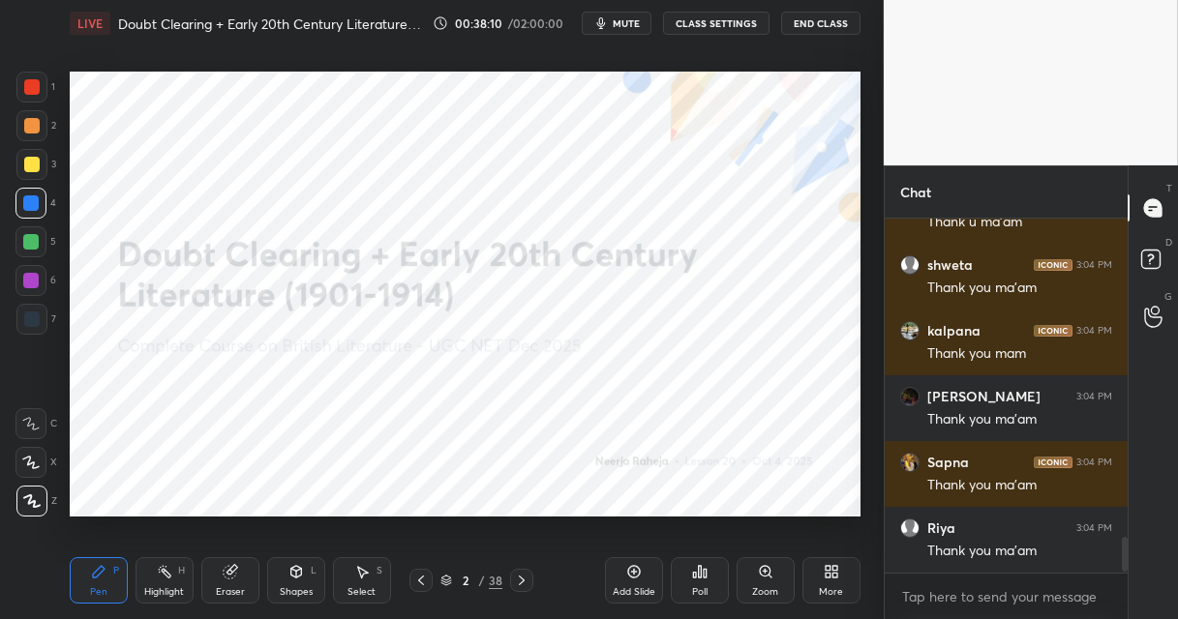
scroll to position [3249, 0]
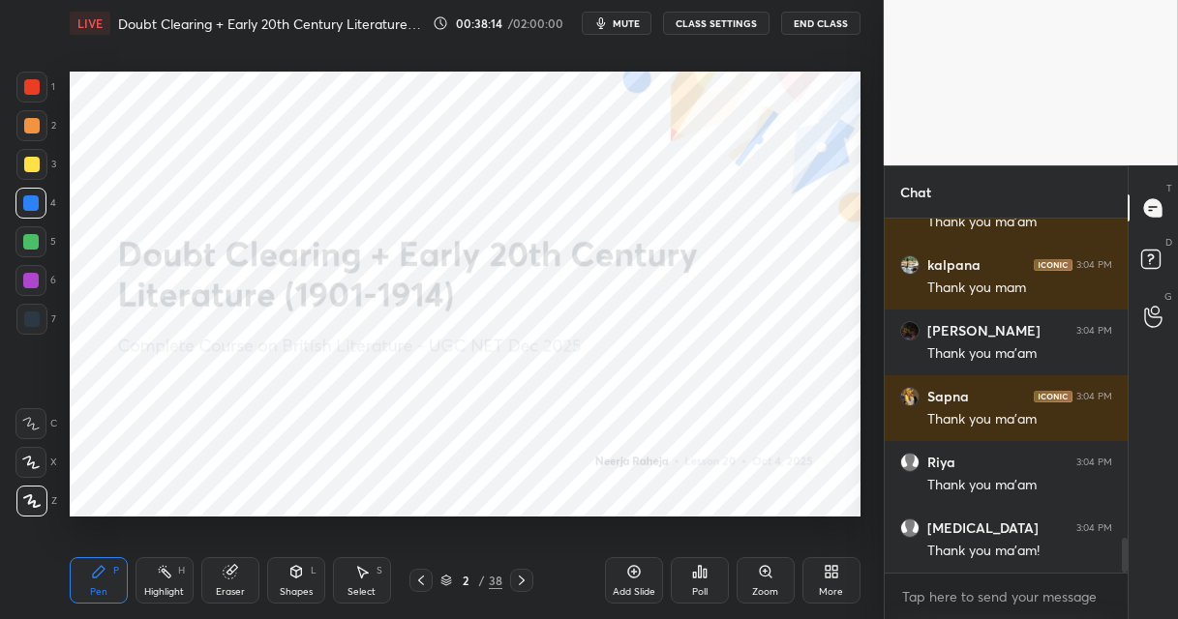
click at [834, 22] on button "End Class" at bounding box center [820, 23] width 79 height 23
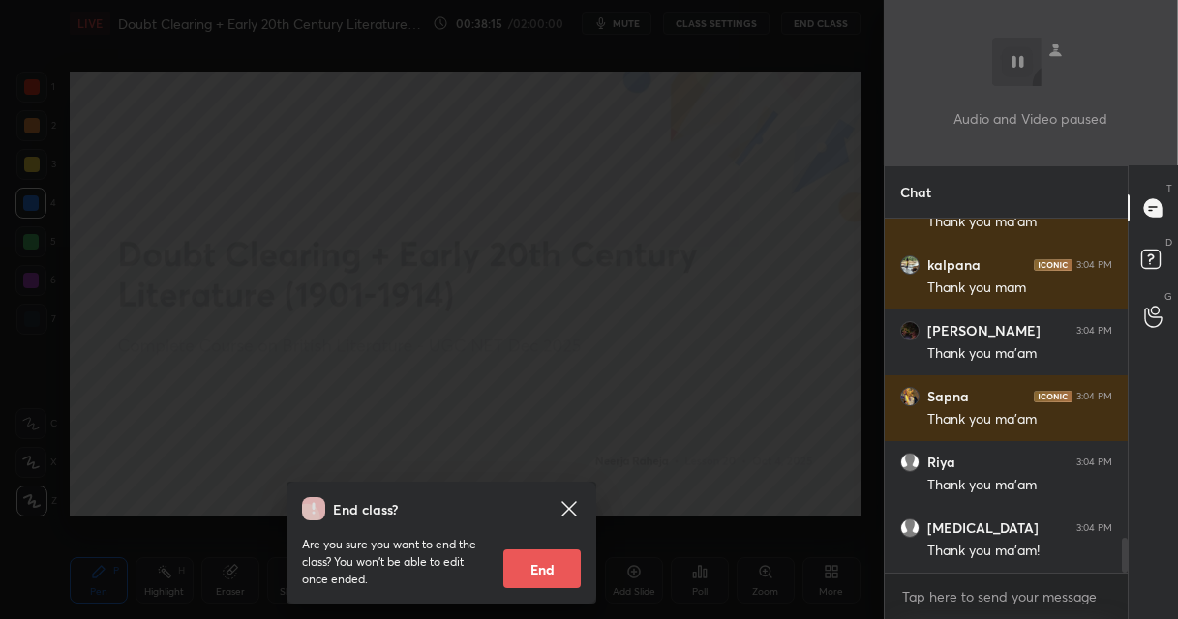
click at [526, 568] on button "End" at bounding box center [541, 569] width 77 height 39
type textarea "x"
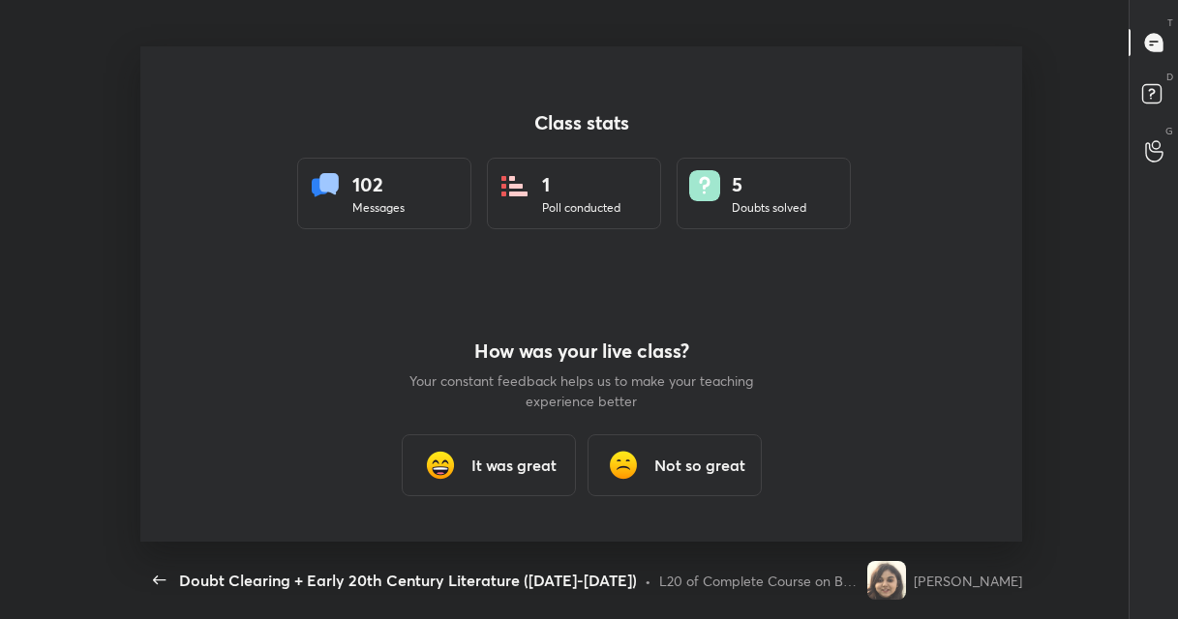
scroll to position [0, 0]
